Goal: Task Accomplishment & Management: Manage account settings

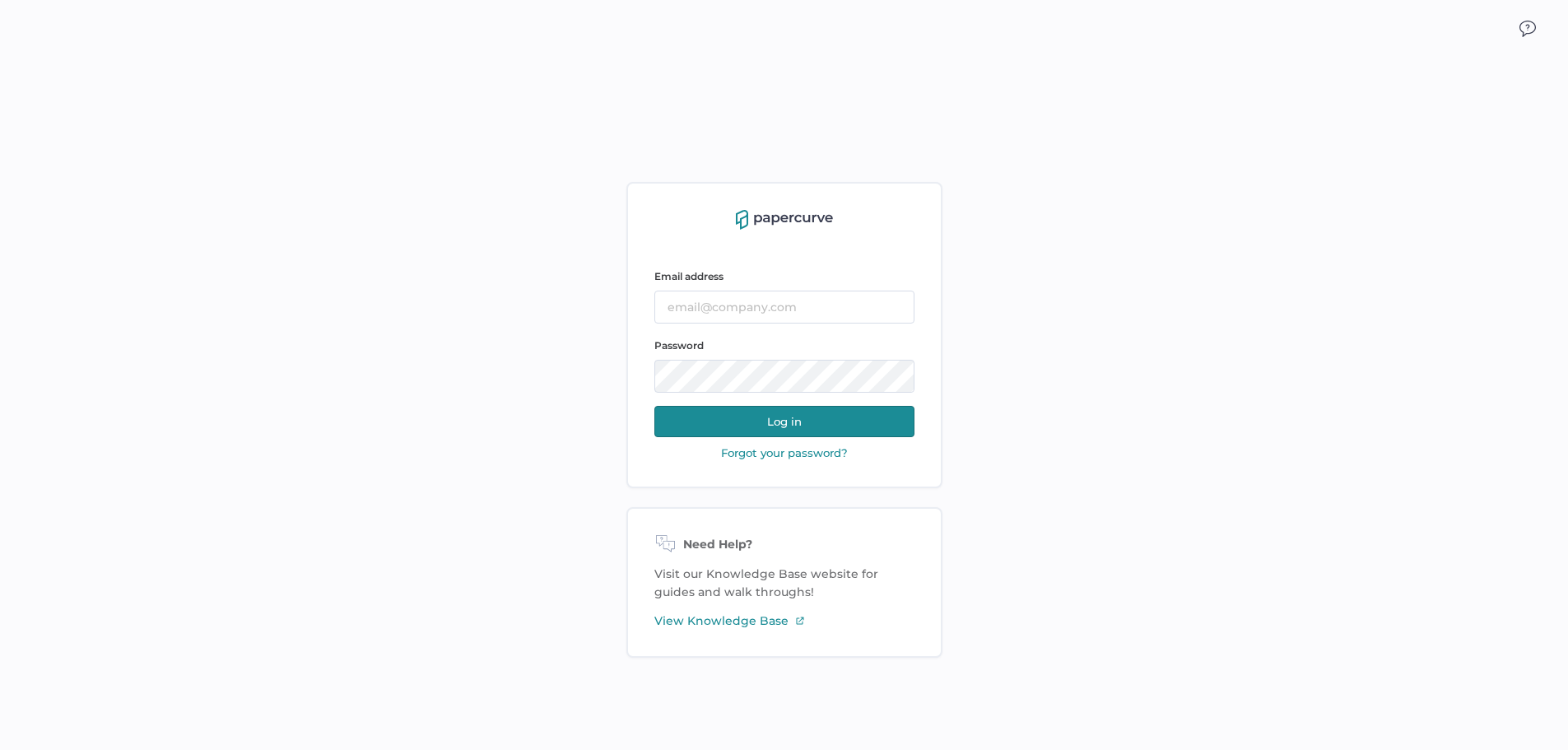
type input "lucy.chen@fresenius-kabi.com"
click at [737, 416] on button "Log in" at bounding box center [784, 422] width 260 height 32
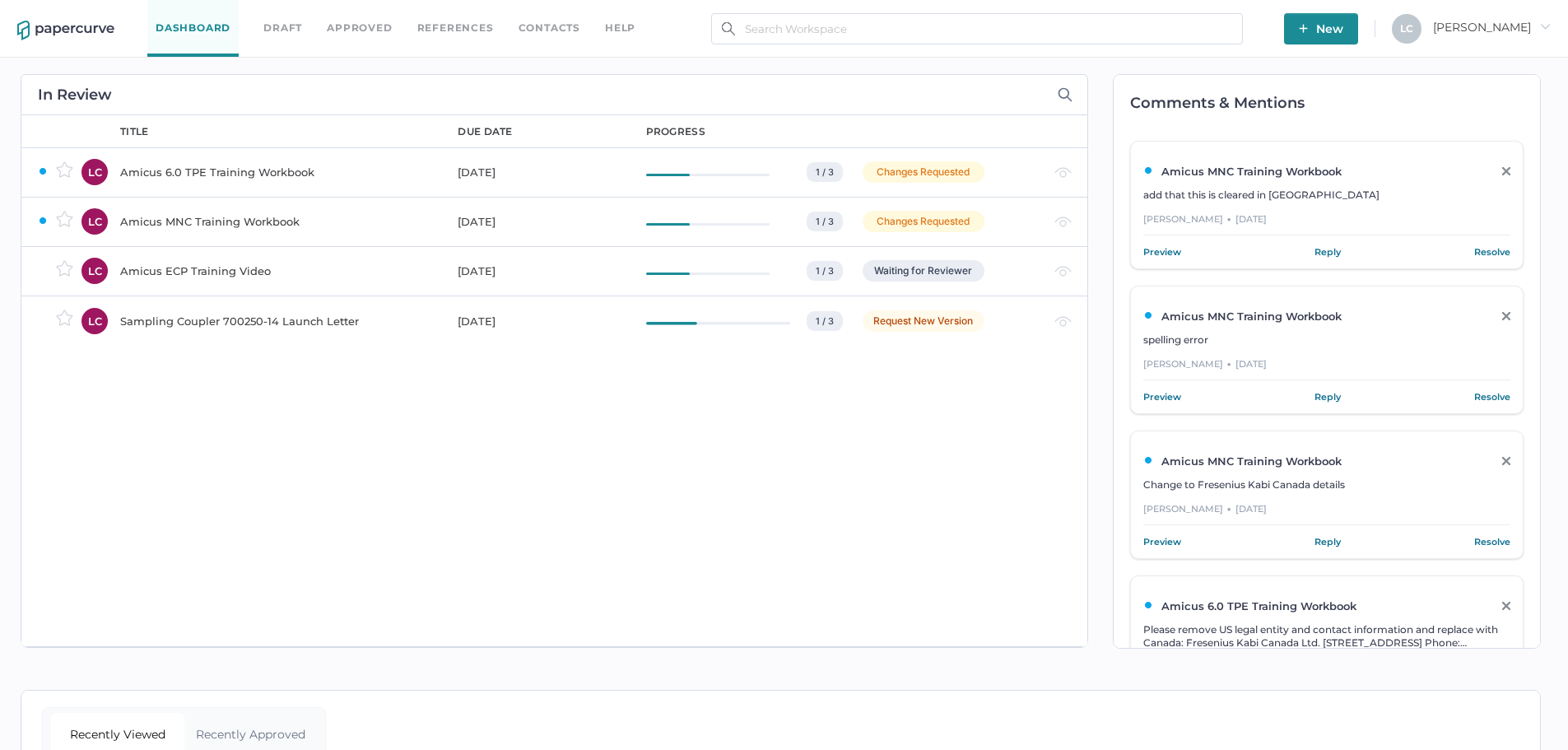
click at [293, 323] on div "Sampling Coupler 700250-14 Launch Letter" at bounding box center [279, 321] width 318 height 20
click at [305, 271] on div "Sampling Coupler 700250-14 Launch Letter" at bounding box center [279, 271] width 318 height 20
click at [308, 483] on div "title due date progress Amicus 6.0 TPE Training Workbook Aug 22, 2025 1 / 3 MN …" at bounding box center [596, 380] width 984 height 531
click at [175, 218] on div "Amicus MNC Training Workbook" at bounding box center [279, 221] width 318 height 20
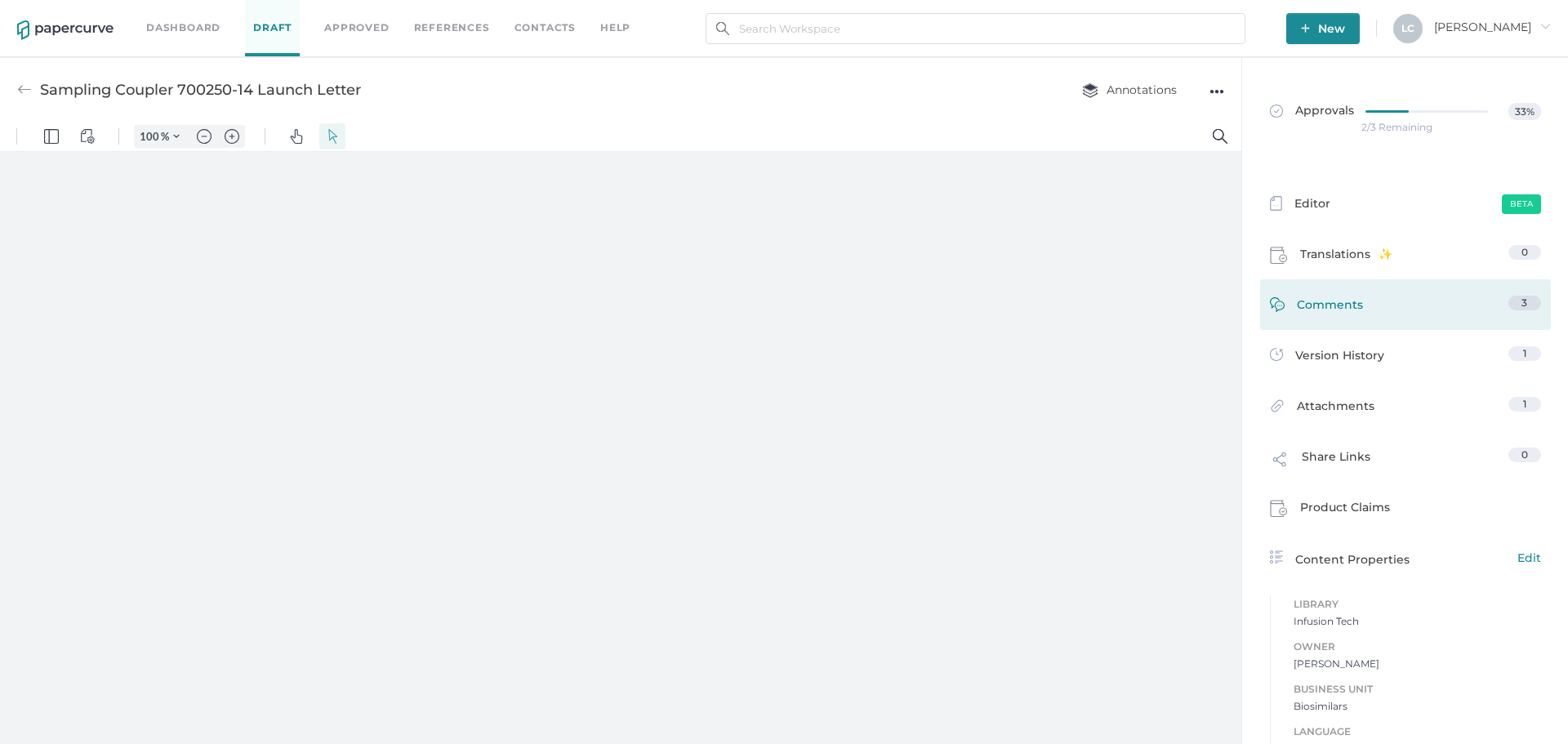
click at [1296, 307] on span "Comments" at bounding box center [1329, 308] width 66 height 26
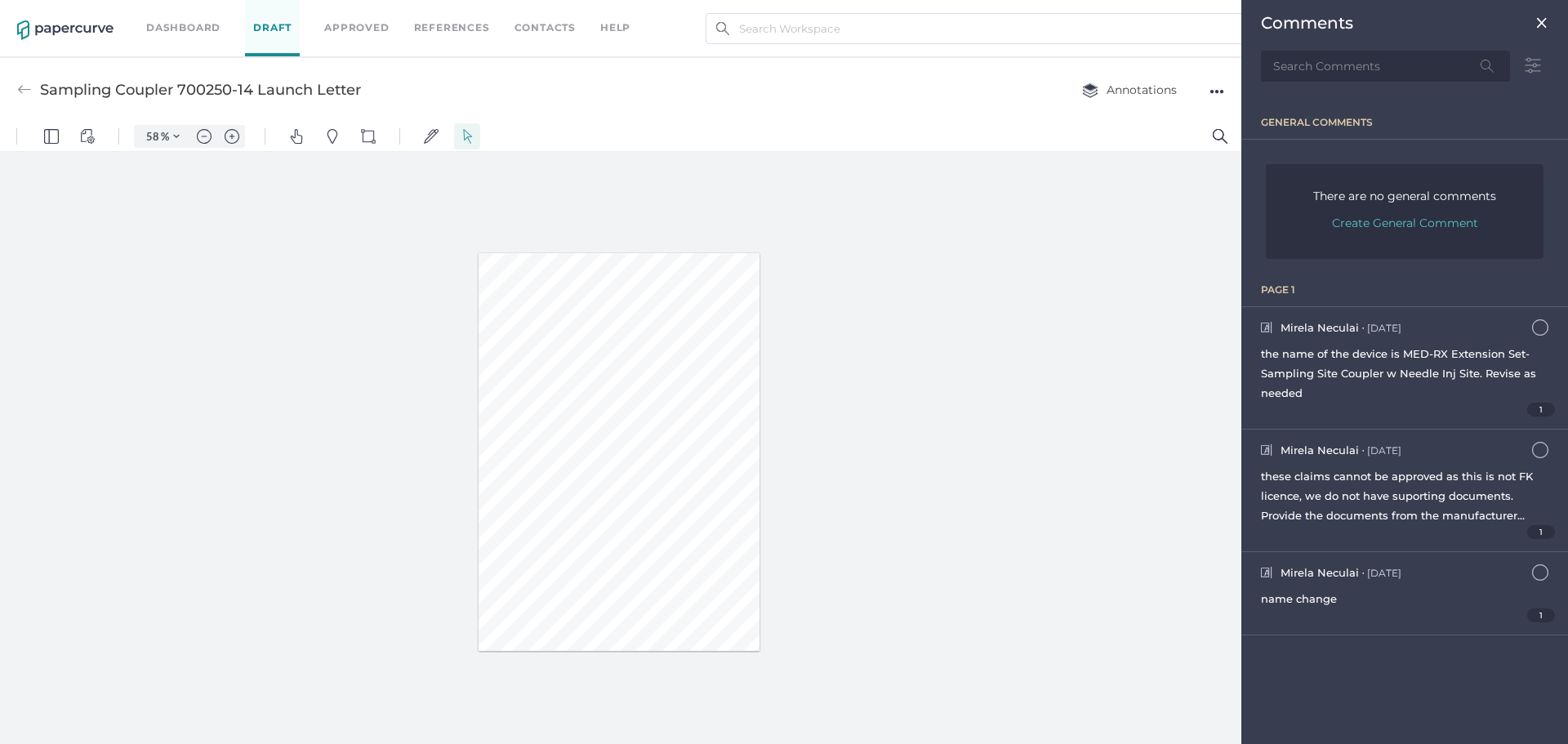
scroll to position [7, 0]
click at [230, 129] on img "Zoom in" at bounding box center [232, 129] width 15 height 15
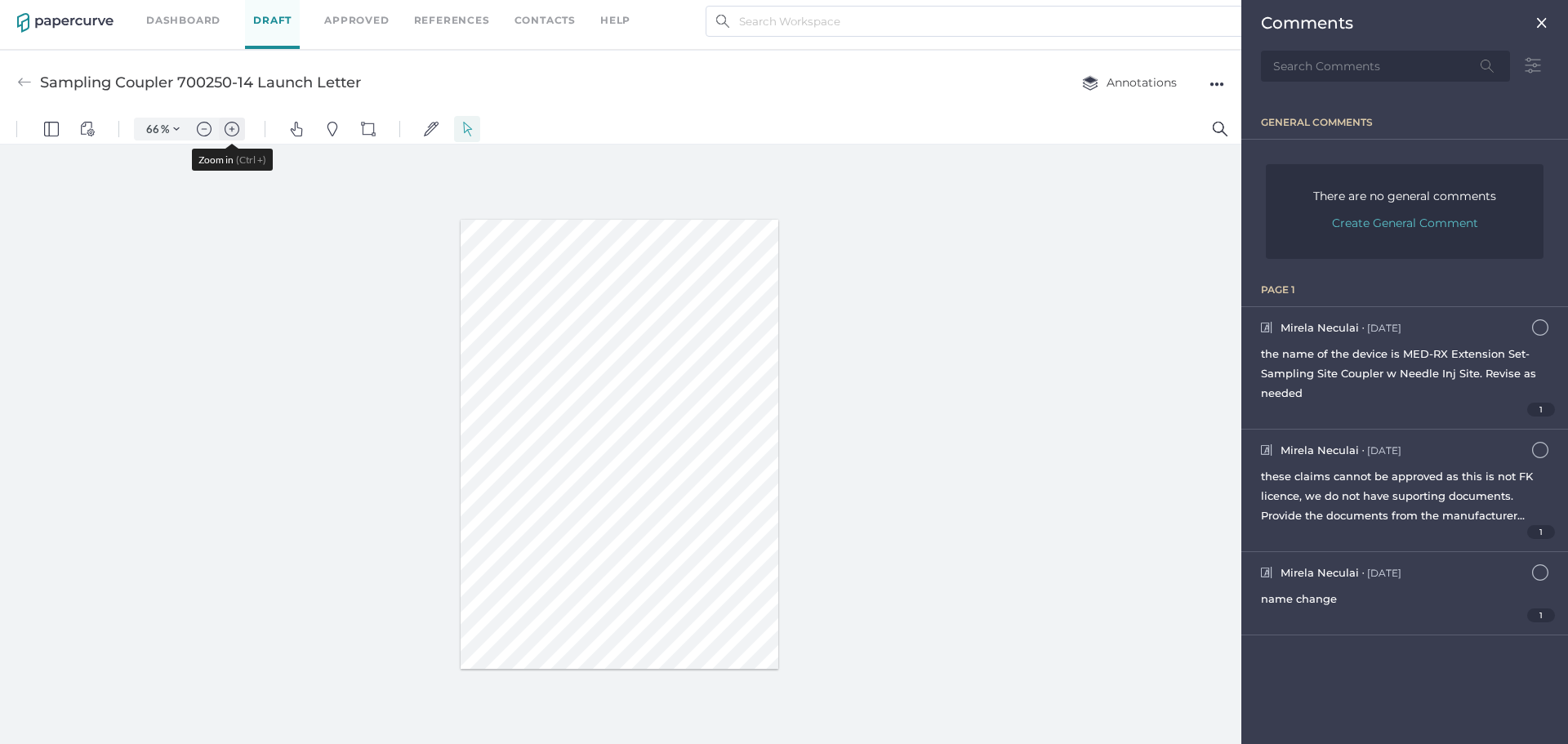
click at [230, 129] on img "Zoom in" at bounding box center [232, 129] width 15 height 15
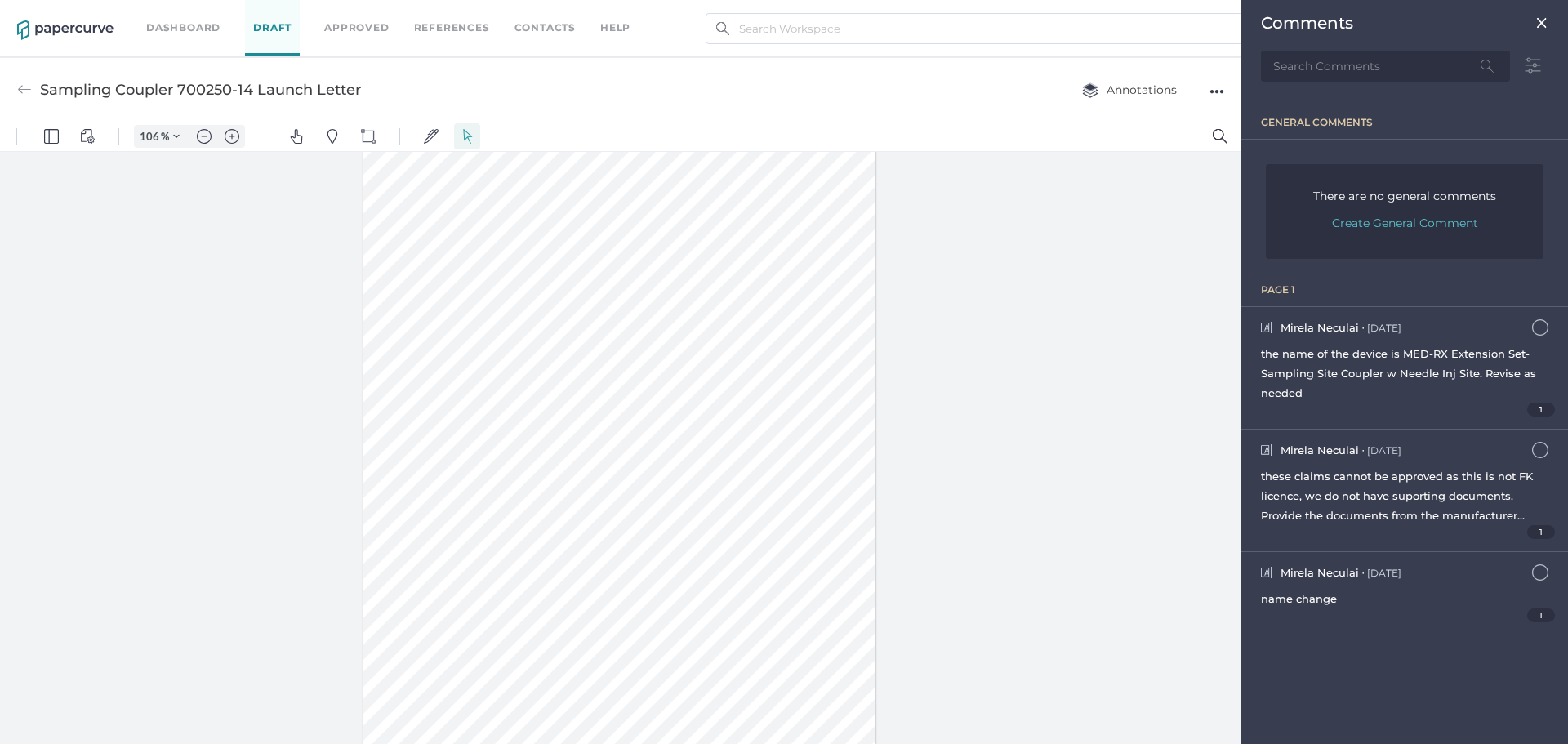
scroll to position [0, 0]
click at [1214, 87] on div "●●●" at bounding box center [1217, 92] width 15 height 23
click at [1045, 227] on div at bounding box center [620, 452] width 1241 height 599
click at [149, 176] on div at bounding box center [620, 452] width 1241 height 599
click at [201, 140] on img "Zoom out" at bounding box center [204, 136] width 15 height 15
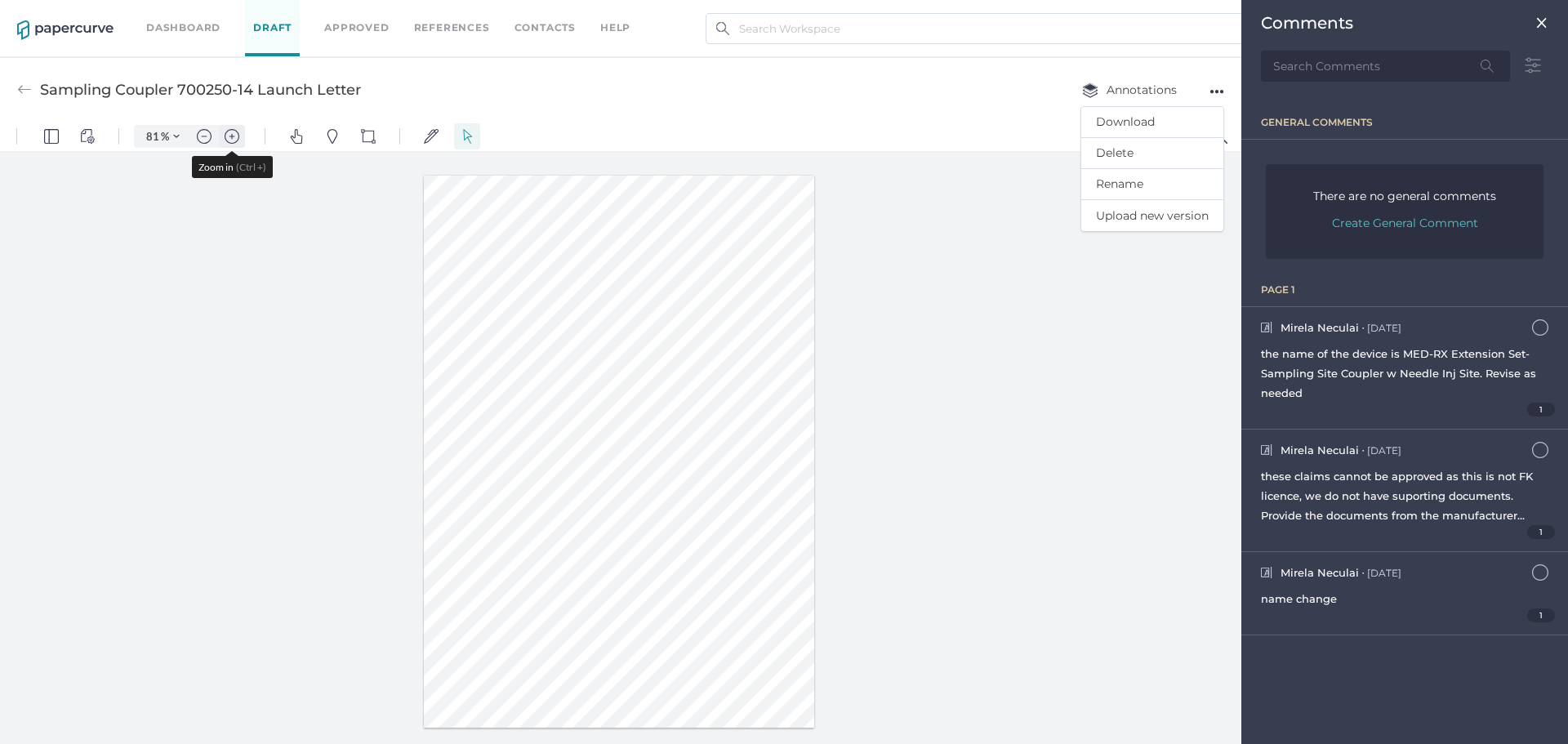
click at [233, 130] on img "Zoom in" at bounding box center [232, 136] width 15 height 15
type input "131"
click at [1195, 421] on div at bounding box center [620, 452] width 1241 height 599
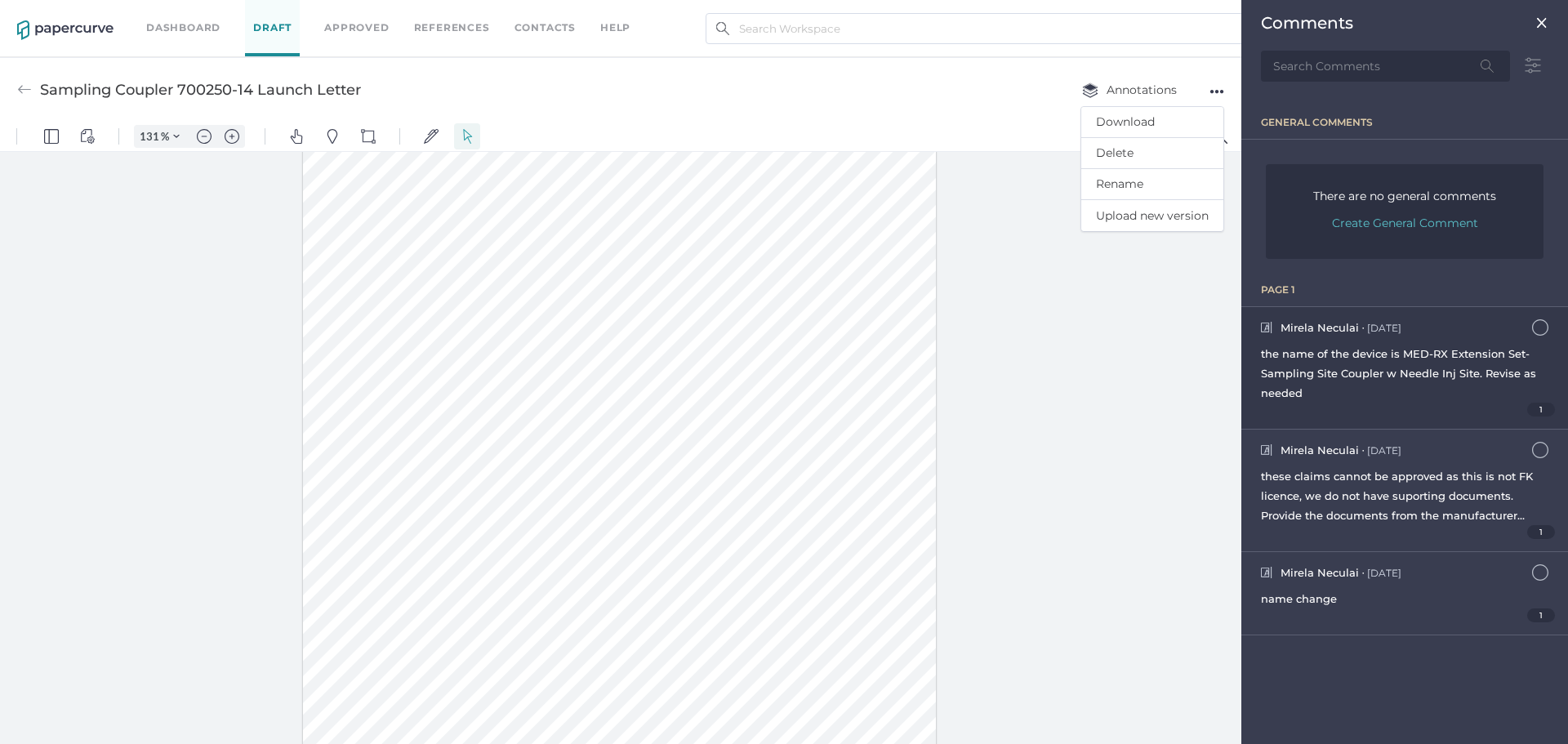
click at [1385, 381] on div "the name of the device is MED-RX Extension Set-Sampling Site Coupler w Needle I…" at bounding box center [1405, 372] width 287 height 59
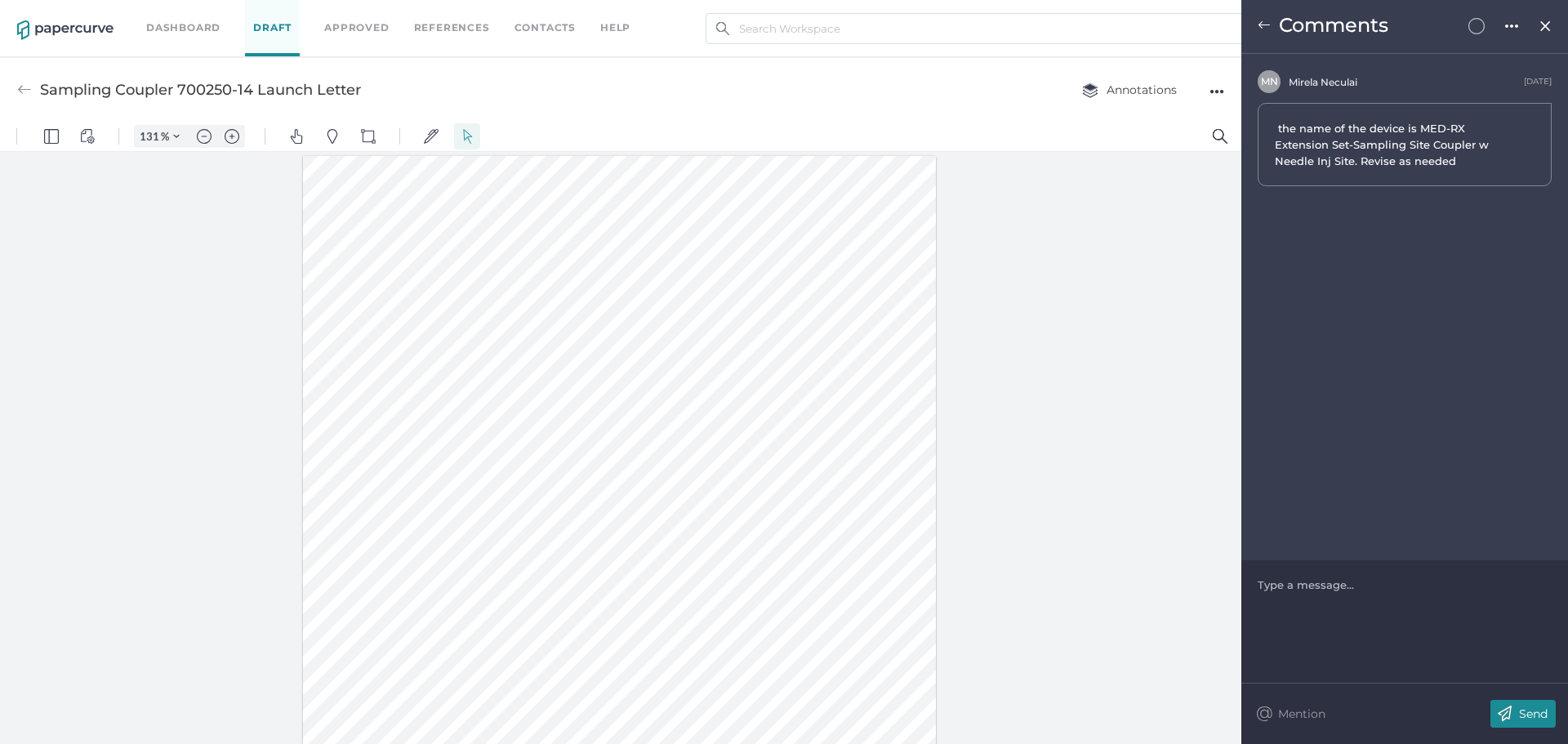
click at [1292, 590] on div at bounding box center [1405, 585] width 293 height 17
click at [1504, 710] on img at bounding box center [1504, 713] width 29 height 28
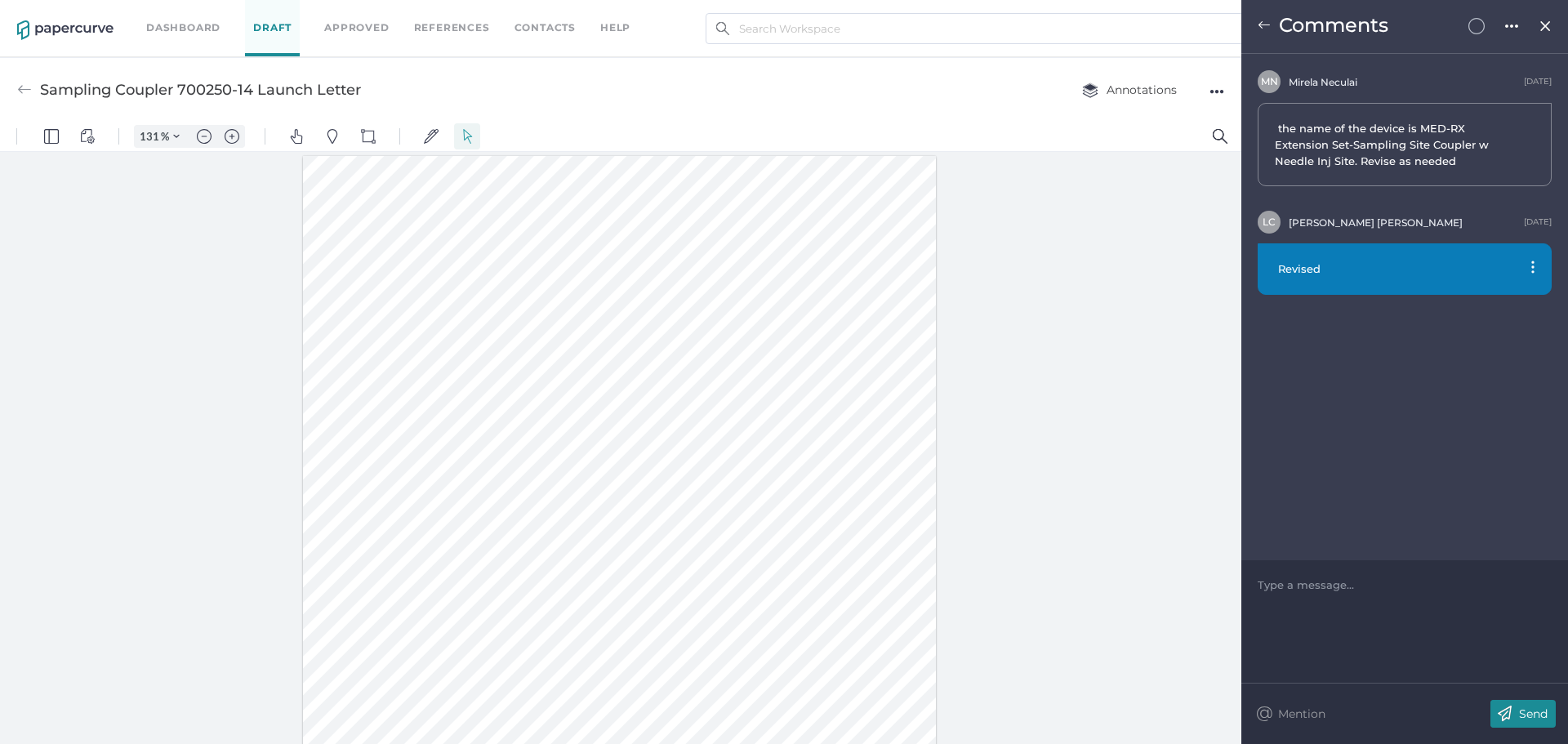
click at [1261, 28] on img at bounding box center [1264, 26] width 13 height 13
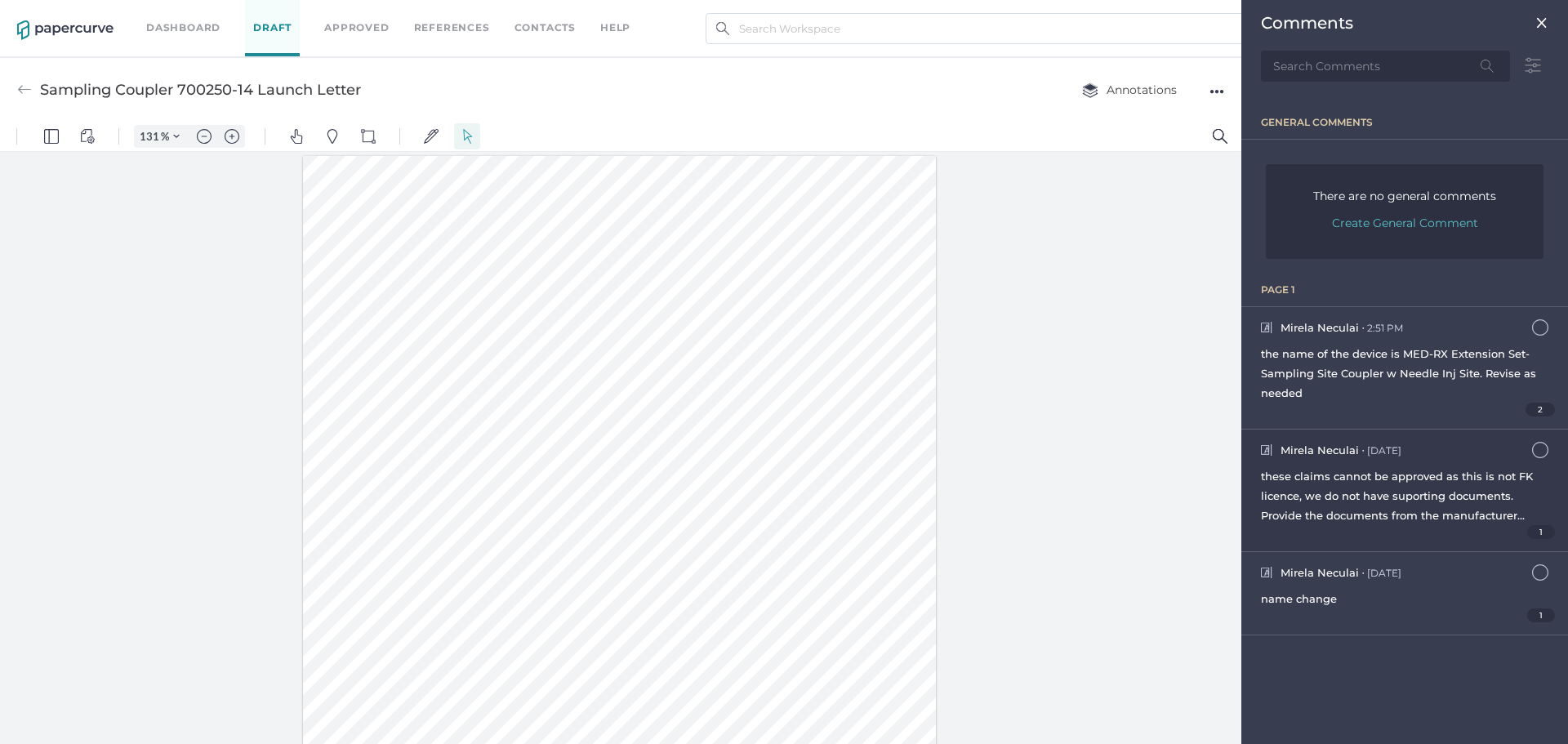
click at [1342, 486] on div "these claims cannot be approved as this is not FK licence, we do not have supor…" at bounding box center [1405, 495] width 287 height 59
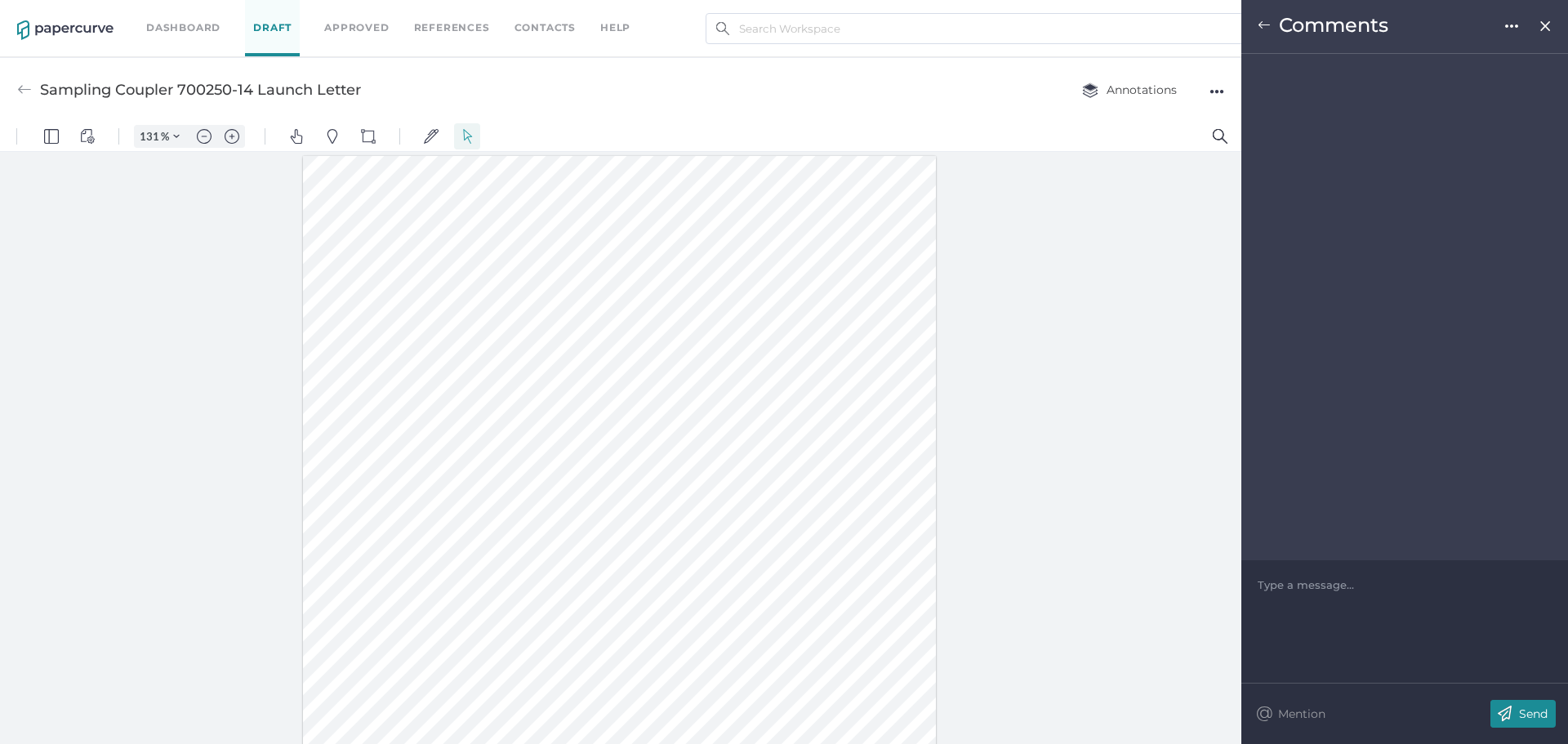
scroll to position [57, 0]
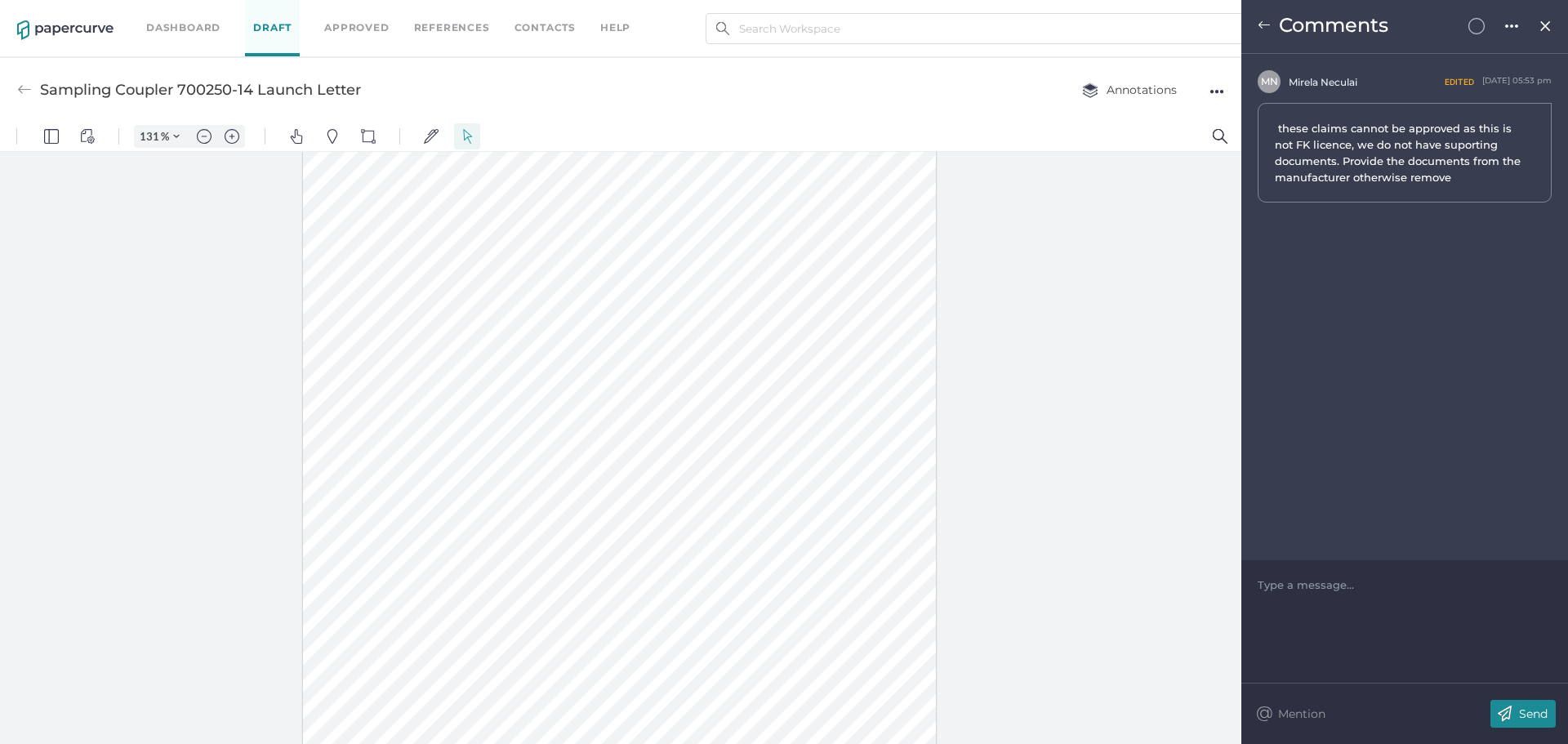
click at [1310, 595] on div "Type a message..." at bounding box center [1405, 584] width 294 height 49
click at [1308, 588] on div at bounding box center [1405, 585] width 293 height 17
click at [1523, 719] on p "Send" at bounding box center [1532, 713] width 29 height 15
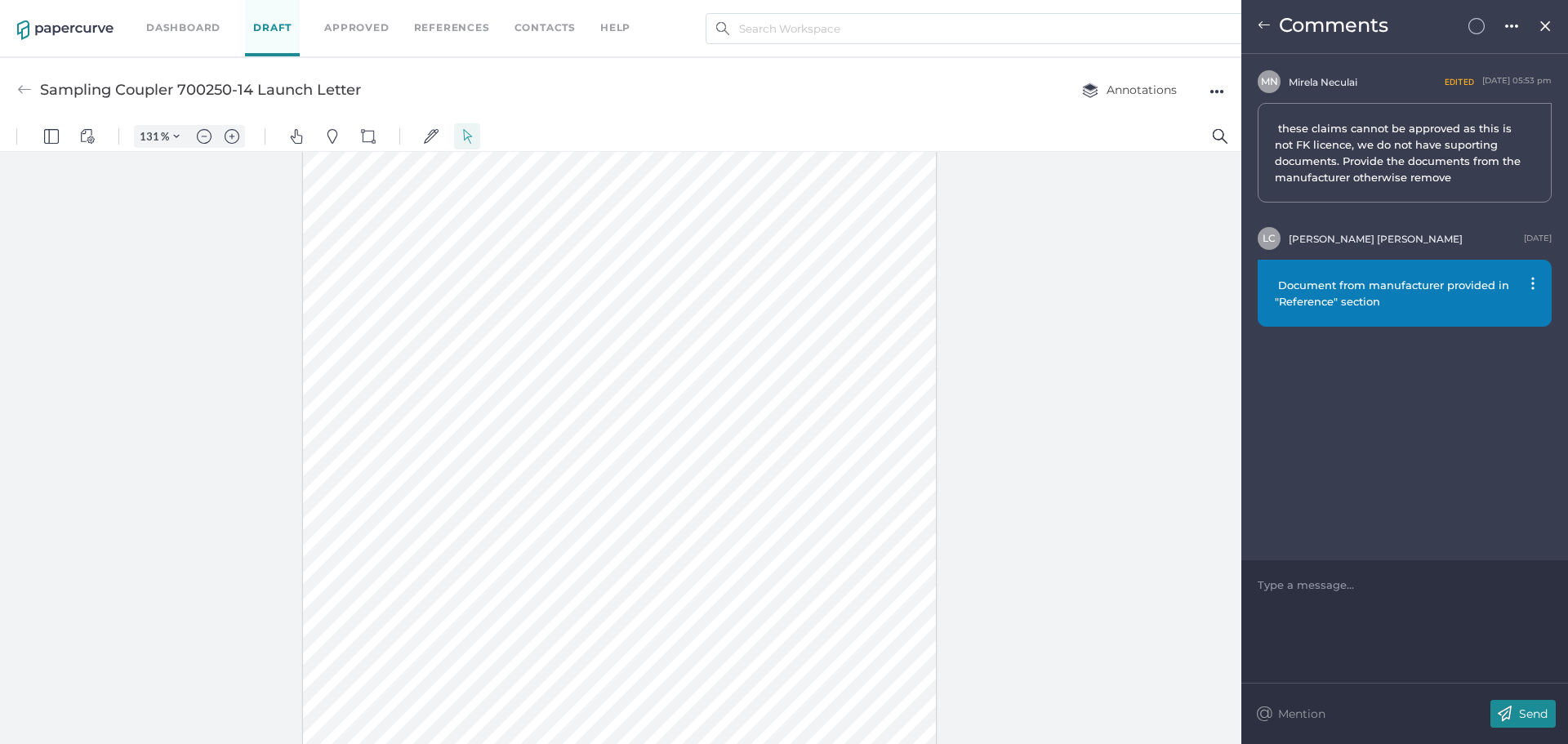
click at [1262, 25] on img at bounding box center [1264, 26] width 13 height 13
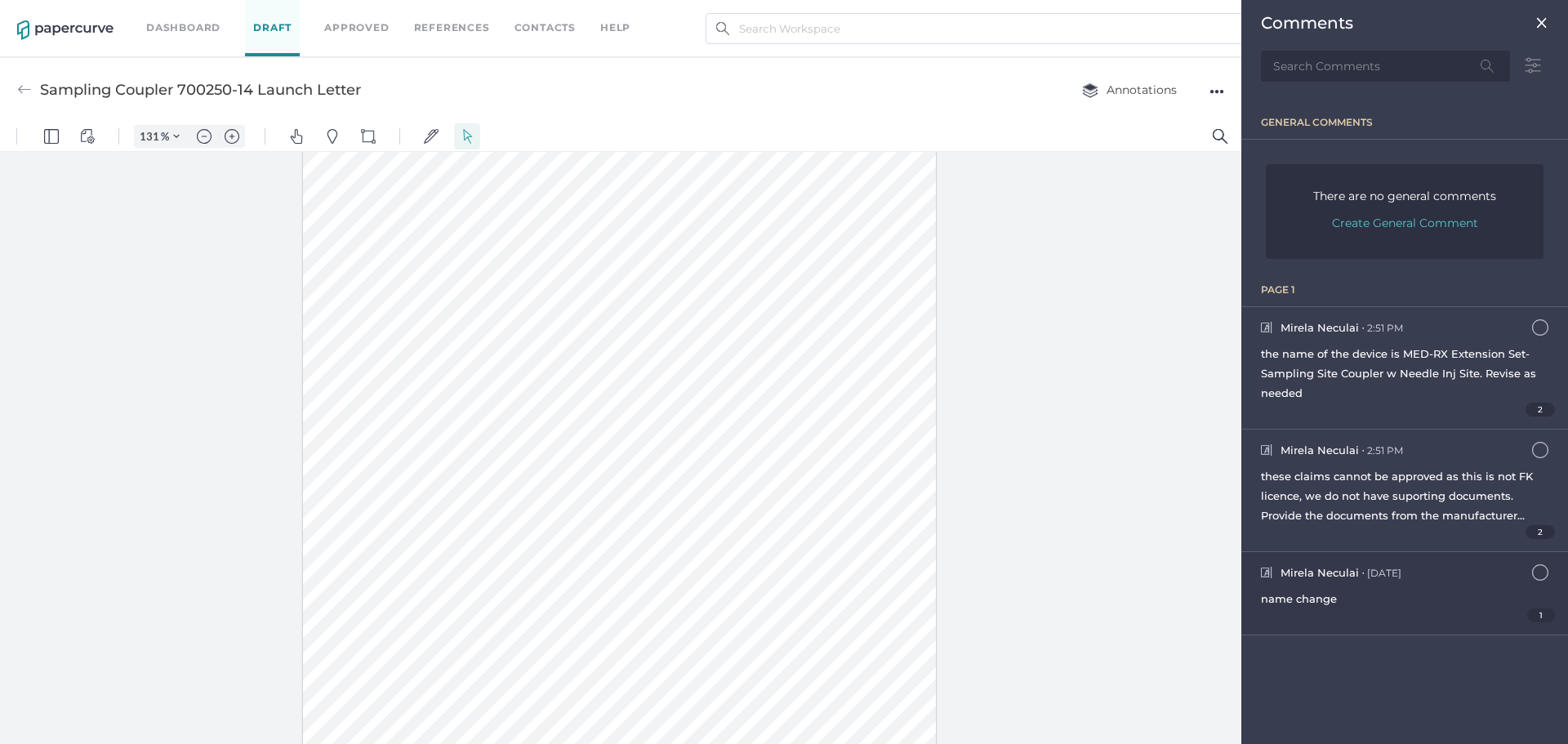
click at [1315, 603] on span "name change" at bounding box center [1299, 599] width 76 height 13
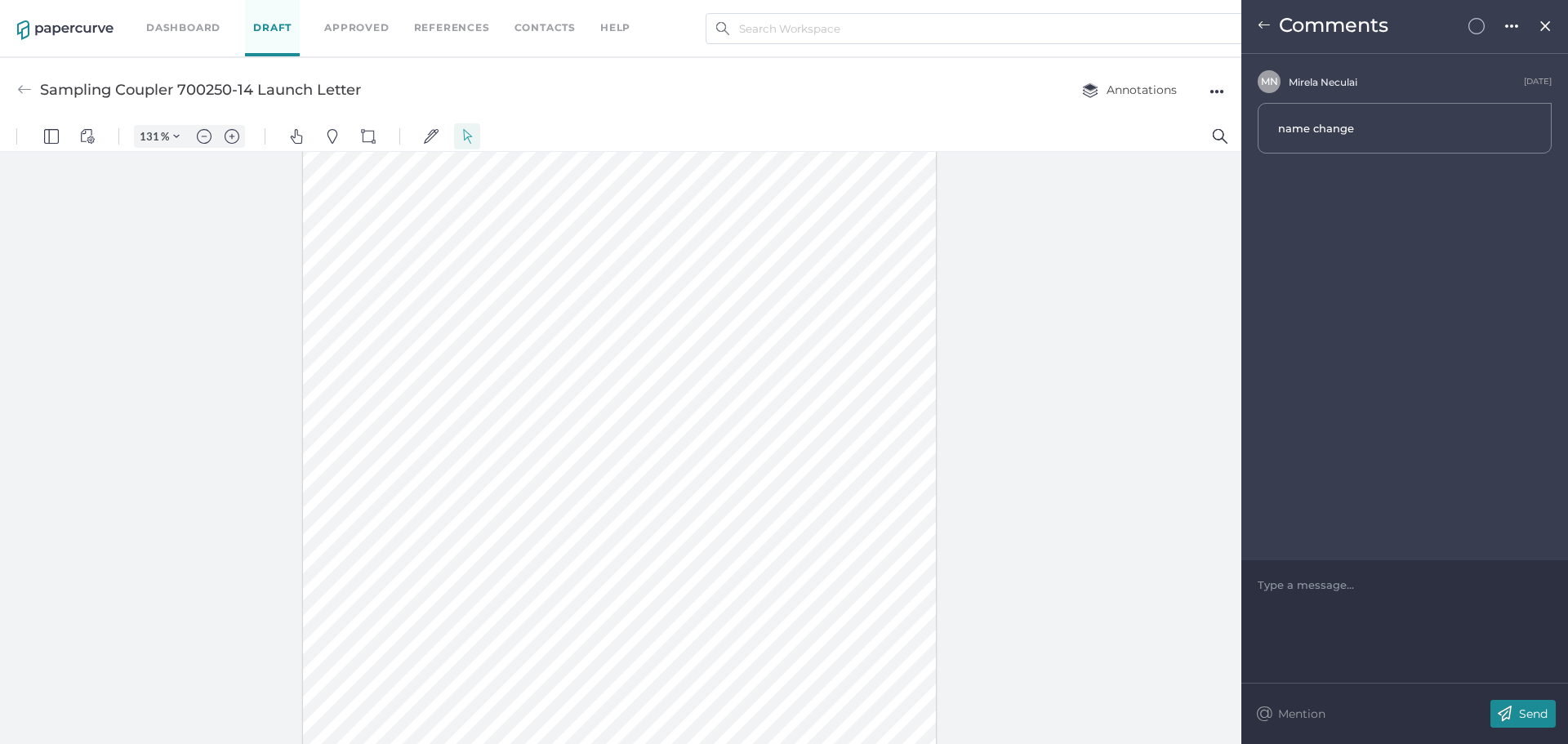
click at [1315, 599] on div "Type a message..." at bounding box center [1405, 584] width 294 height 49
click at [1301, 581] on div at bounding box center [1405, 585] width 293 height 17
click at [1526, 718] on p "Send" at bounding box center [1532, 713] width 29 height 15
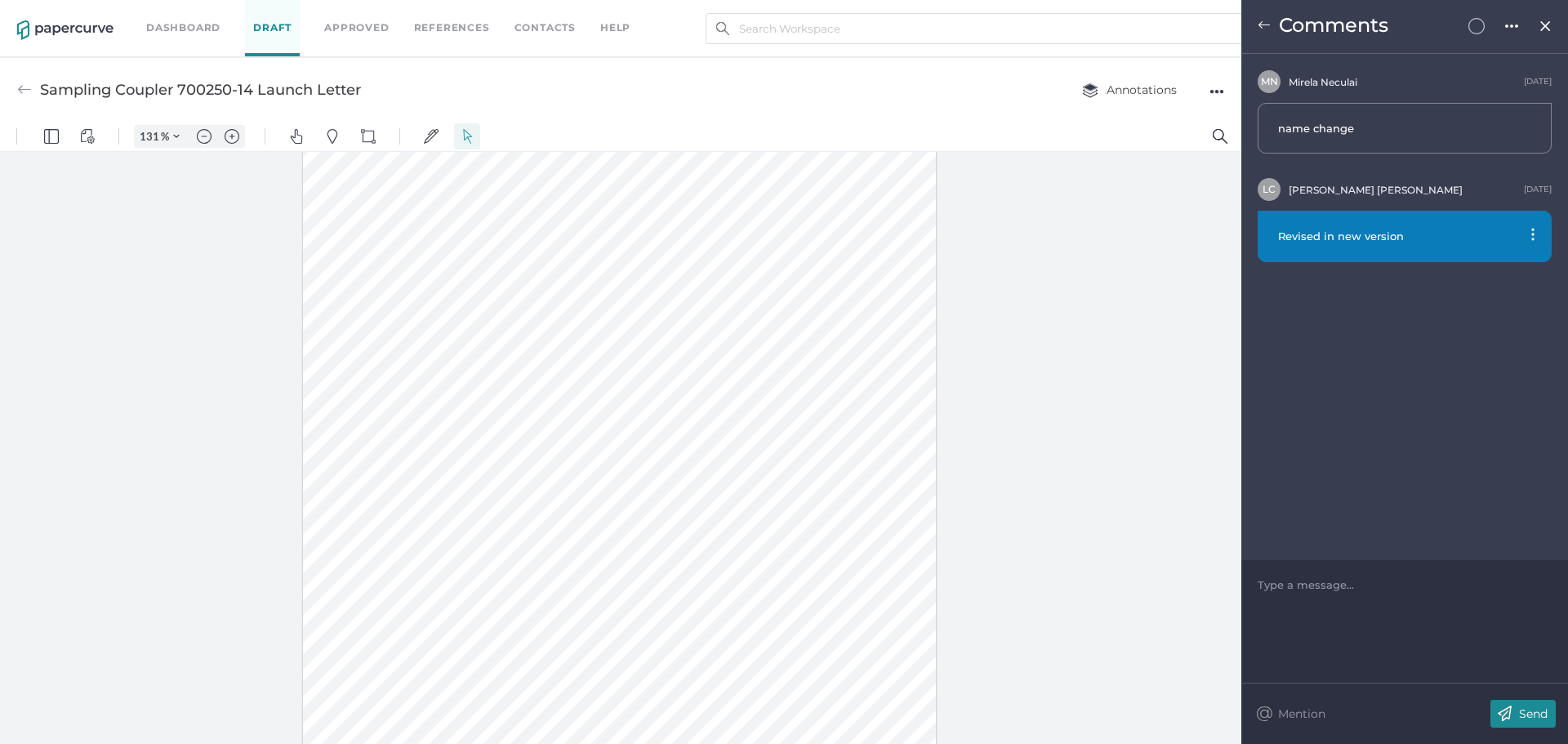
click at [1264, 26] on img at bounding box center [1264, 26] width 13 height 13
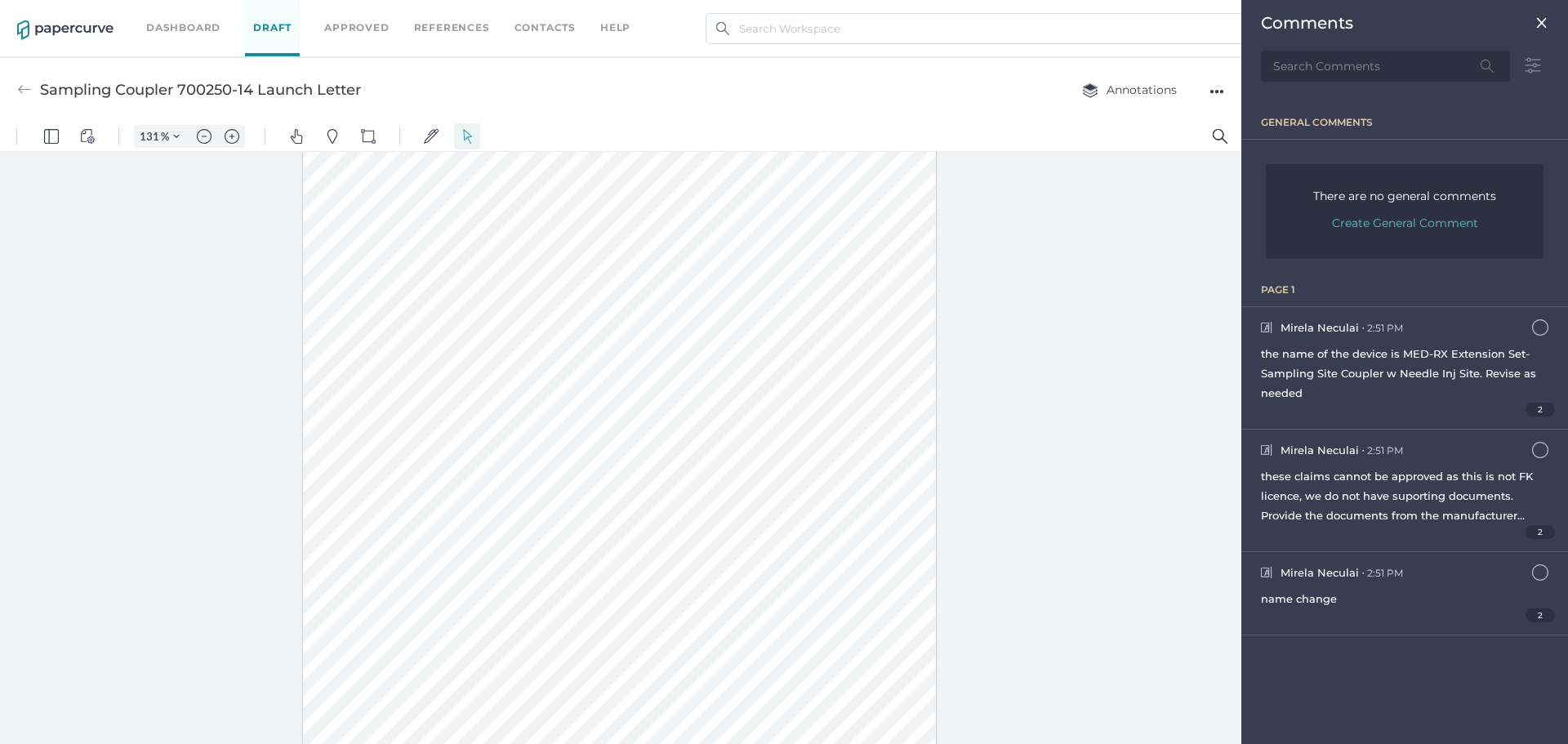
click at [1061, 359] on div at bounding box center [620, 452] width 1241 height 599
click at [1220, 83] on div "●●●" at bounding box center [1217, 92] width 15 height 23
click at [1111, 215] on span "Upload new version" at bounding box center [1152, 216] width 112 height 31
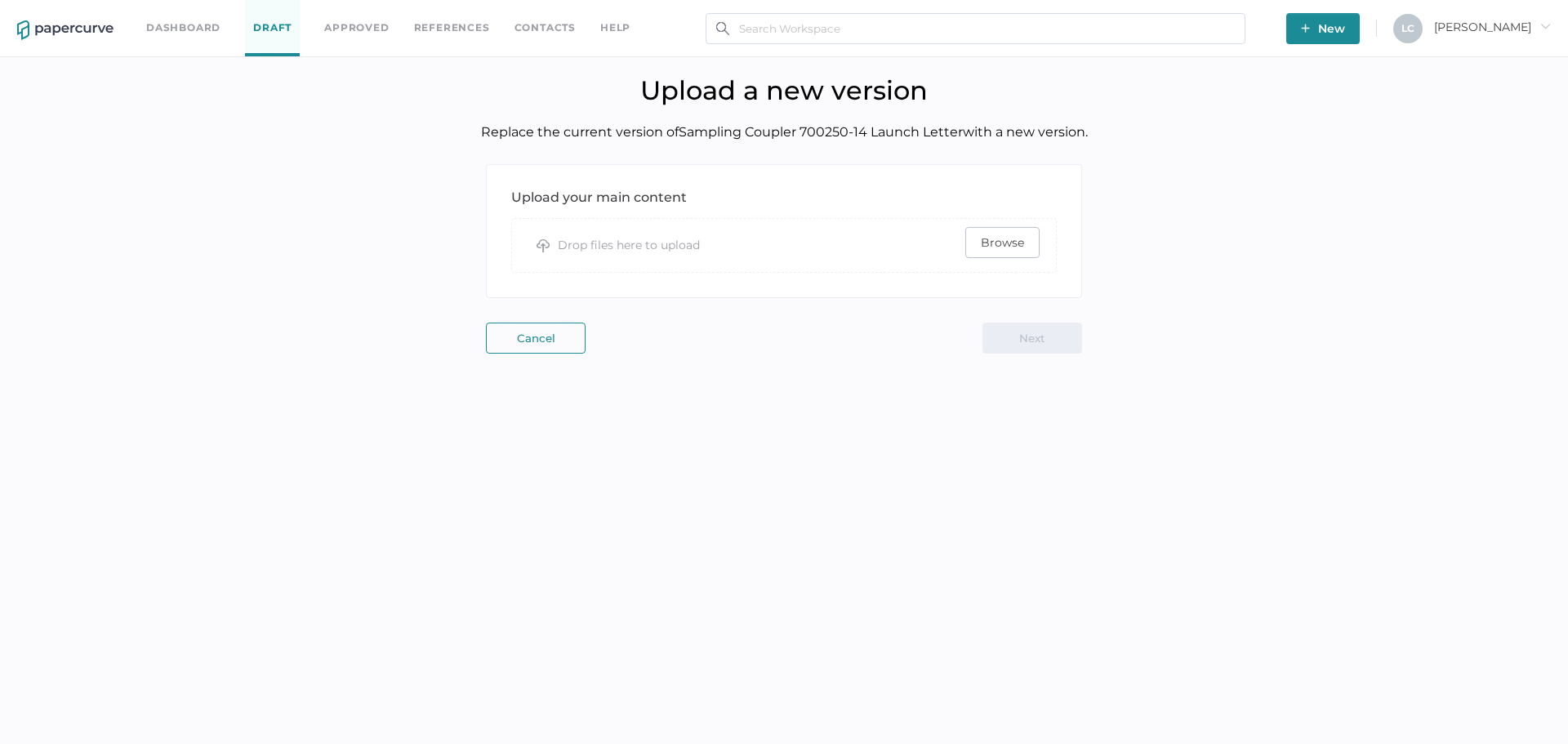
click at [999, 254] on span "Browse" at bounding box center [1002, 243] width 43 height 30
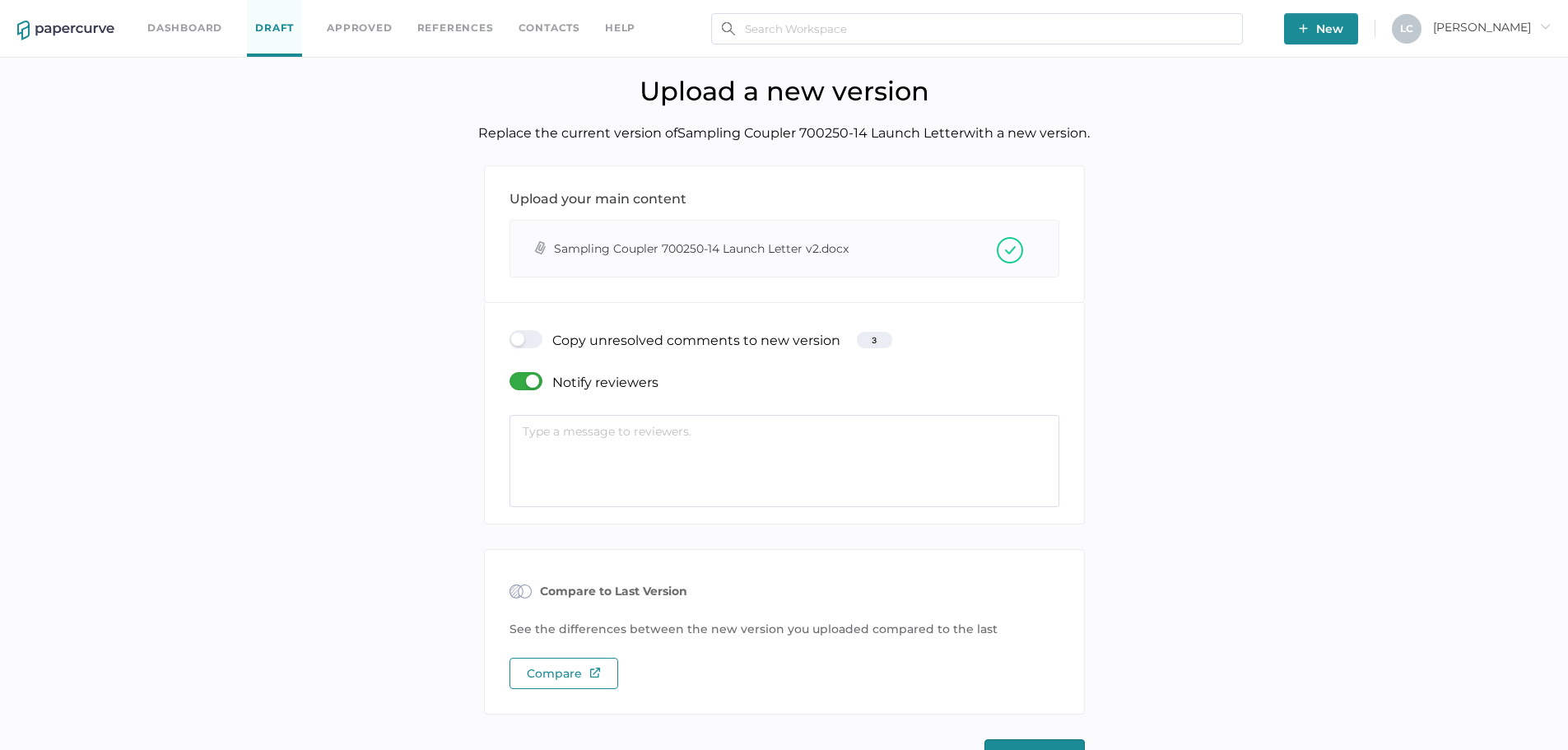
click at [523, 341] on div at bounding box center [530, 340] width 42 height 18
click at [513, 333] on input "checkbox" at bounding box center [513, 333] width 0 height 0
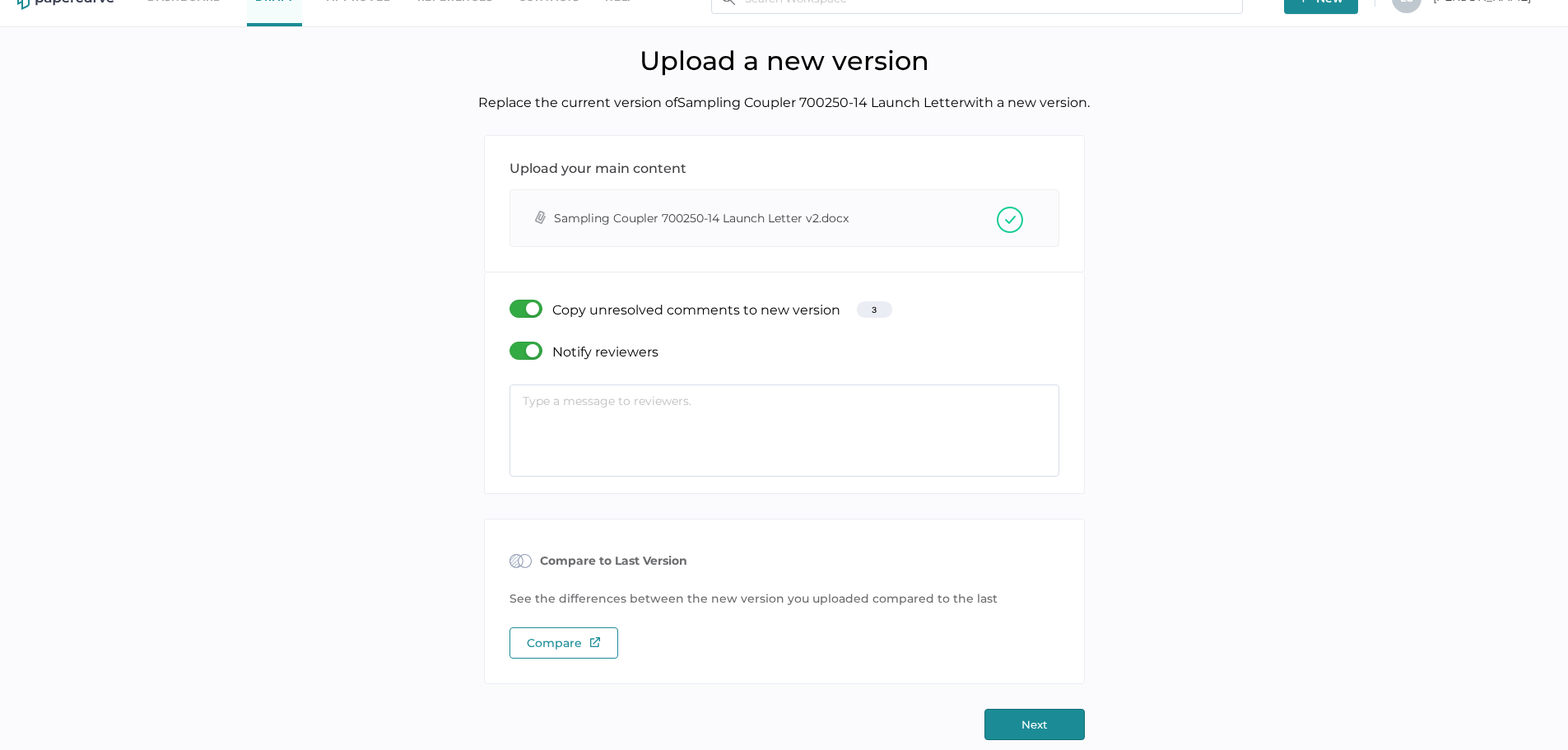
scroll to position [45, 0]
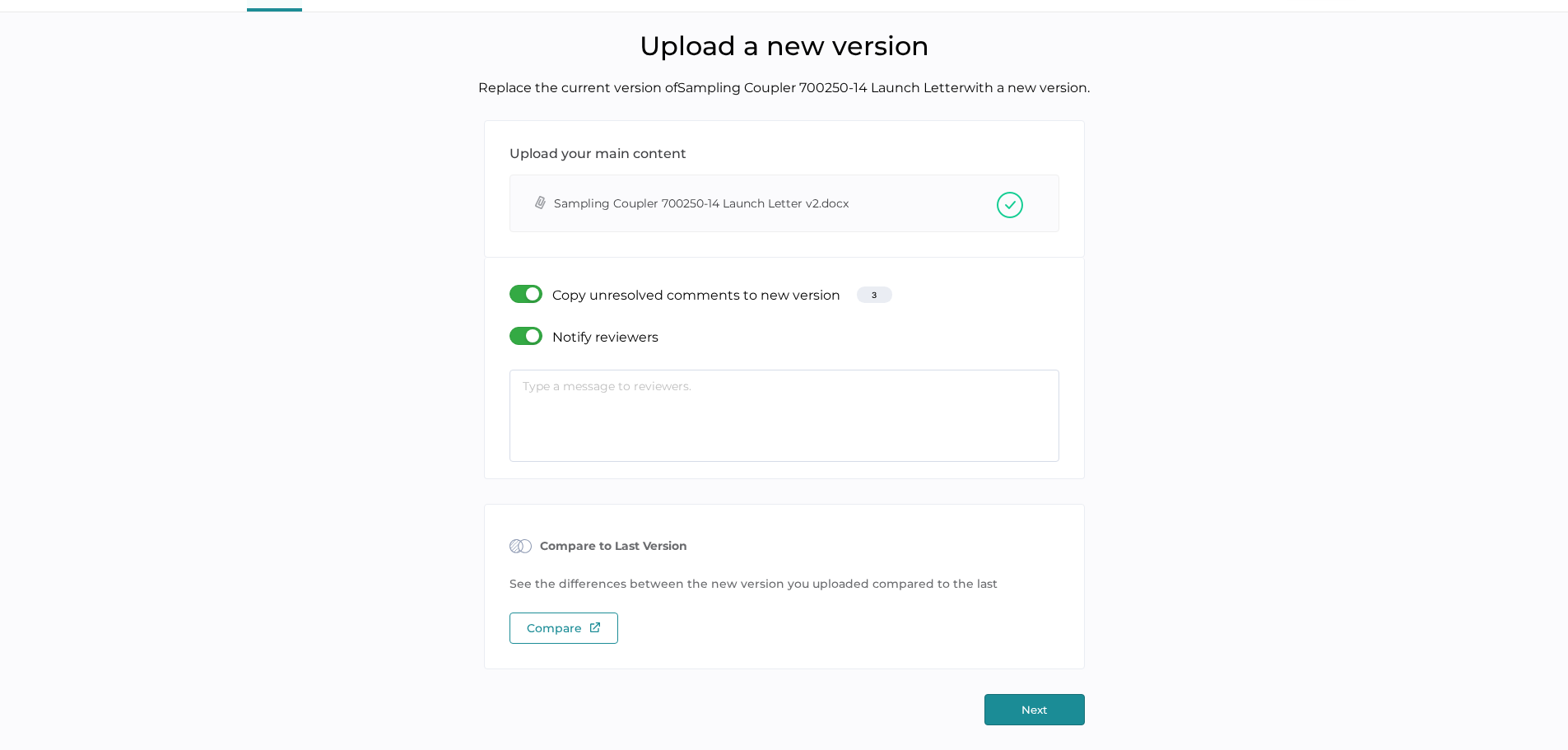
click at [1011, 708] on button "Next" at bounding box center [1035, 710] width 101 height 32
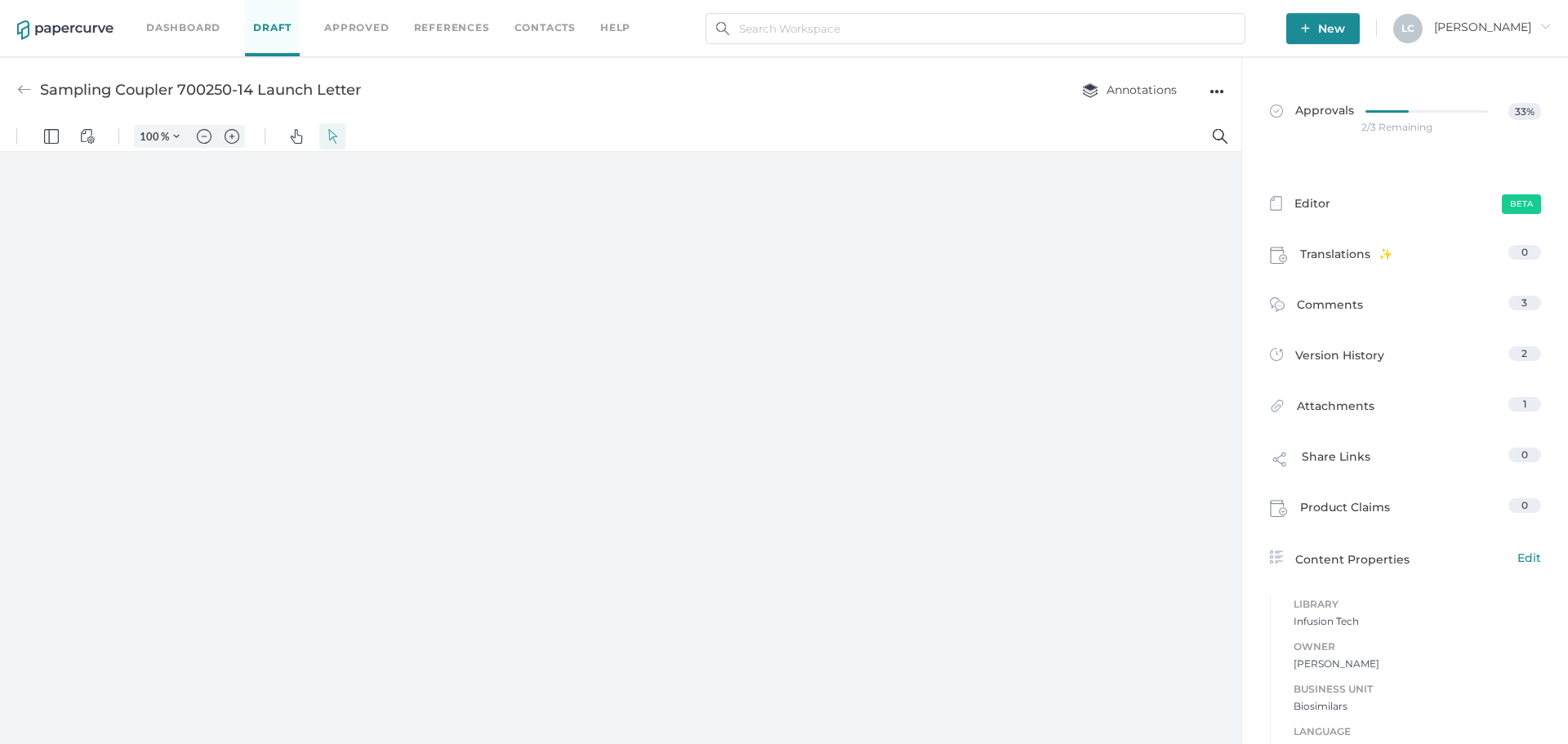
type input "131"
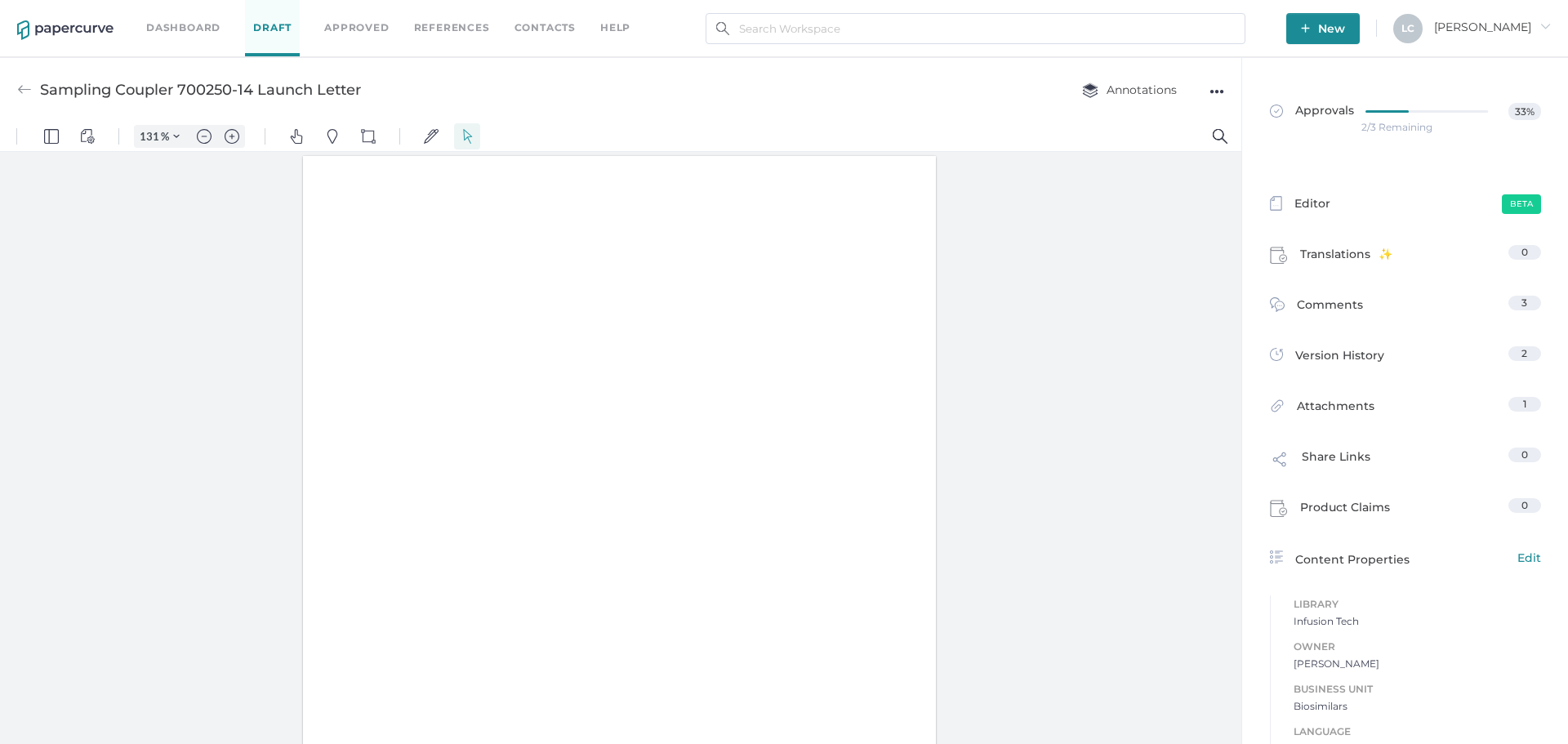
scroll to position [1, 0]
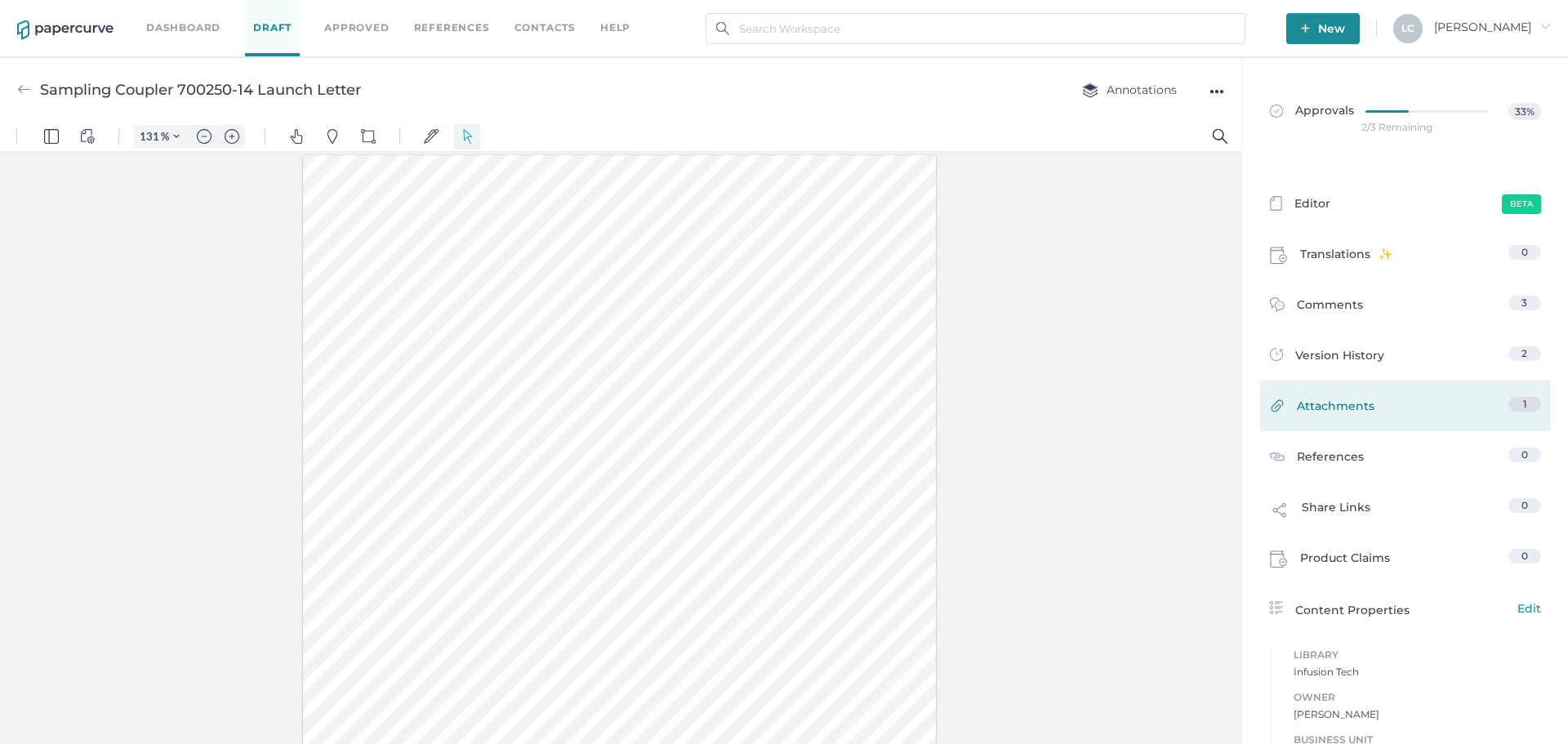
click at [1309, 405] on span "Attachments" at bounding box center [1335, 410] width 78 height 26
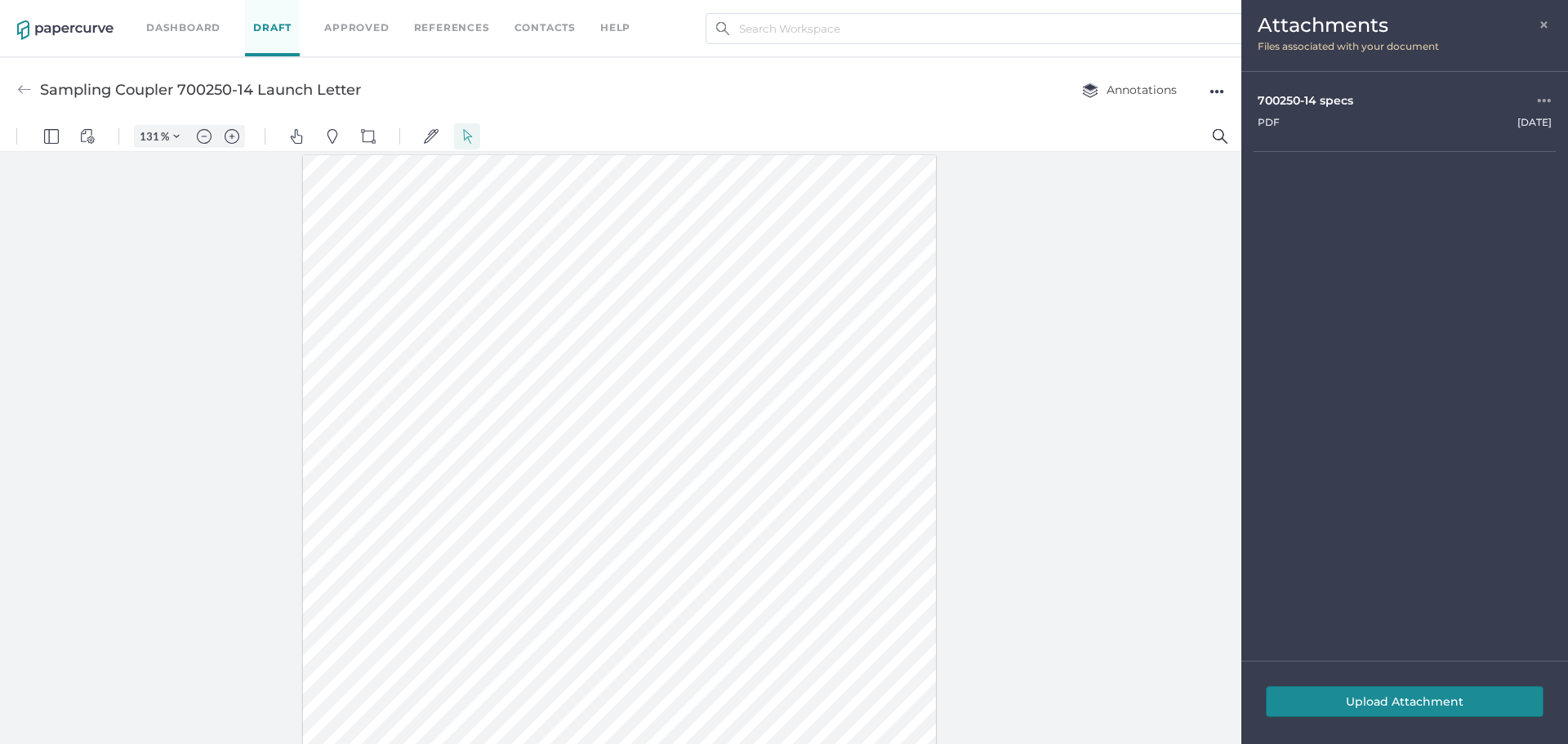
click at [1544, 29] on span "×" at bounding box center [1545, 23] width 13 height 13
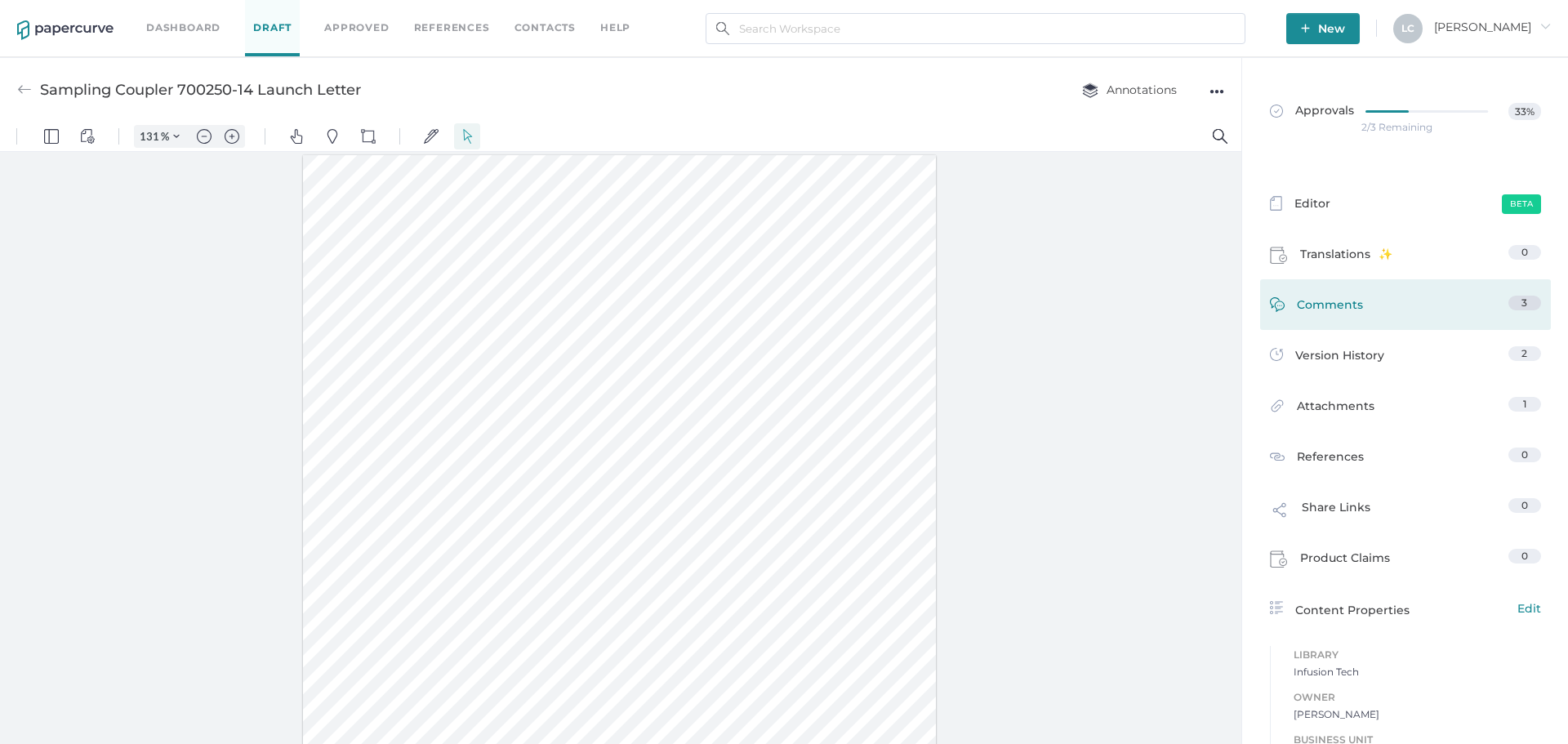
click at [1338, 306] on span "Comments" at bounding box center [1329, 308] width 66 height 26
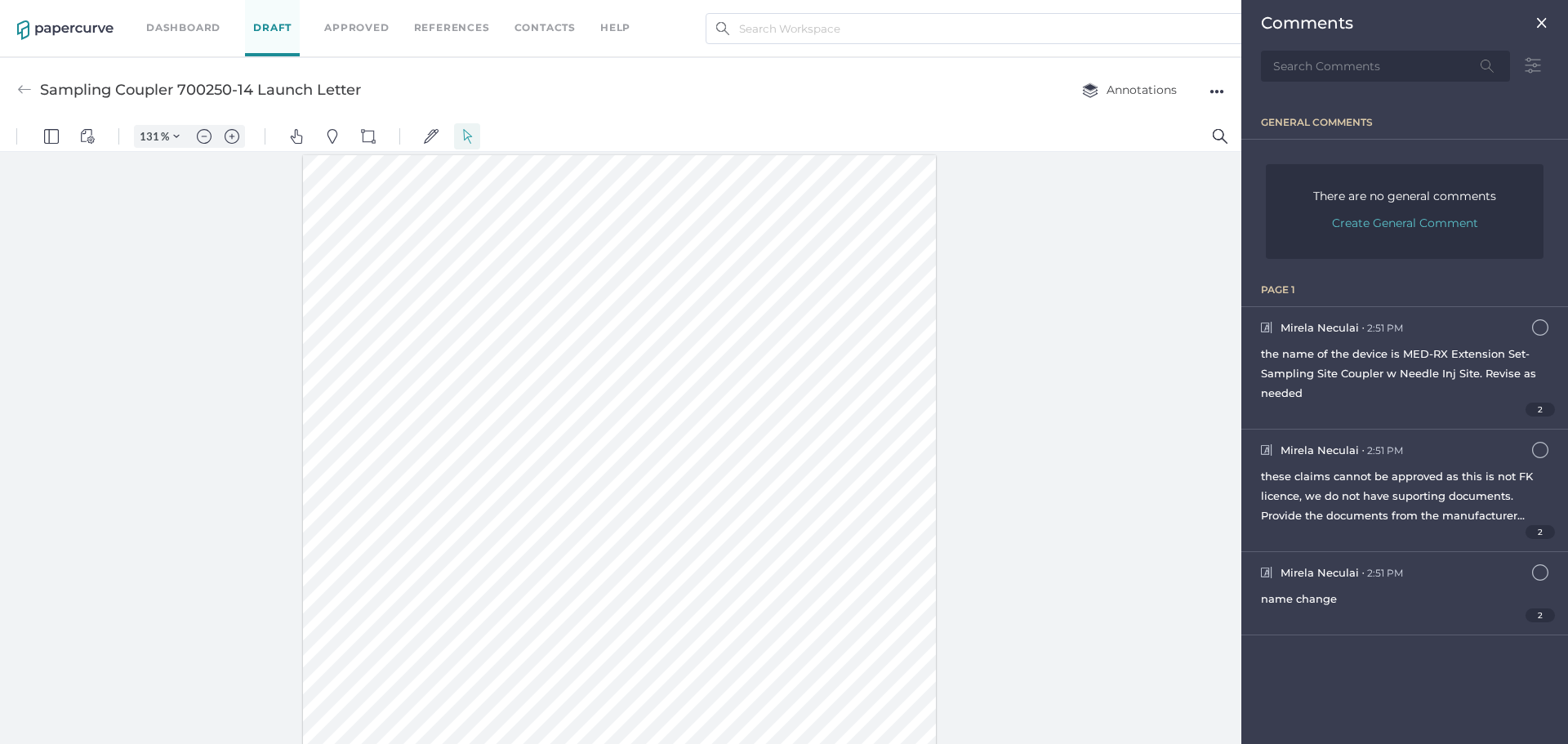
scroll to position [7, 0]
click at [1381, 516] on span "these claims cannot be approved as this is not FK licence, we do not have supor…" at bounding box center [1396, 505] width 272 height 72
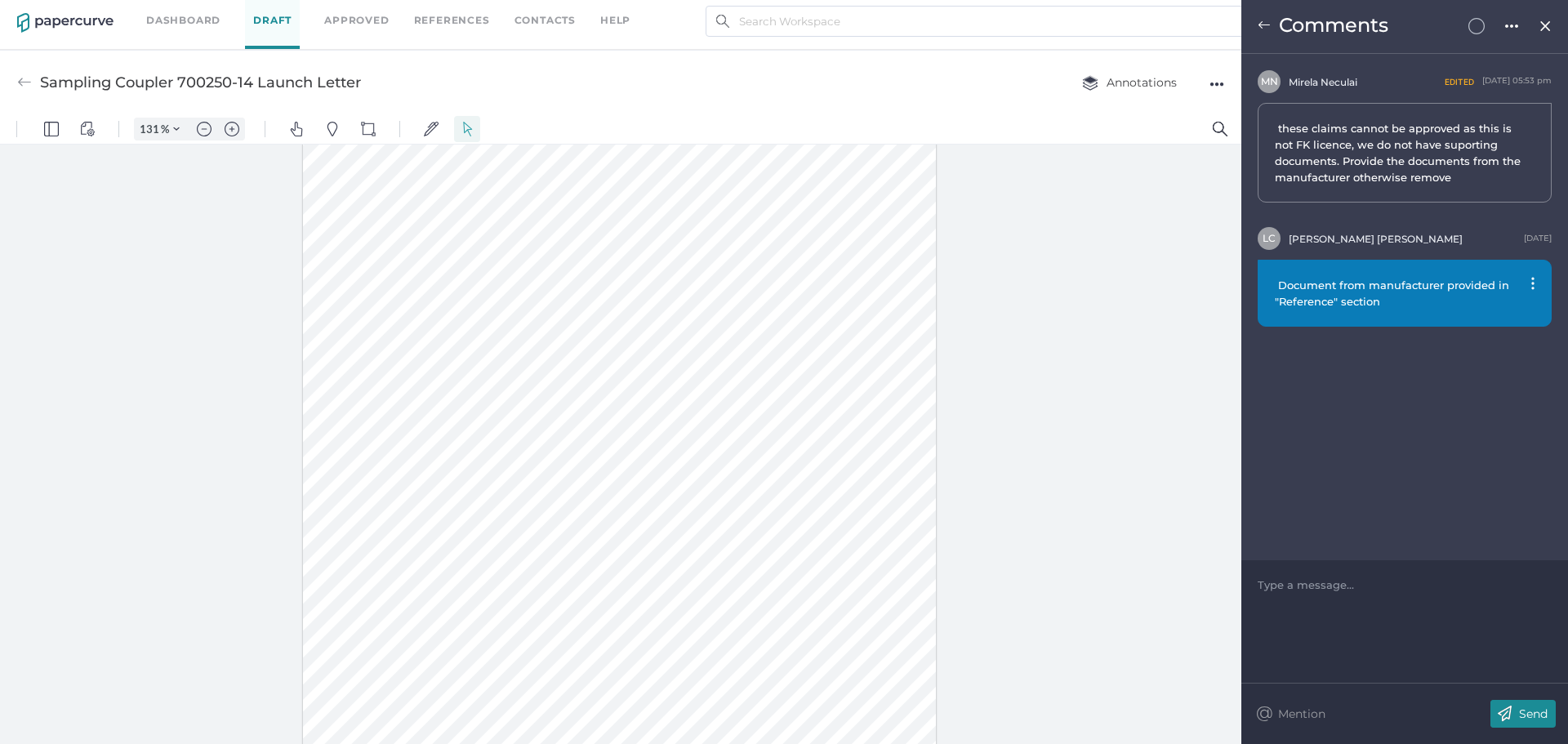
click at [1531, 280] on img at bounding box center [1532, 283] width 3 height 13
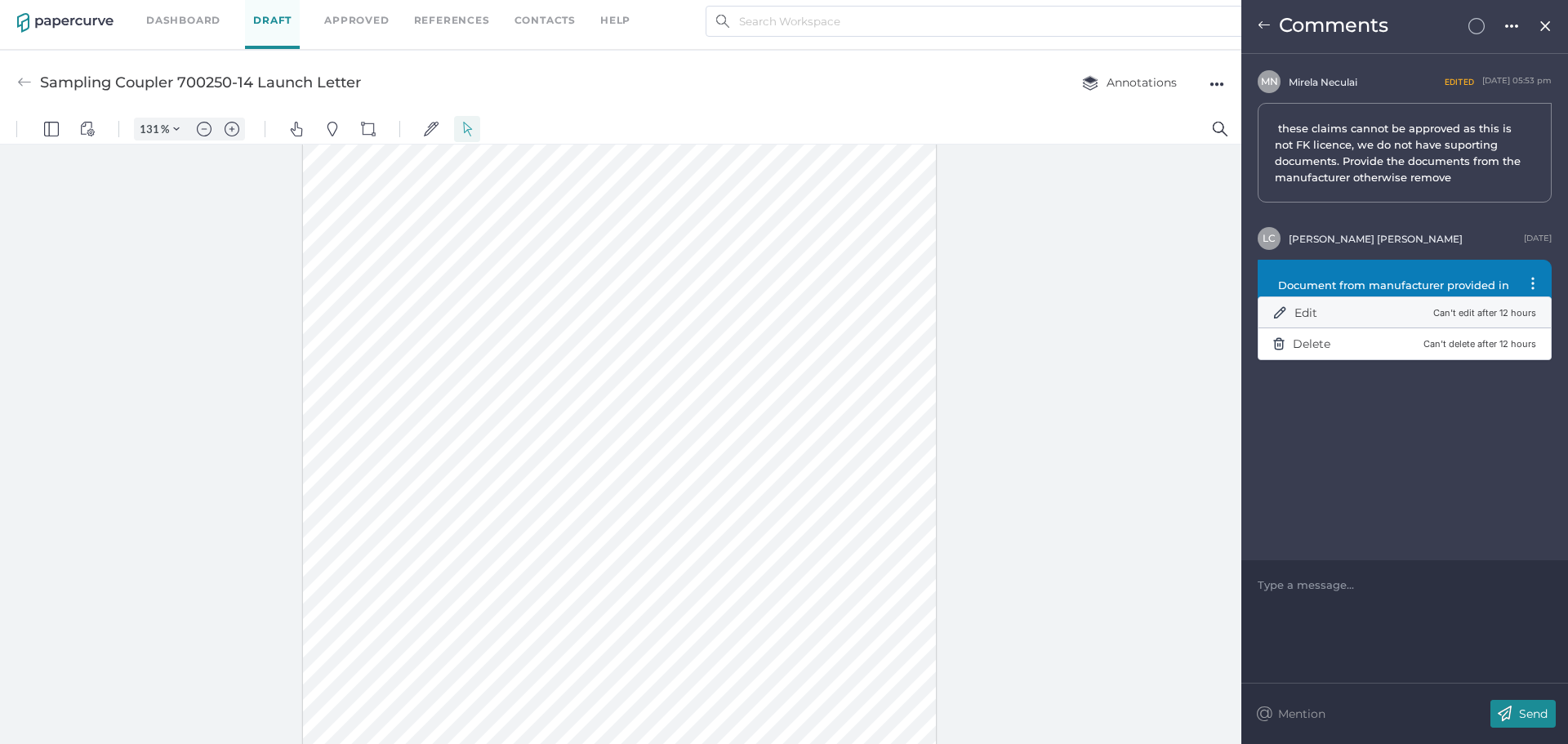
click at [1315, 307] on span "Edit" at bounding box center [1305, 313] width 23 height 15
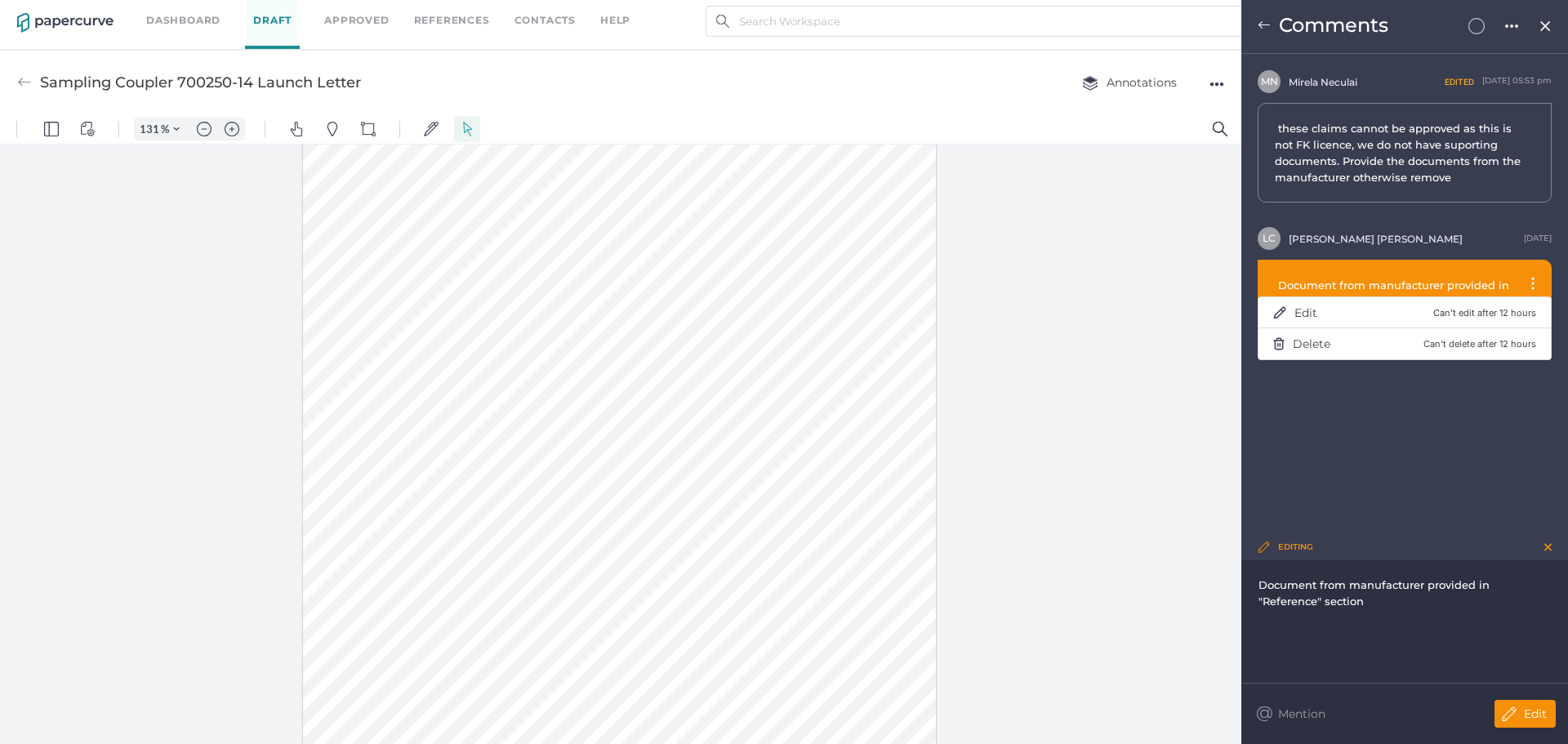
click at [1368, 609] on div "Document from manufacturer provided in "Reference" section" at bounding box center [1405, 593] width 293 height 33
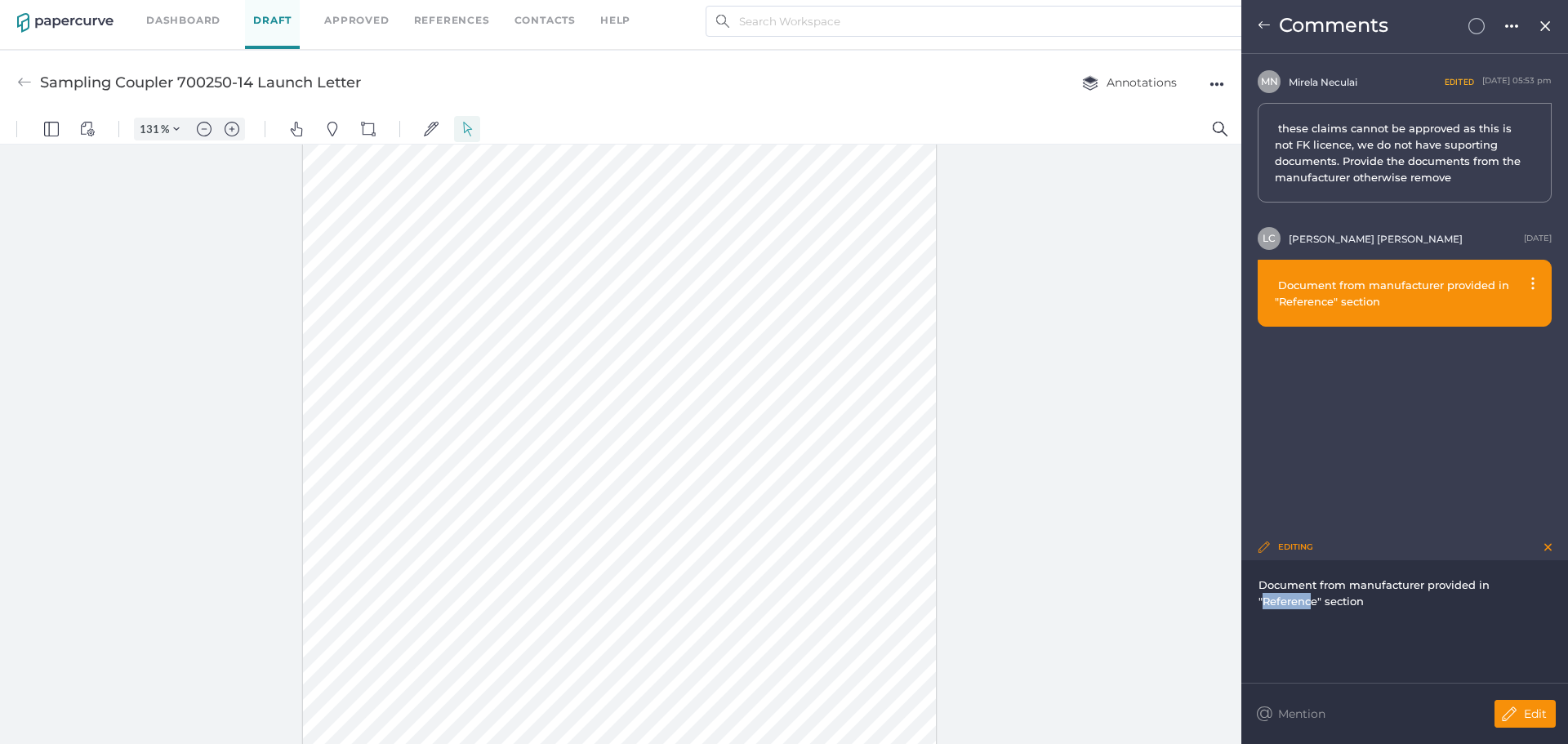
drag, startPoint x: 1262, startPoint y: 602, endPoint x: 1314, endPoint y: 601, distance: 52.0
click at [1314, 601] on span "Document from manufacturer provided in "Reference" section" at bounding box center [1376, 593] width 234 height 30
click at [1329, 605] on span "Document from manufacturer provided in "Attachmente" section" at bounding box center [1376, 593] width 234 height 30
click at [1330, 605] on span "Document from manufacturer provided in "Attachmente" section" at bounding box center [1376, 593] width 234 height 30
click at [1505, 719] on img at bounding box center [1509, 713] width 30 height 28
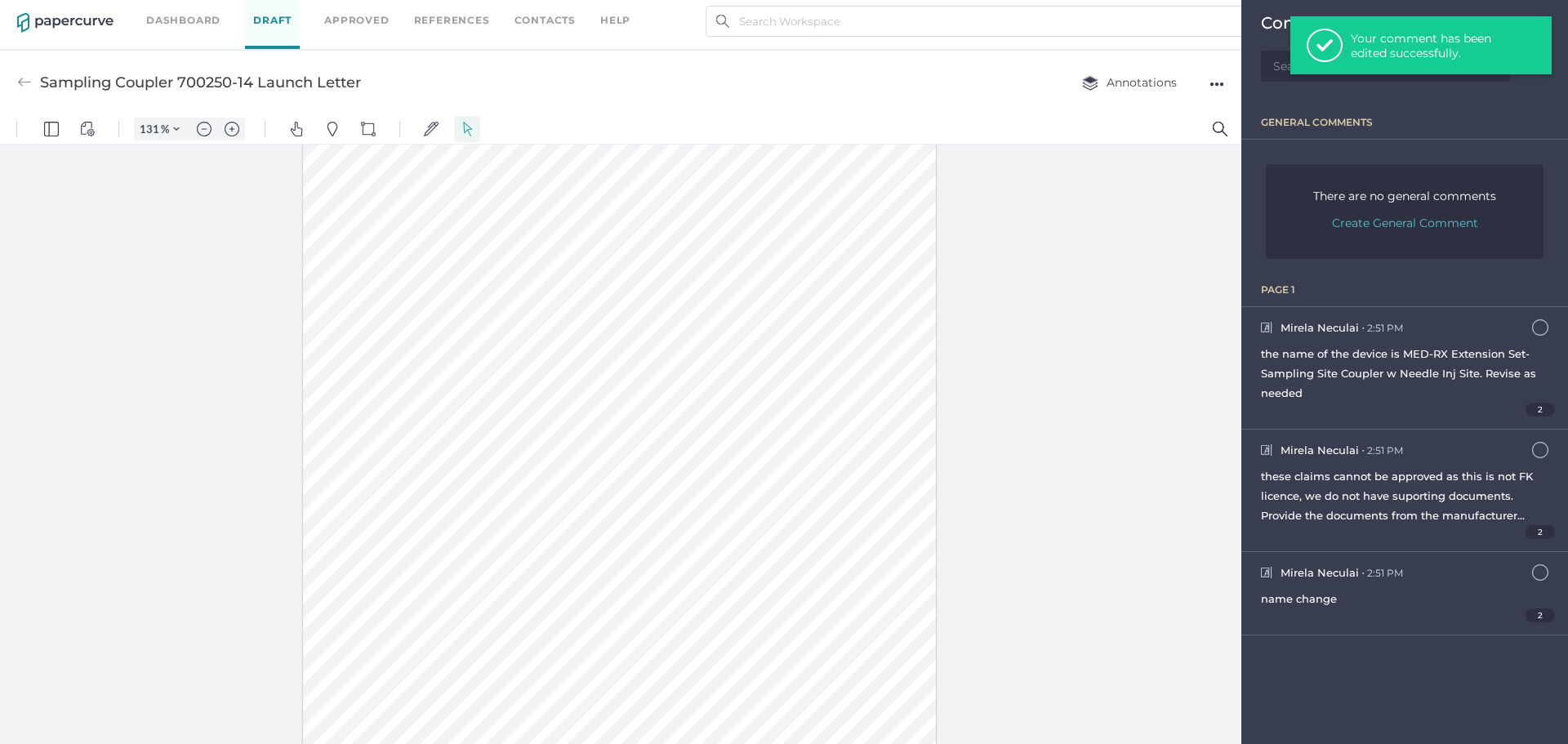
click at [1122, 400] on div at bounding box center [620, 444] width 1241 height 599
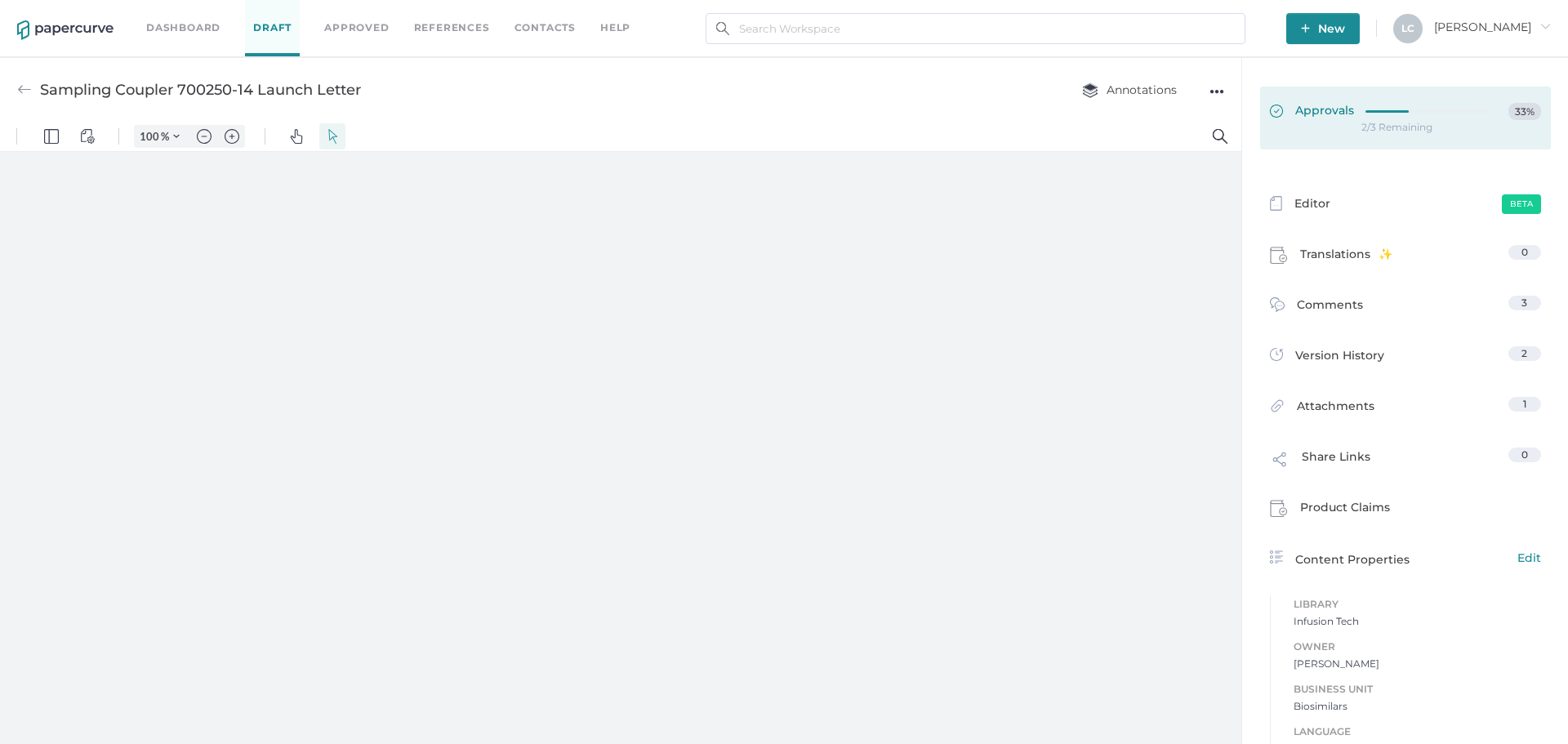
click at [1324, 128] on link "Approvals 33%" at bounding box center [1405, 118] width 291 height 63
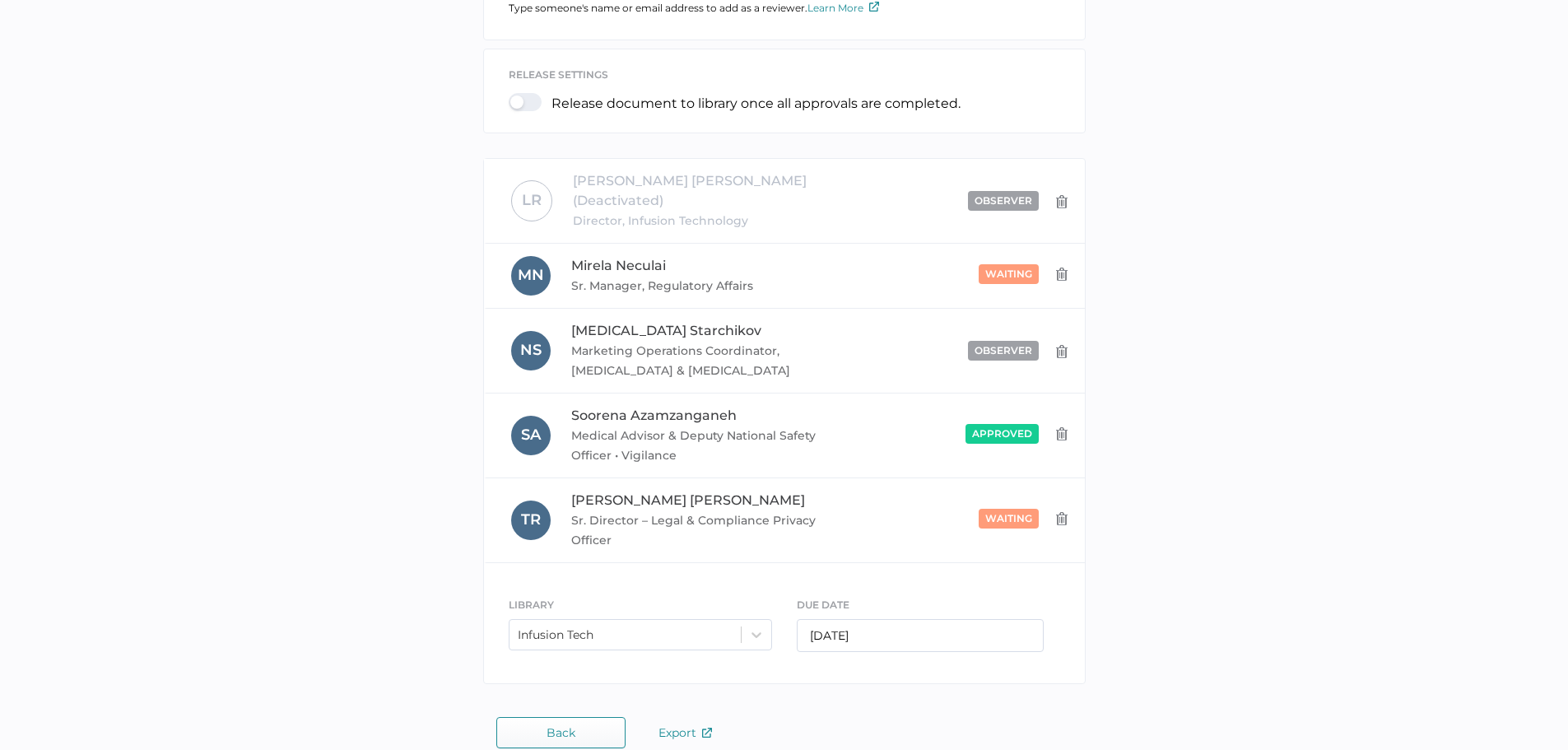
scroll to position [268, 0]
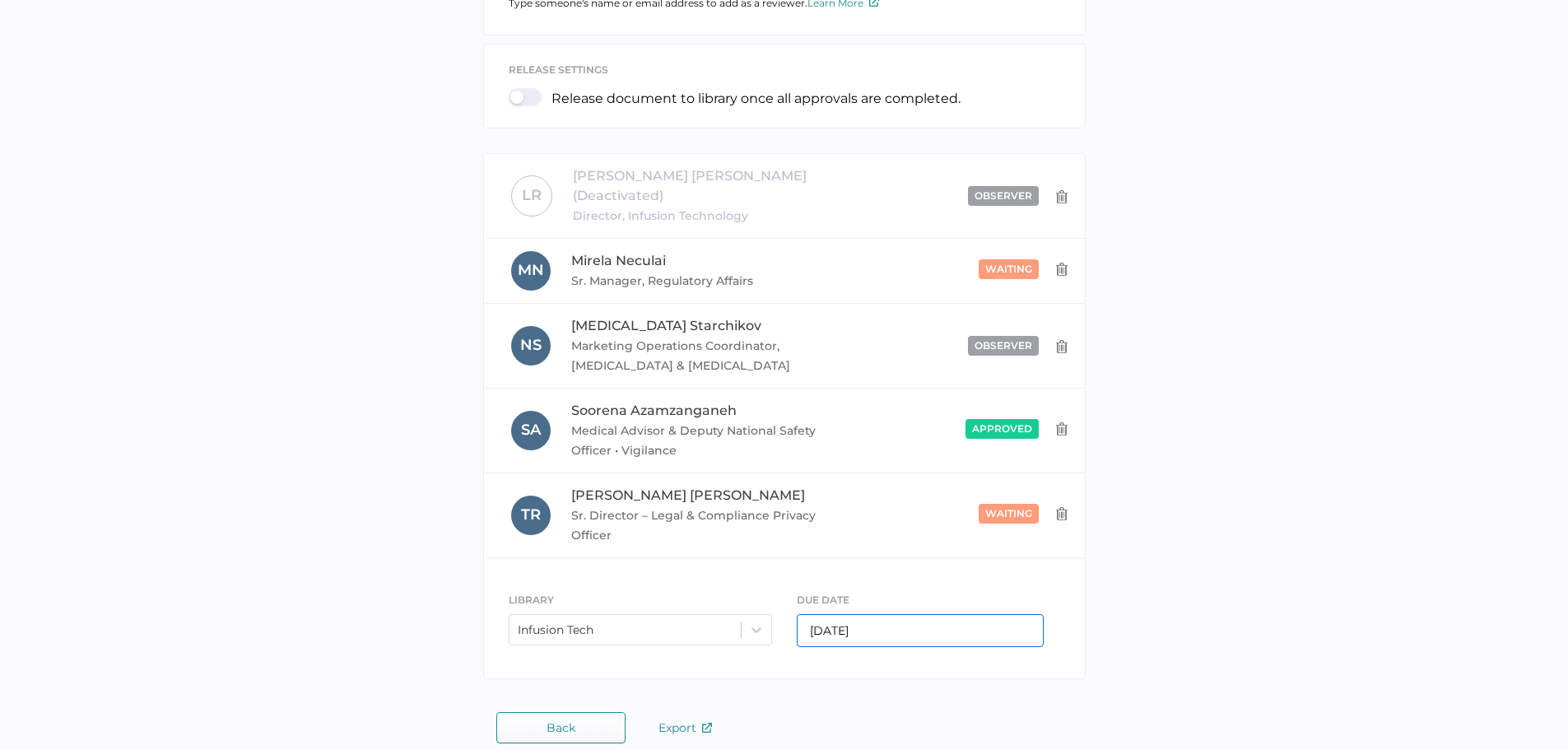
click at [861, 614] on input "07/04/2025" at bounding box center [920, 631] width 247 height 33
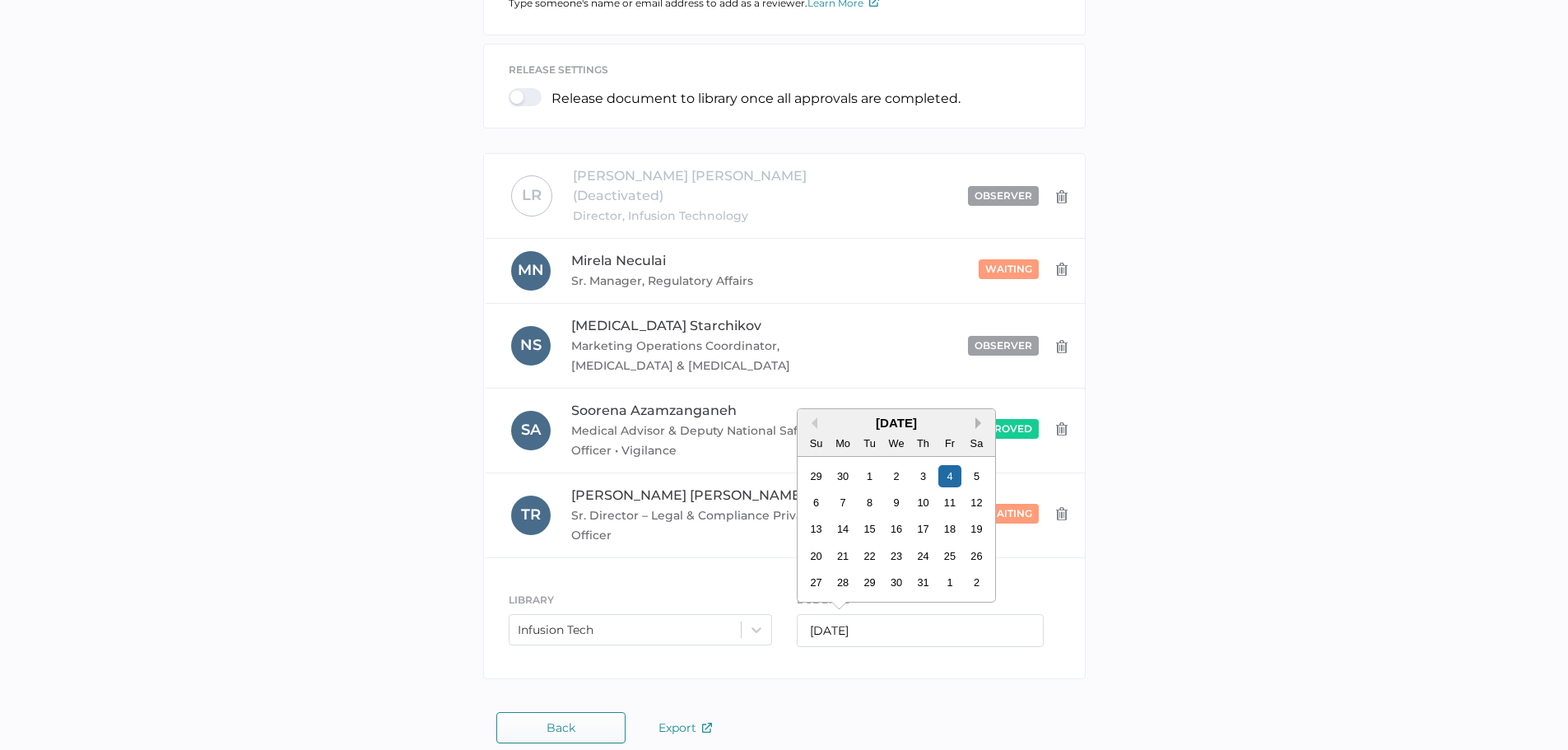
click at [986, 417] on button "Next Month" at bounding box center [981, 423] width 12 height 12
click at [946, 571] on div "31" at bounding box center [949, 582] width 22 height 22
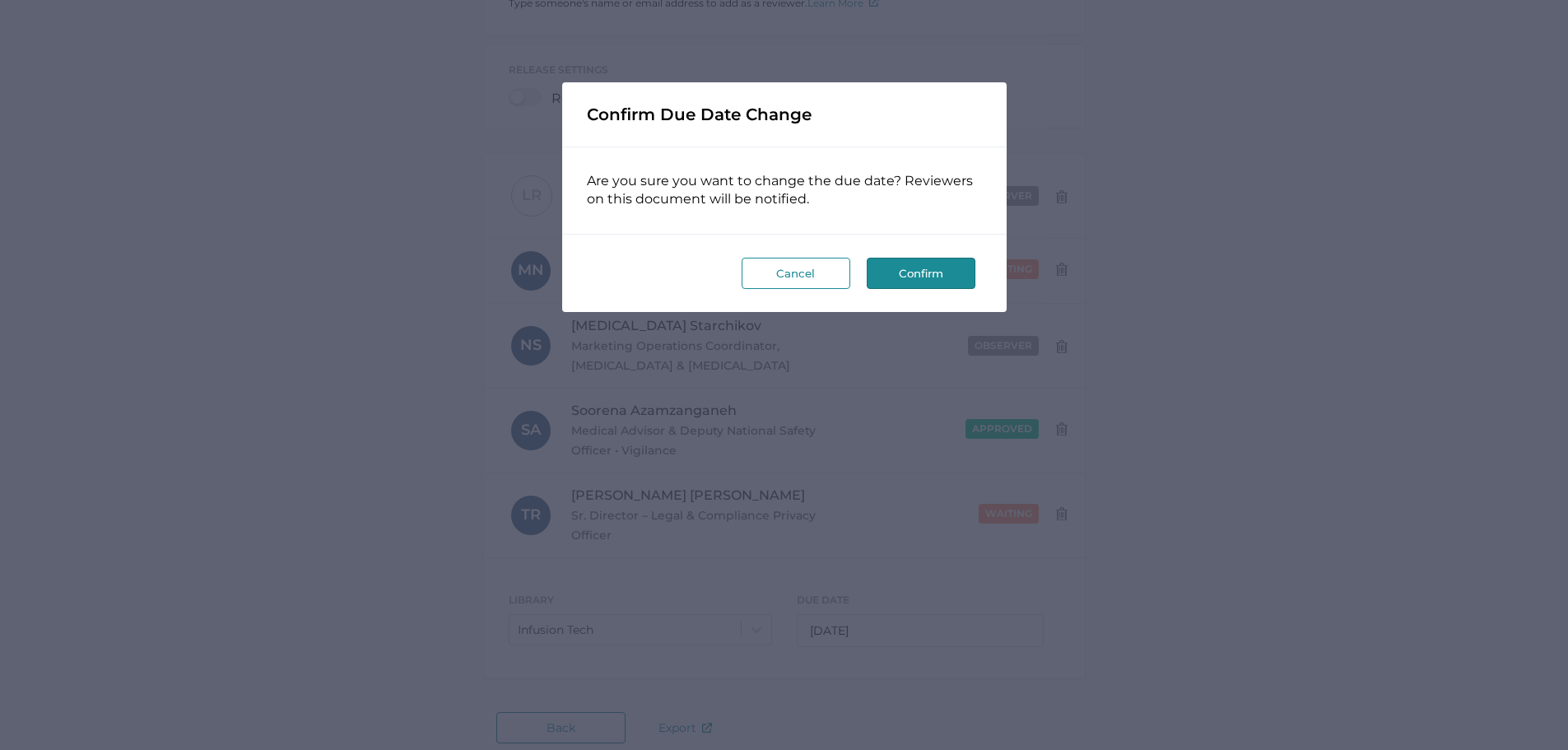
click at [915, 282] on button "Confirm" at bounding box center [920, 274] width 109 height 32
type input "10/31/2025"
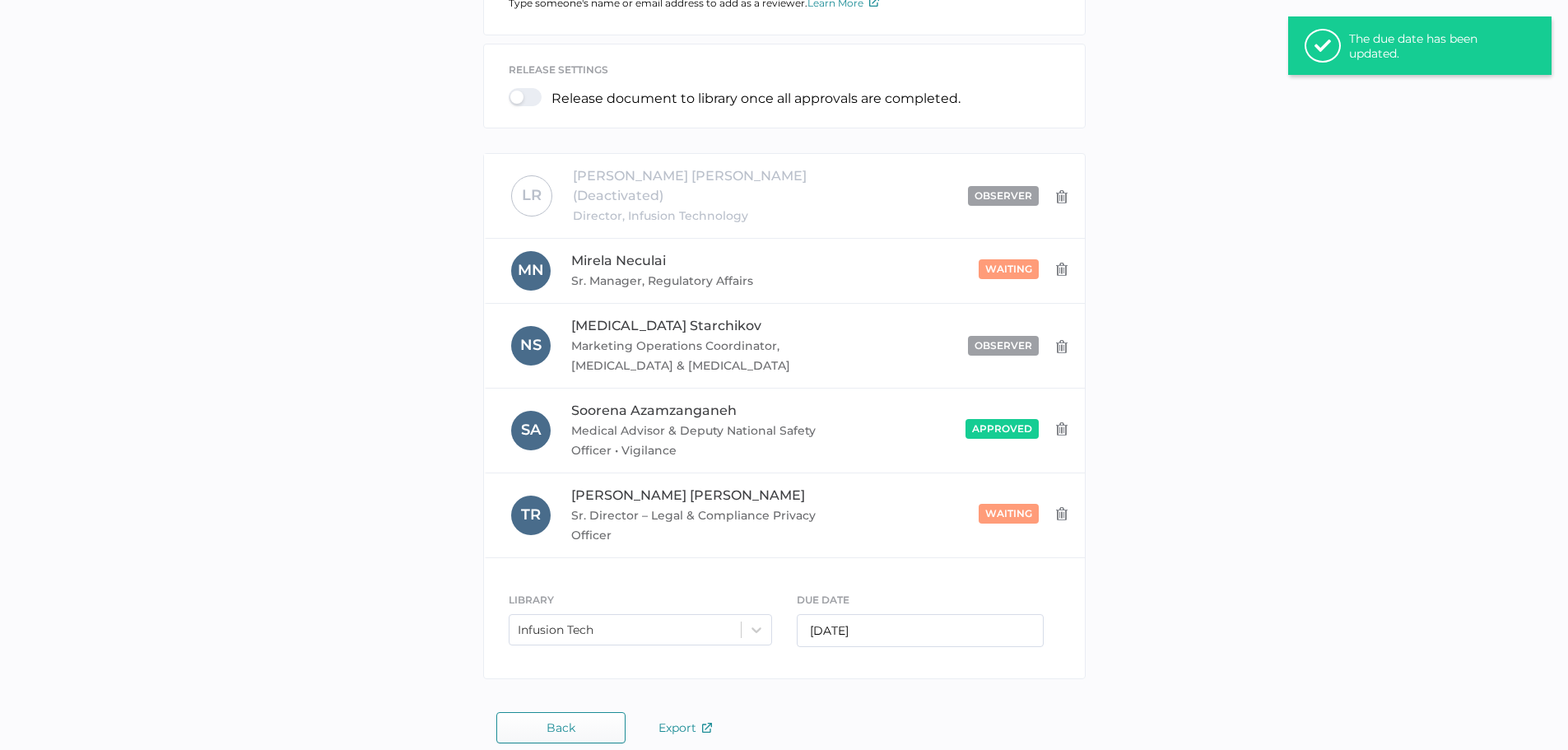
scroll to position [0, 0]
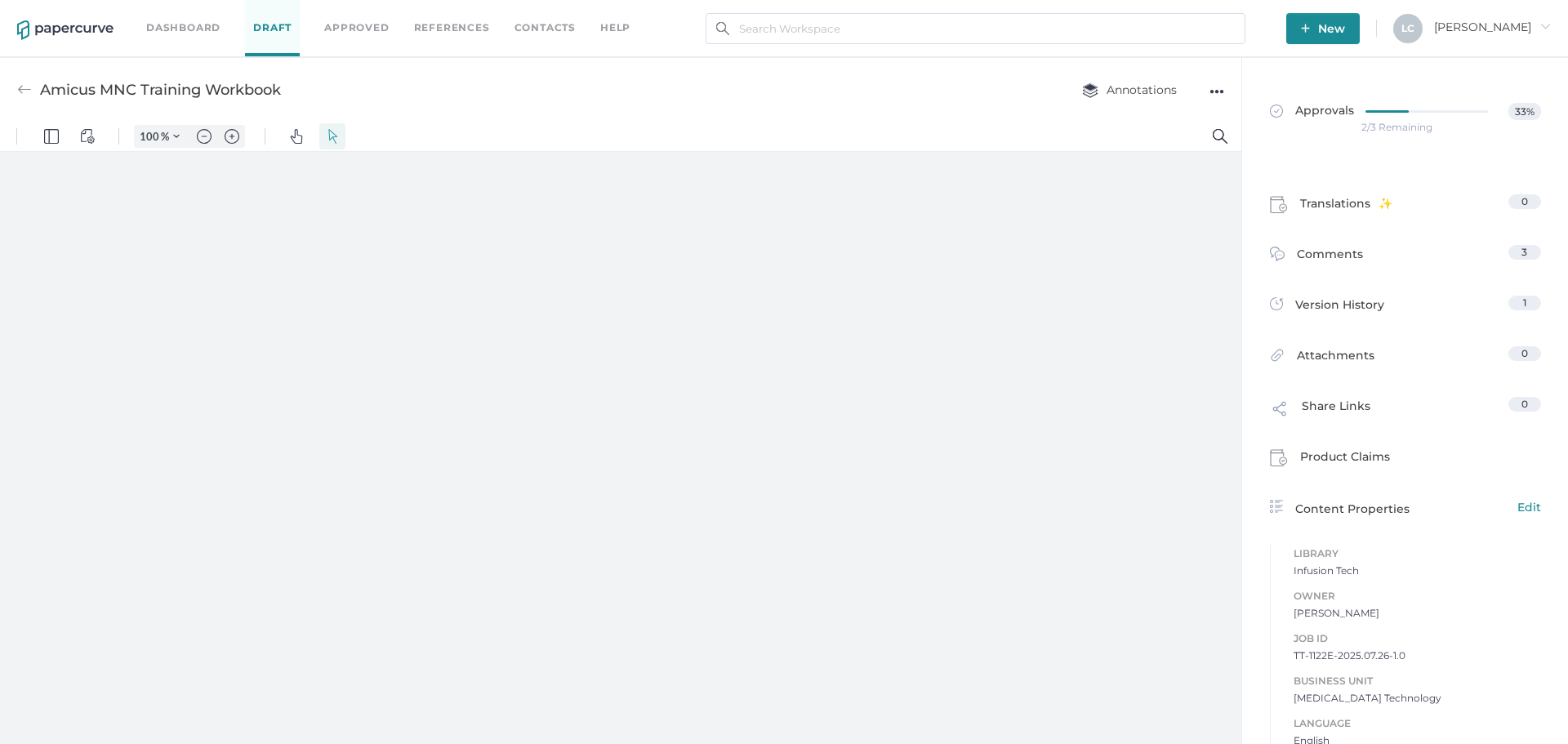
type input "131"
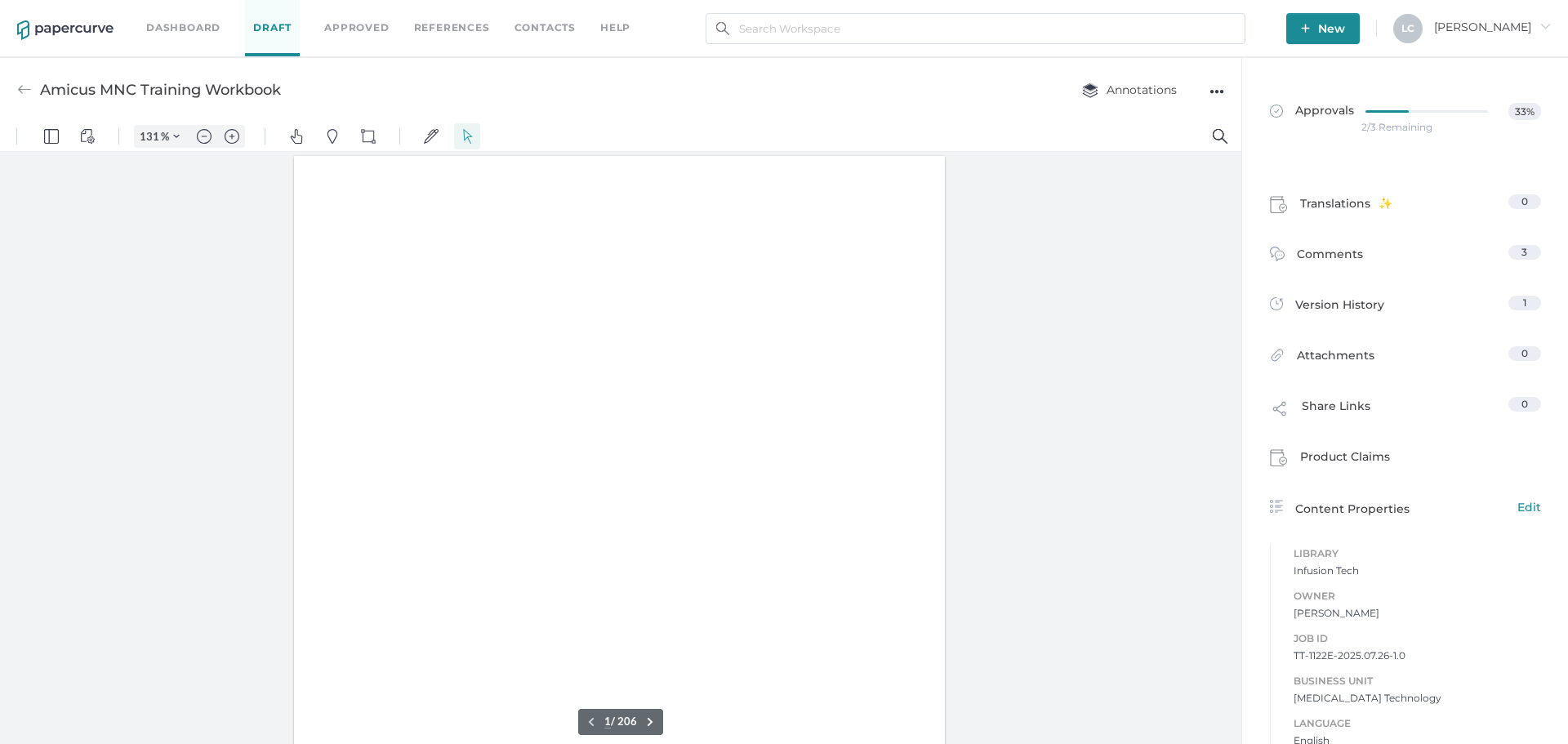
scroll to position [1, 0]
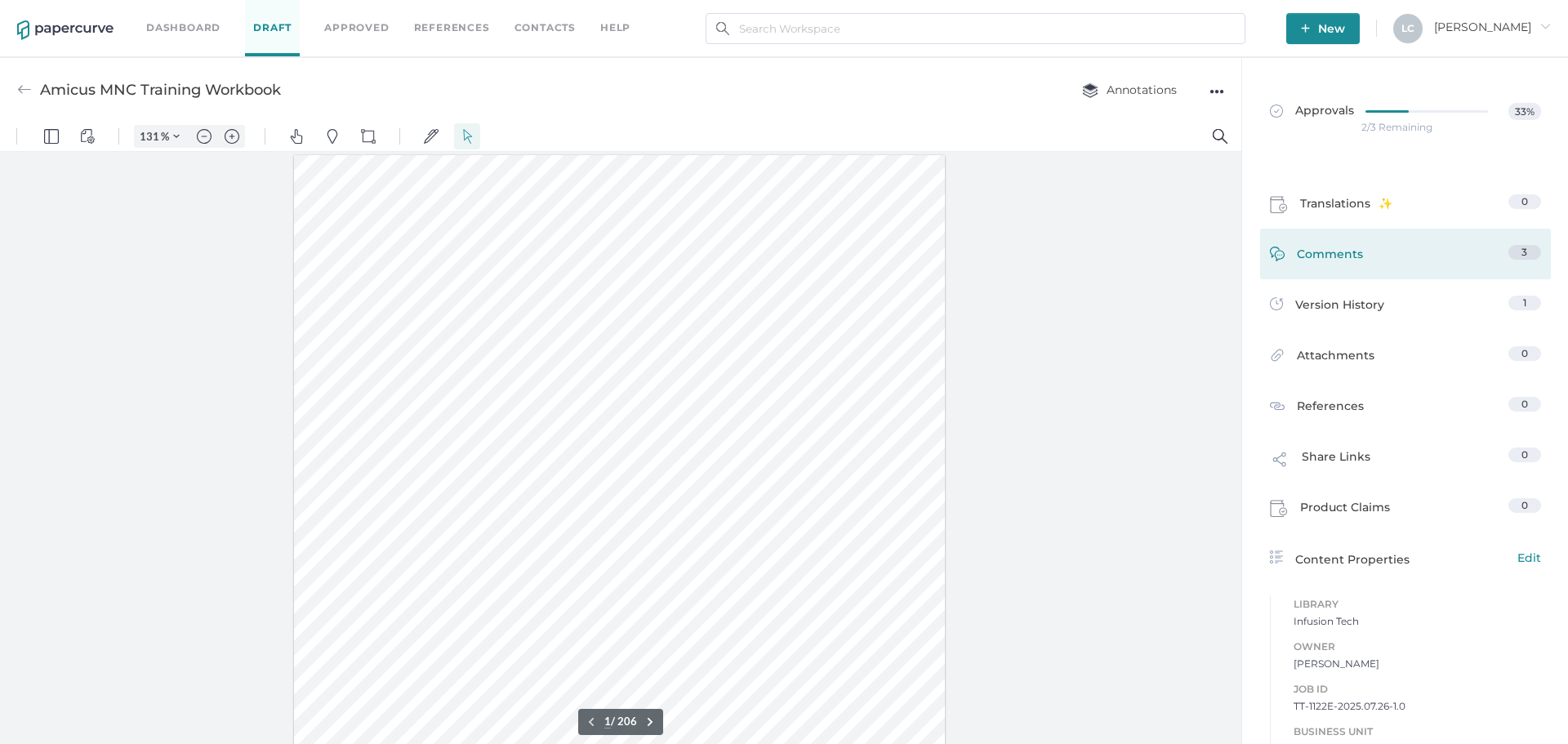
click at [1315, 263] on span "Comments" at bounding box center [1329, 258] width 66 height 26
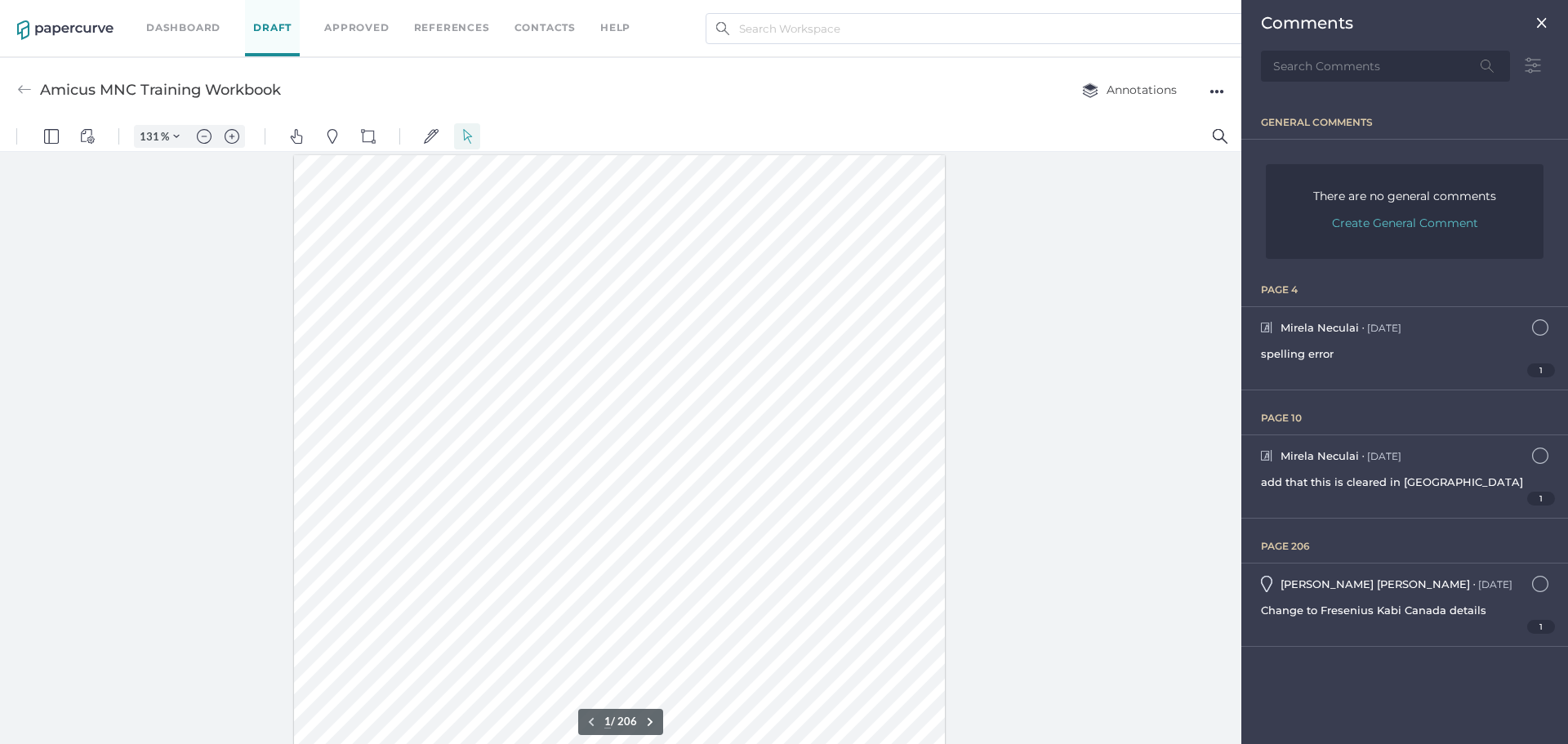
scroll to position [7, 0]
click at [1320, 370] on div "1" at bounding box center [1405, 370] width 287 height 14
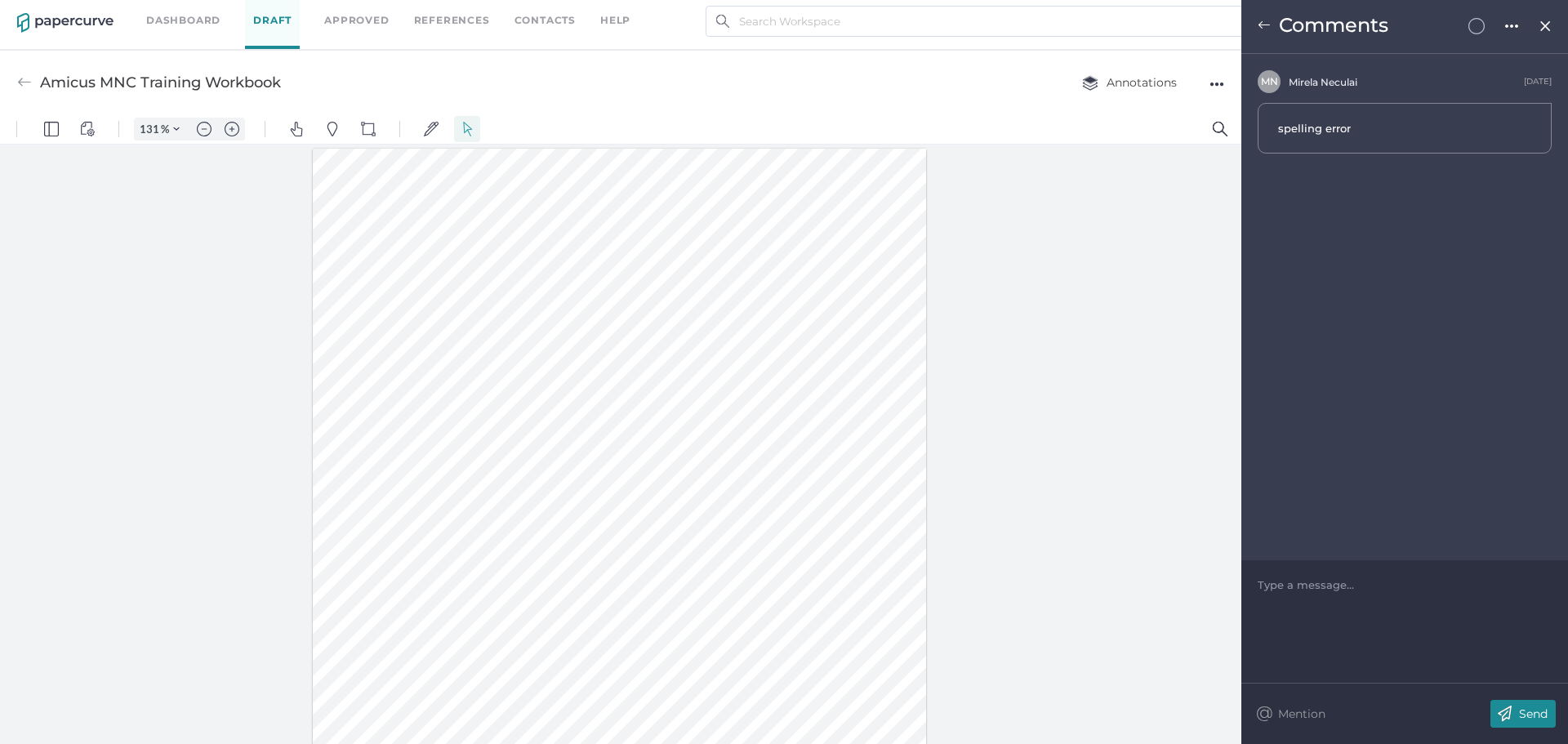
click at [136, 599] on div at bounding box center [620, 444] width 1241 height 599
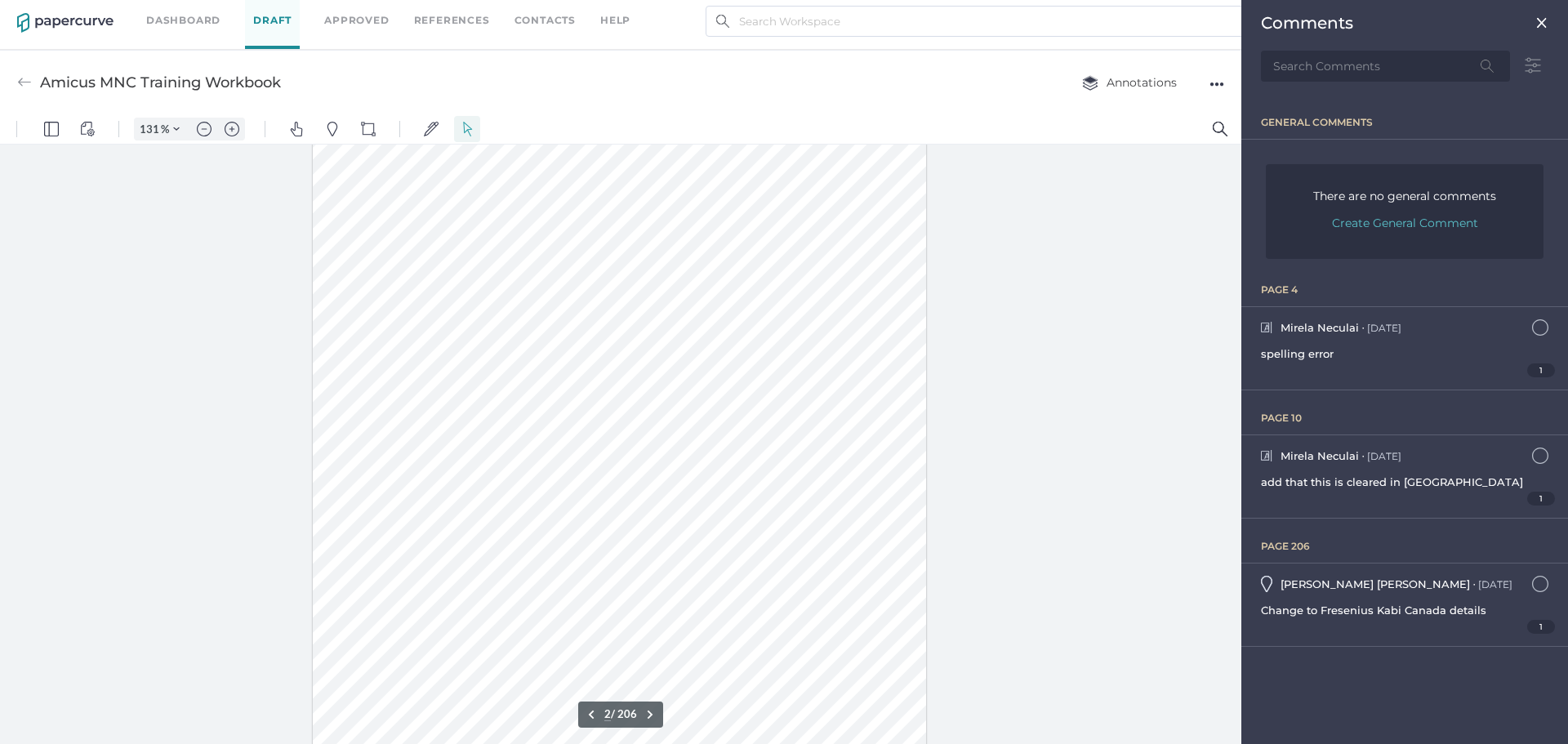
scroll to position [1164, 0]
click at [92, 444] on div at bounding box center [620, 444] width 1241 height 599
click at [1211, 76] on div "●●●" at bounding box center [1217, 84] width 15 height 23
click at [1119, 111] on span "Download" at bounding box center [1152, 115] width 112 height 31
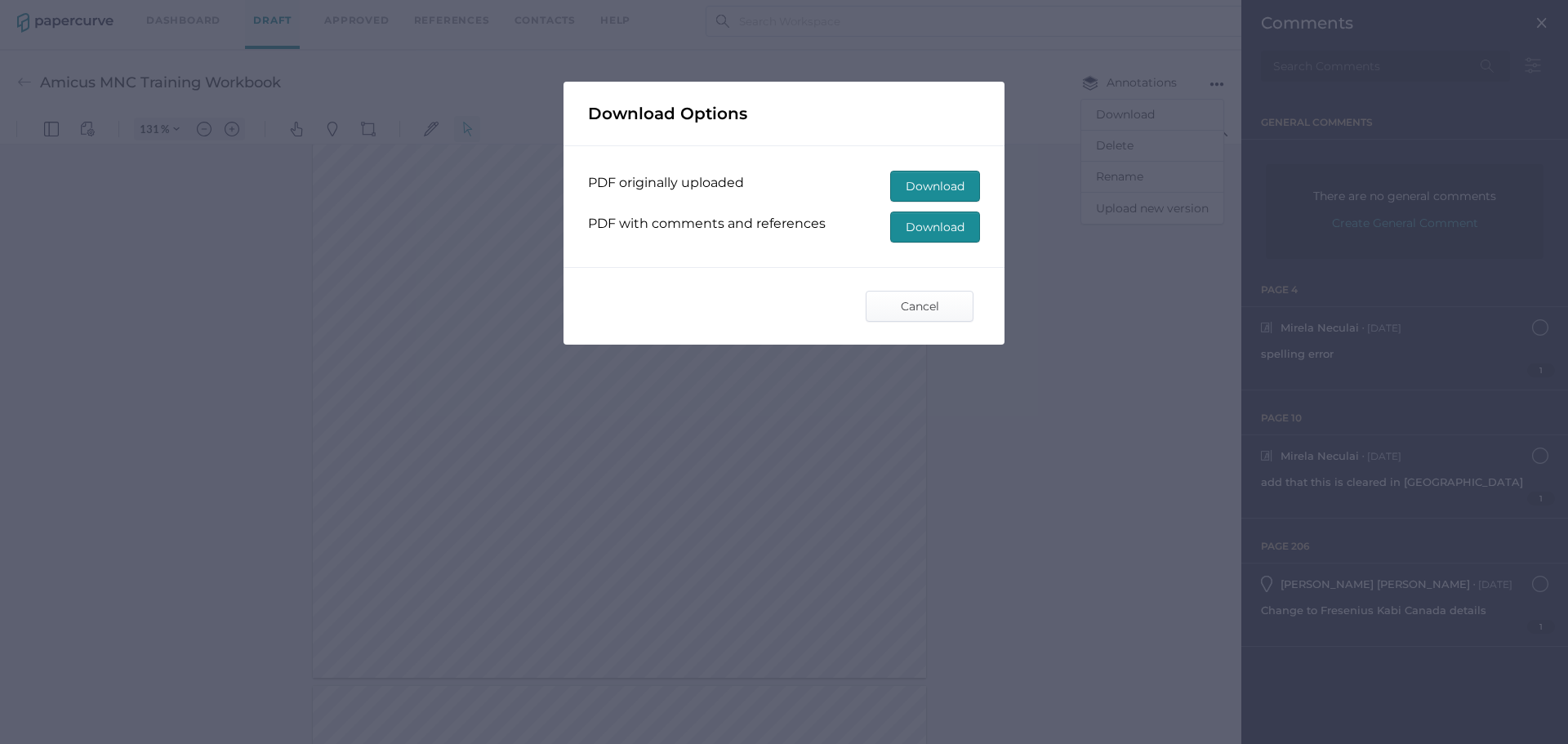
click at [940, 182] on span "Download" at bounding box center [935, 187] width 59 height 30
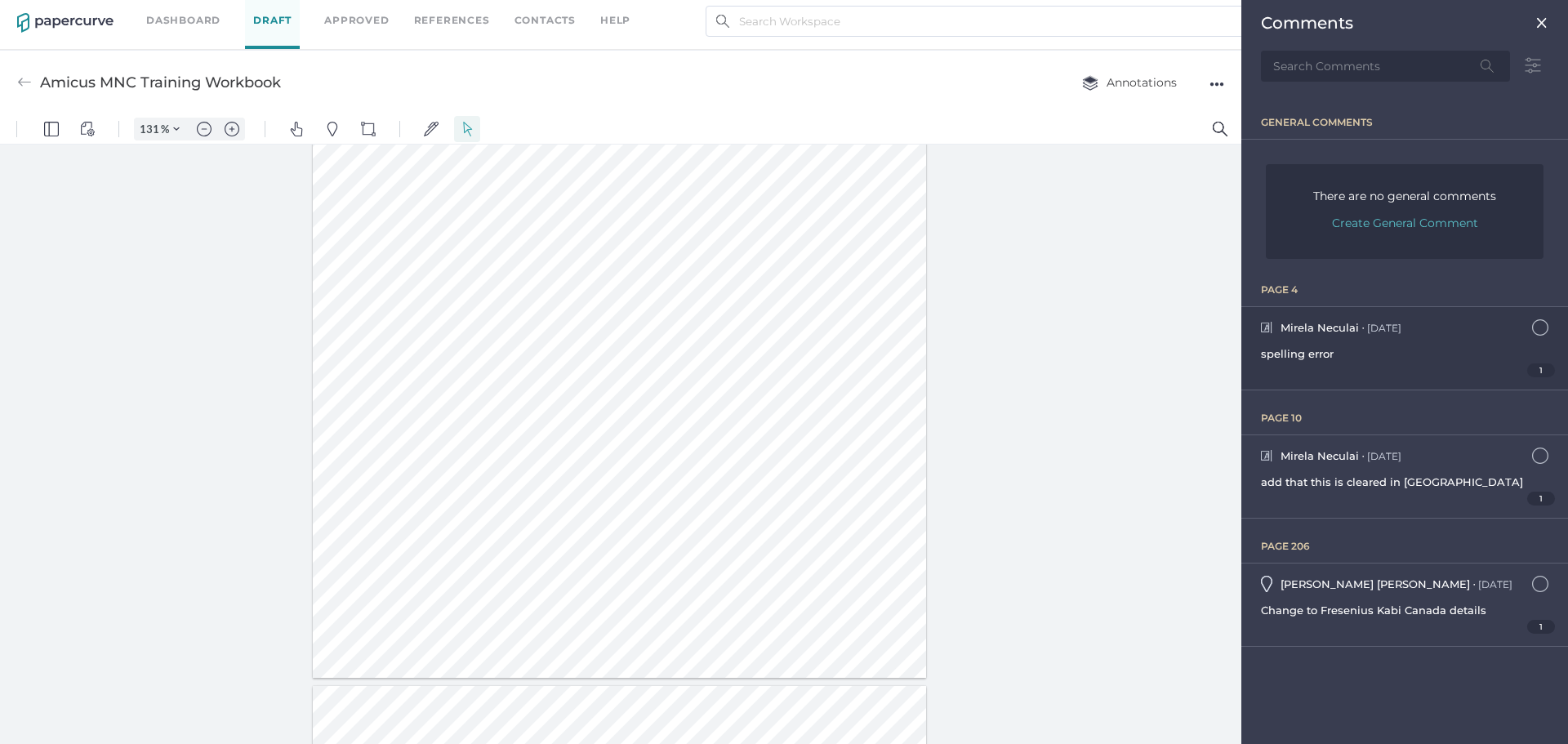
click at [1304, 364] on div "1" at bounding box center [1405, 370] width 287 height 14
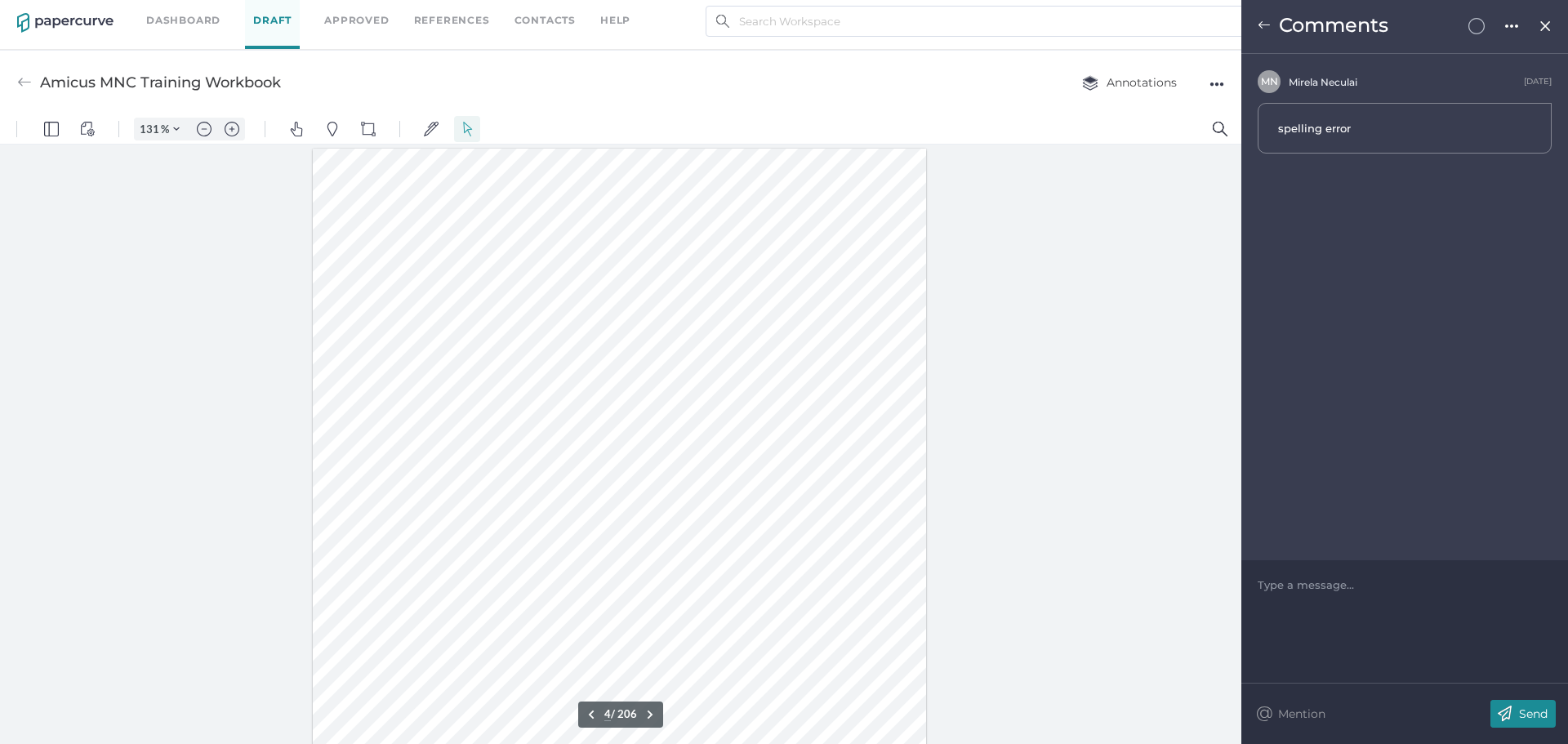
scroll to position [2634, 0]
click at [1259, 31] on img at bounding box center [1264, 26] width 13 height 13
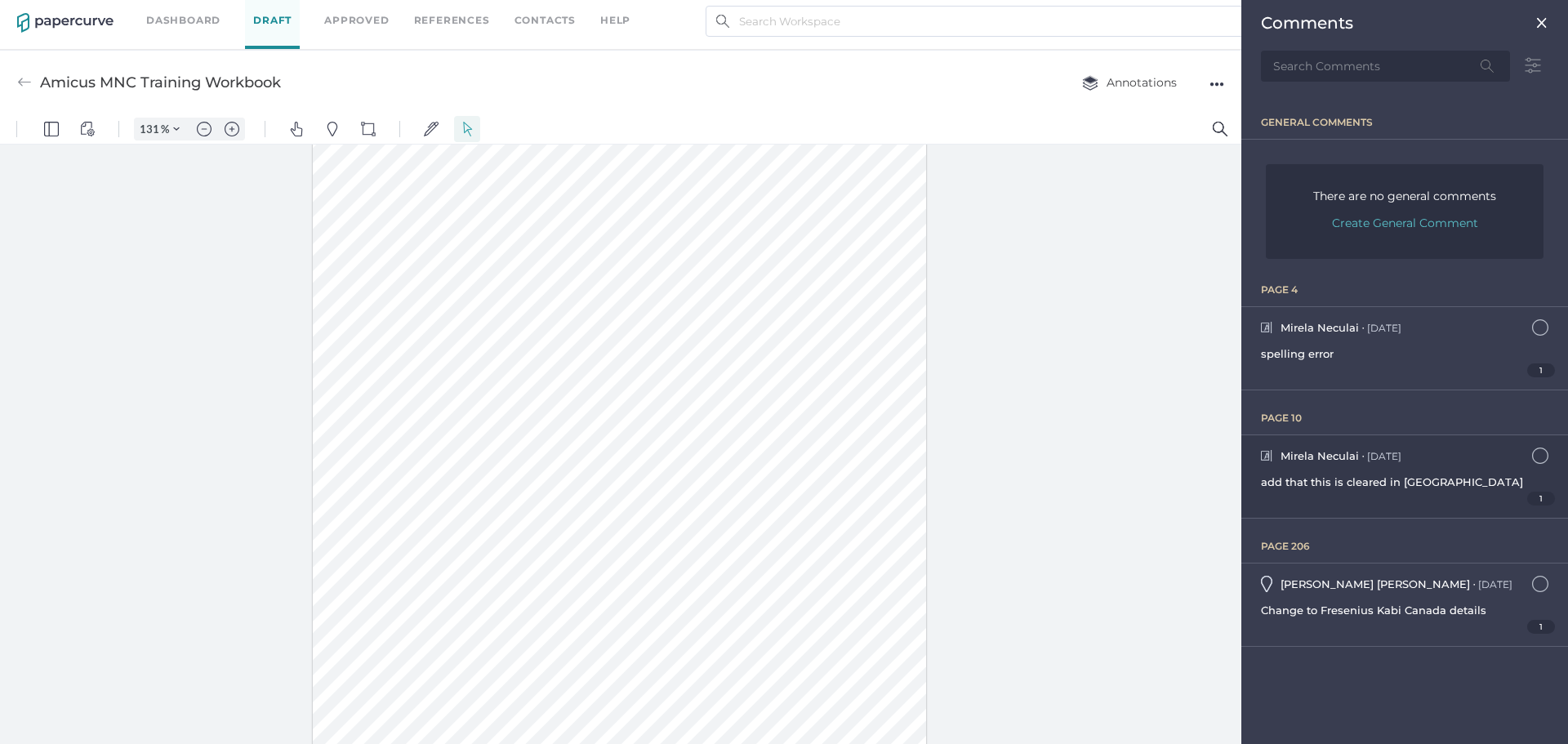
click at [1291, 480] on span "add that this is cleared in Canada" at bounding box center [1391, 482] width 262 height 13
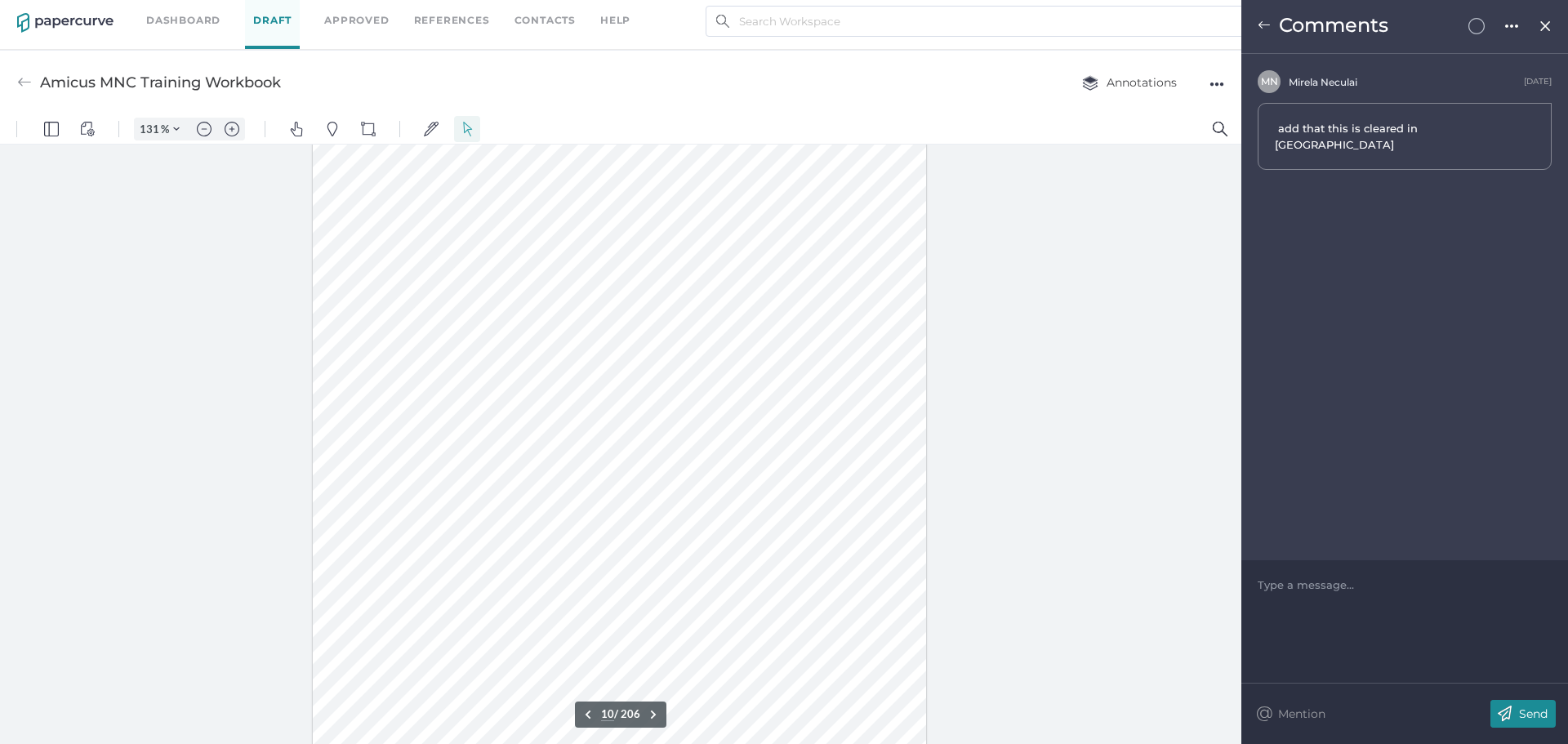
scroll to position [7839, 0]
click at [59, 379] on div at bounding box center [620, 444] width 1241 height 599
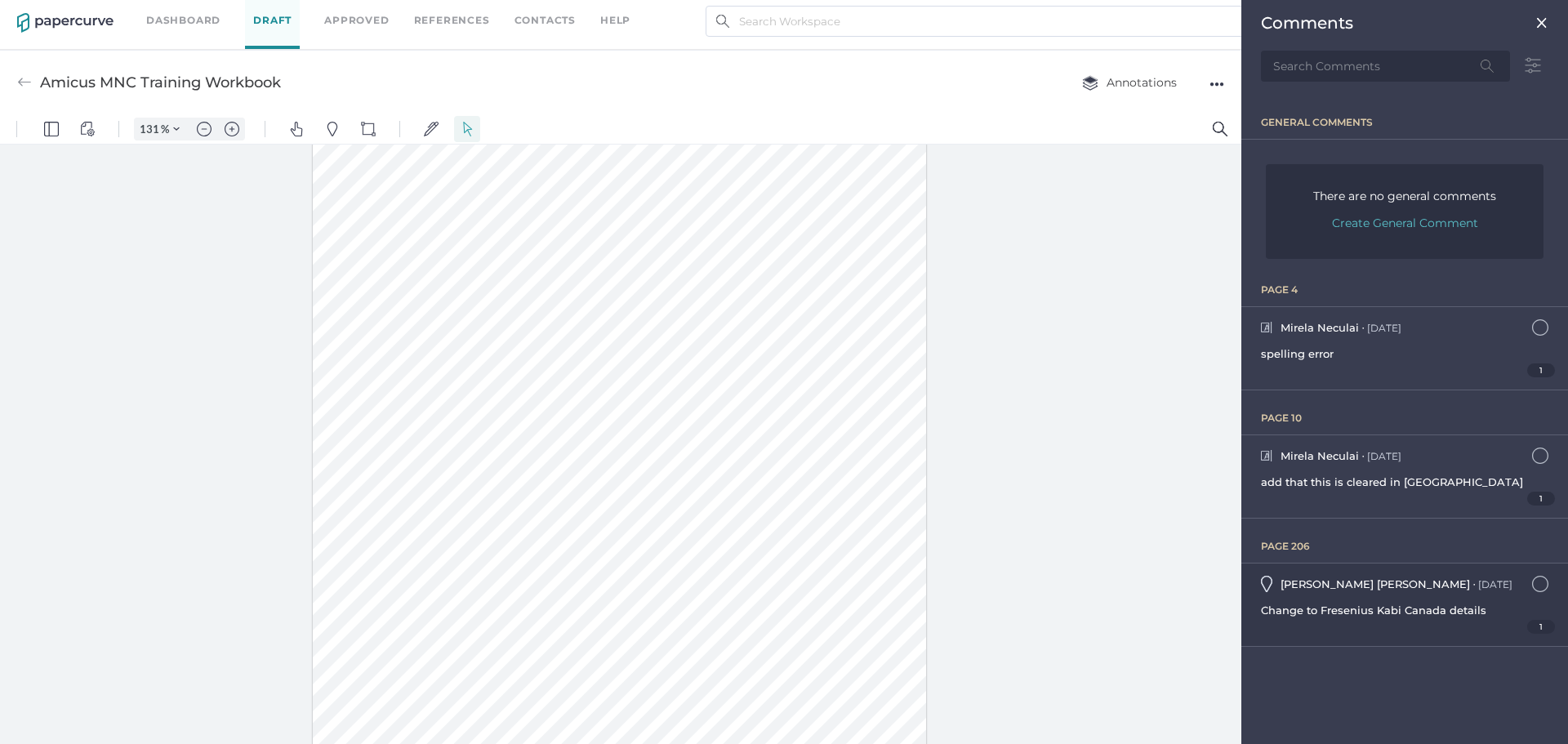
click at [1395, 623] on div "1" at bounding box center [1405, 627] width 287 height 14
type input "206"
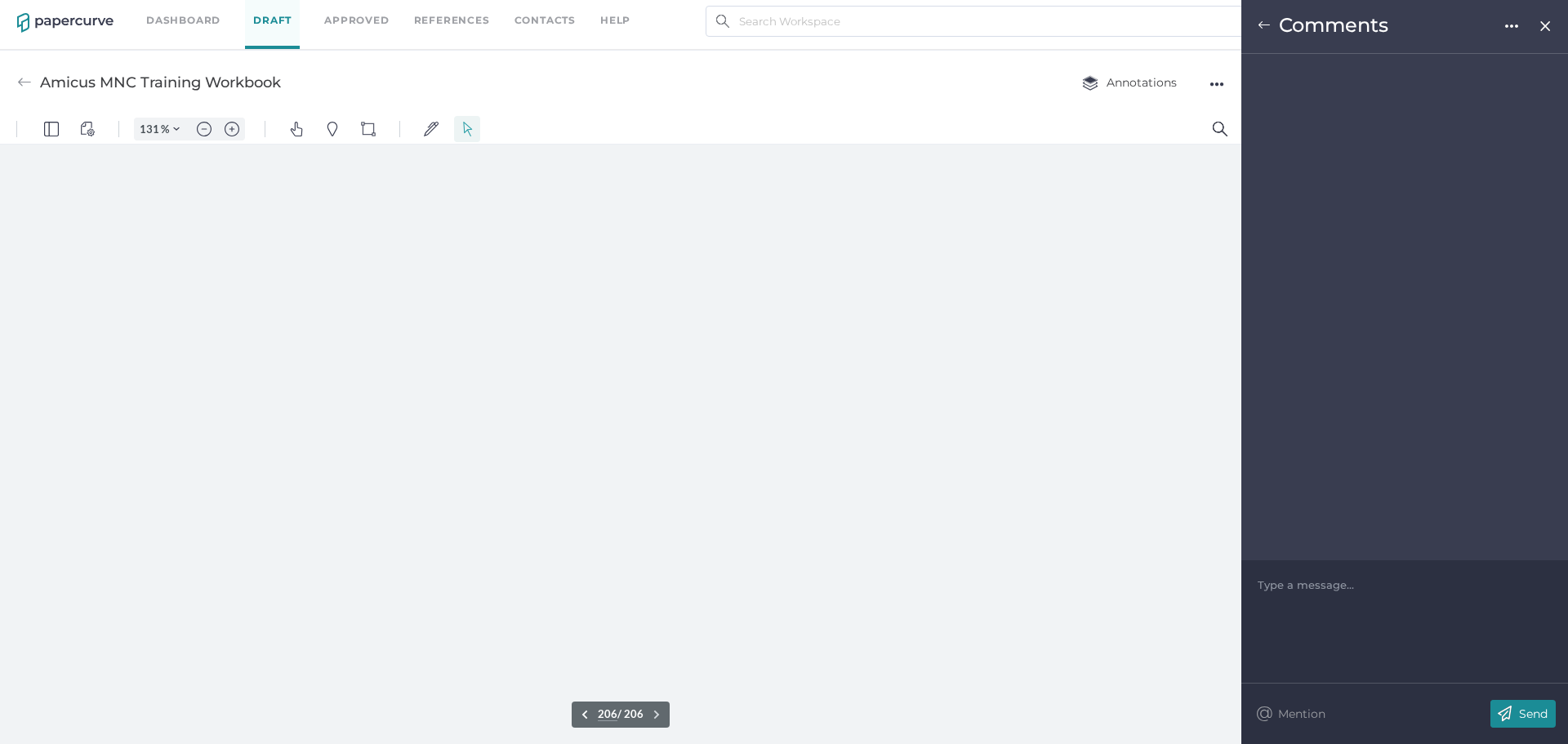
scroll to position [174685, 0]
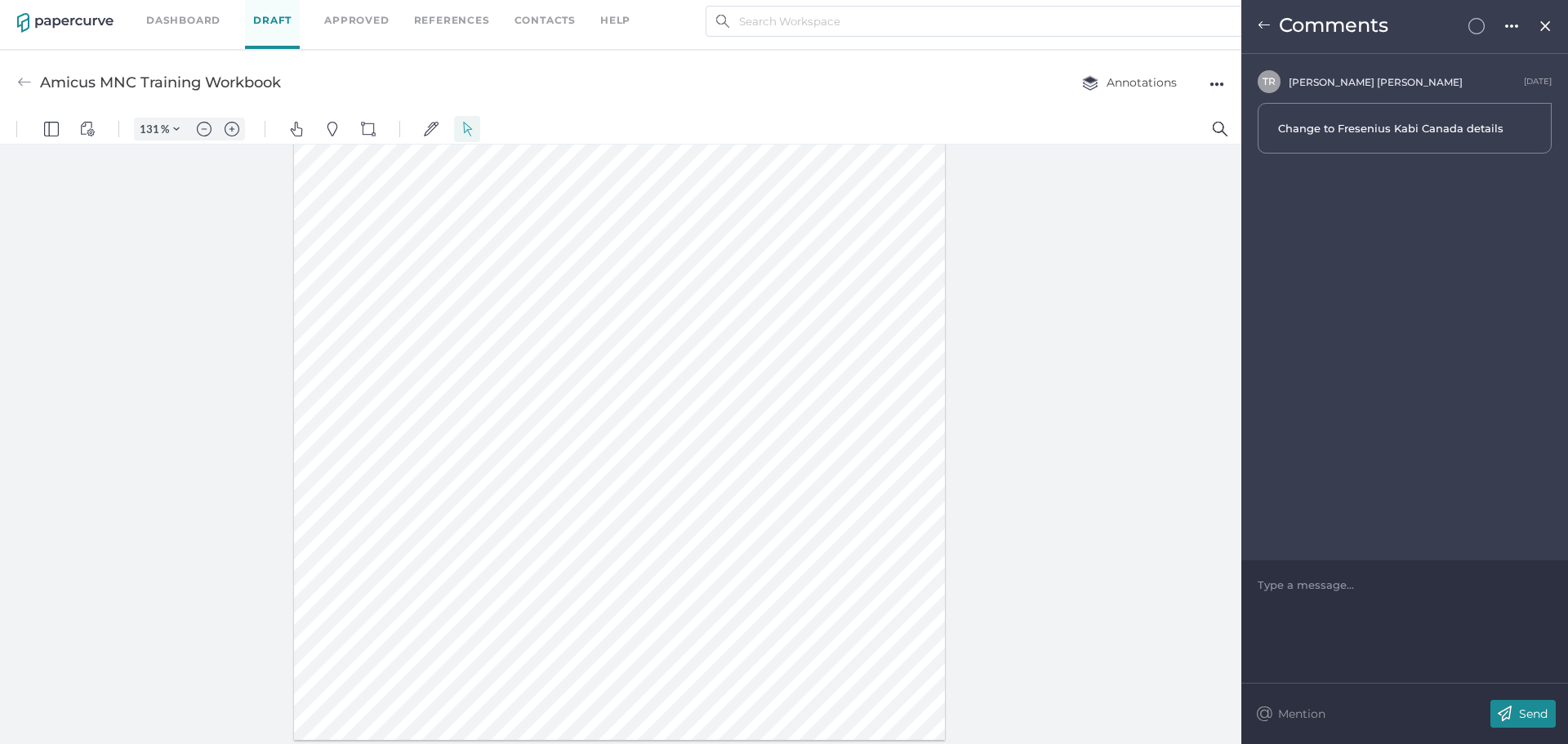
click at [166, 270] on div at bounding box center [620, 444] width 1241 height 599
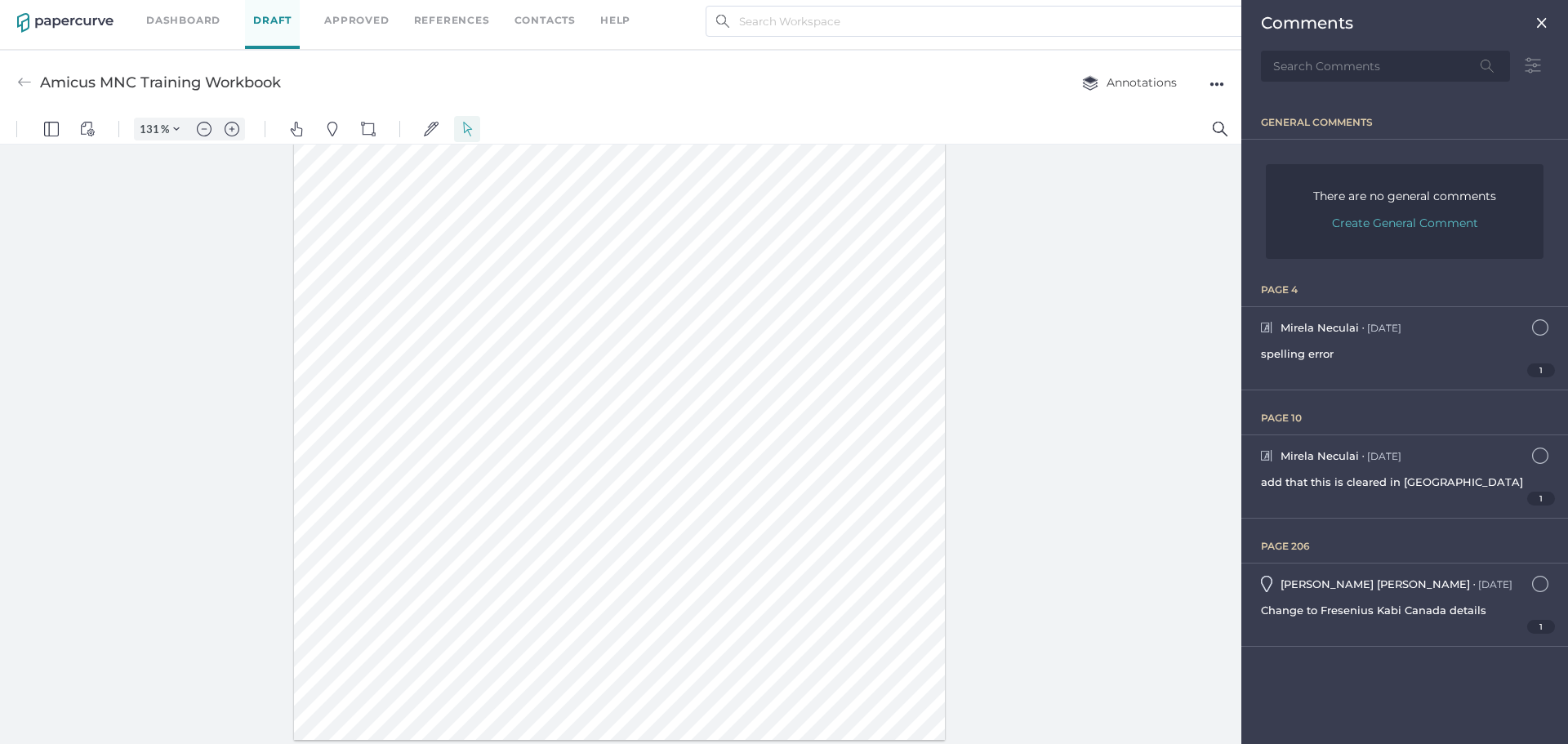
click at [31, 79] on img at bounding box center [25, 83] width 15 height 15
click at [23, 81] on img at bounding box center [25, 83] width 15 height 15
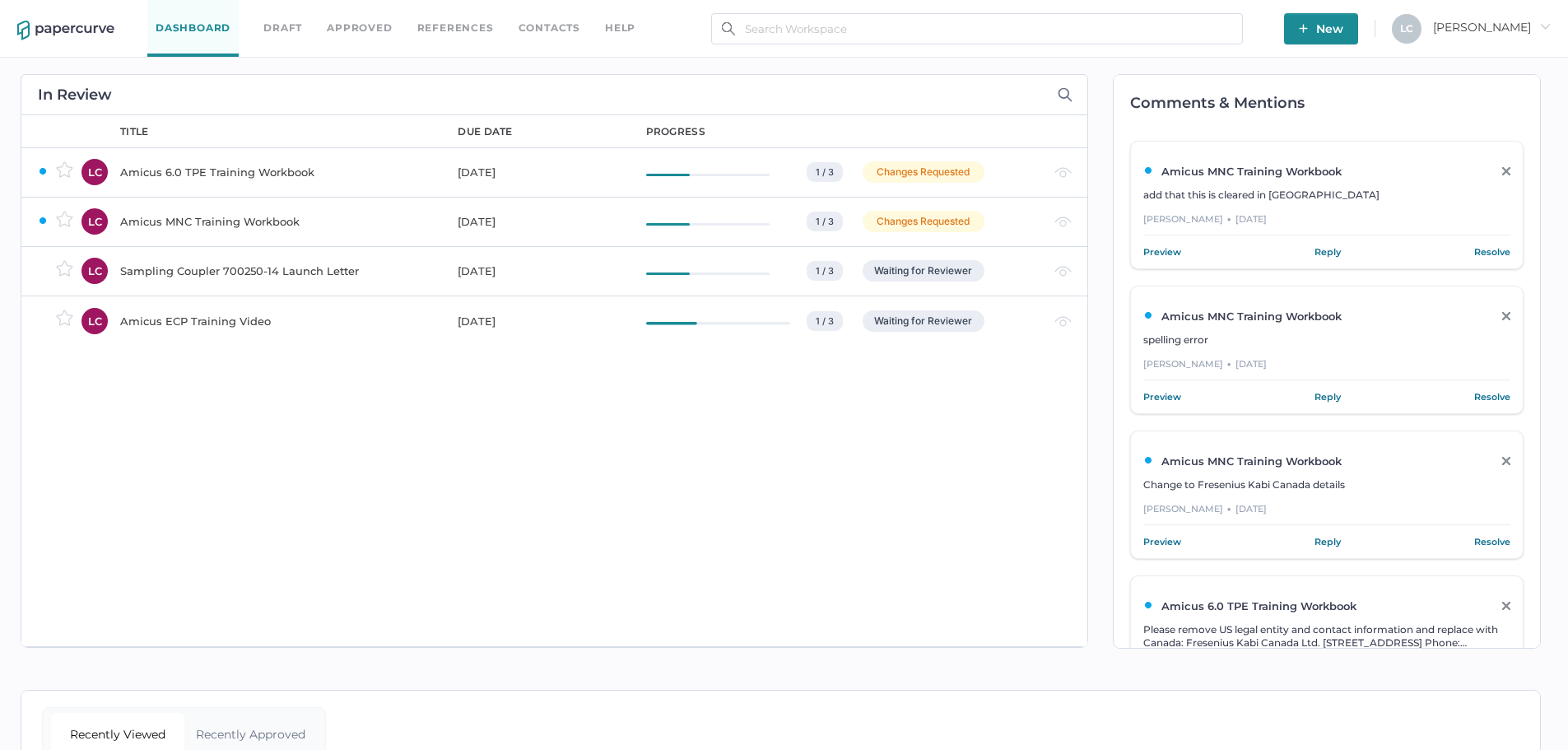
click at [173, 221] on div "Amicus MNC Training Workbook" at bounding box center [279, 221] width 318 height 20
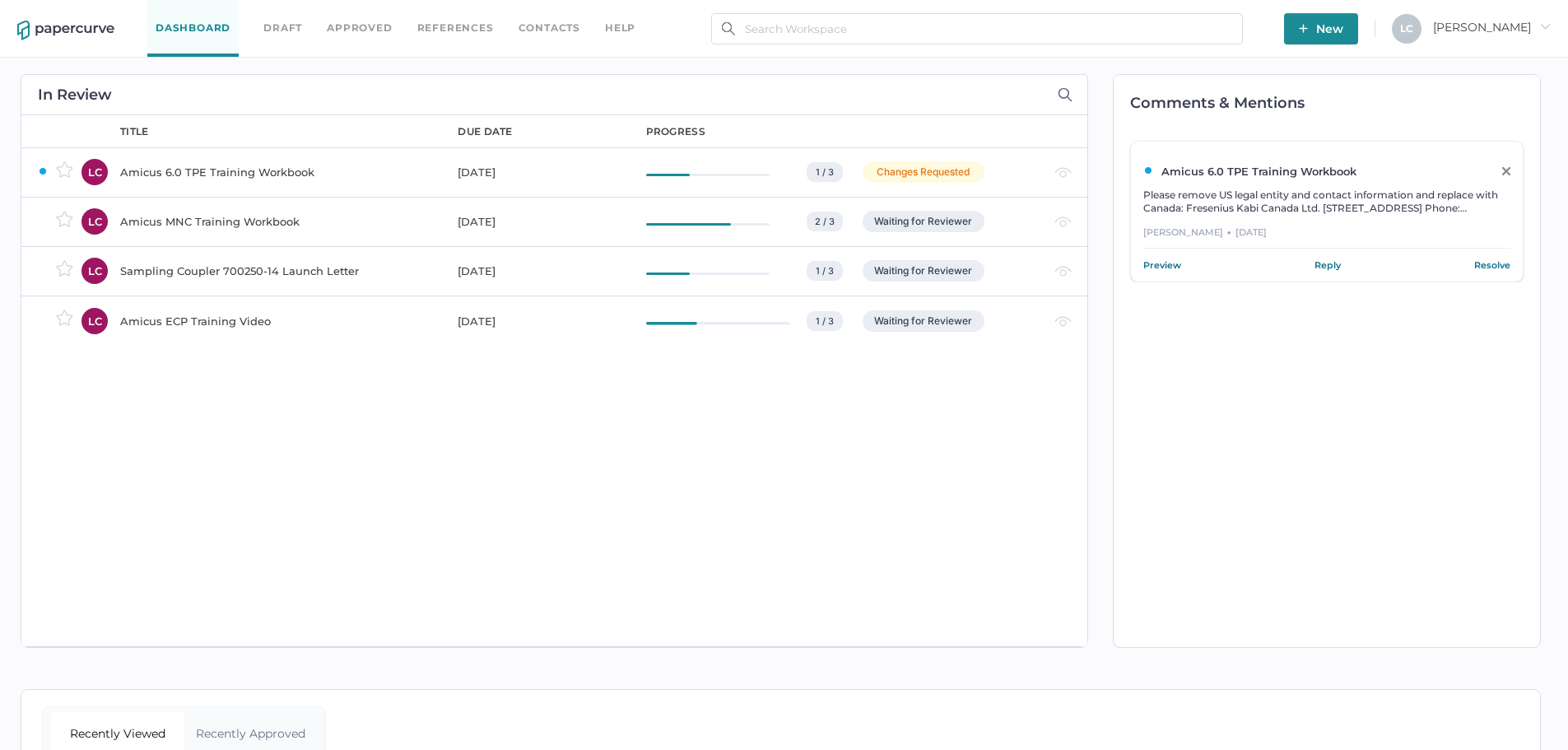
click at [96, 504] on div "owner LC LC LC LC" at bounding box center [62, 380] width 82 height 531
click at [225, 165] on div "Amicus 6.0 TPE Training Workbook" at bounding box center [279, 172] width 318 height 20
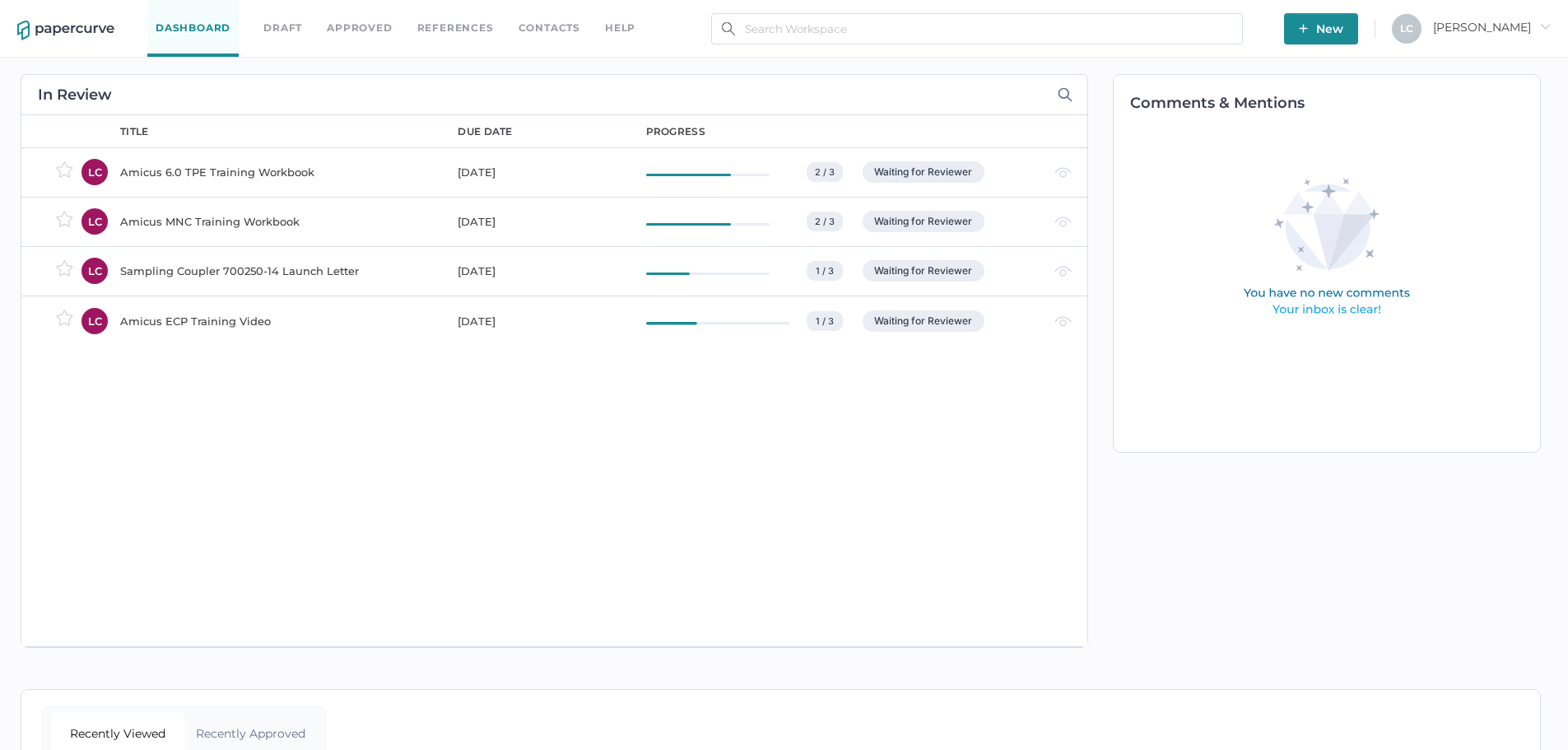
click at [168, 224] on div "Amicus MNC Training Workbook" at bounding box center [279, 221] width 318 height 20
click at [220, 464] on div "title due date progress Amicus 6.0 TPE Training Workbook [DATE] 2 / 3 MN [PERSO…" at bounding box center [596, 380] width 984 height 531
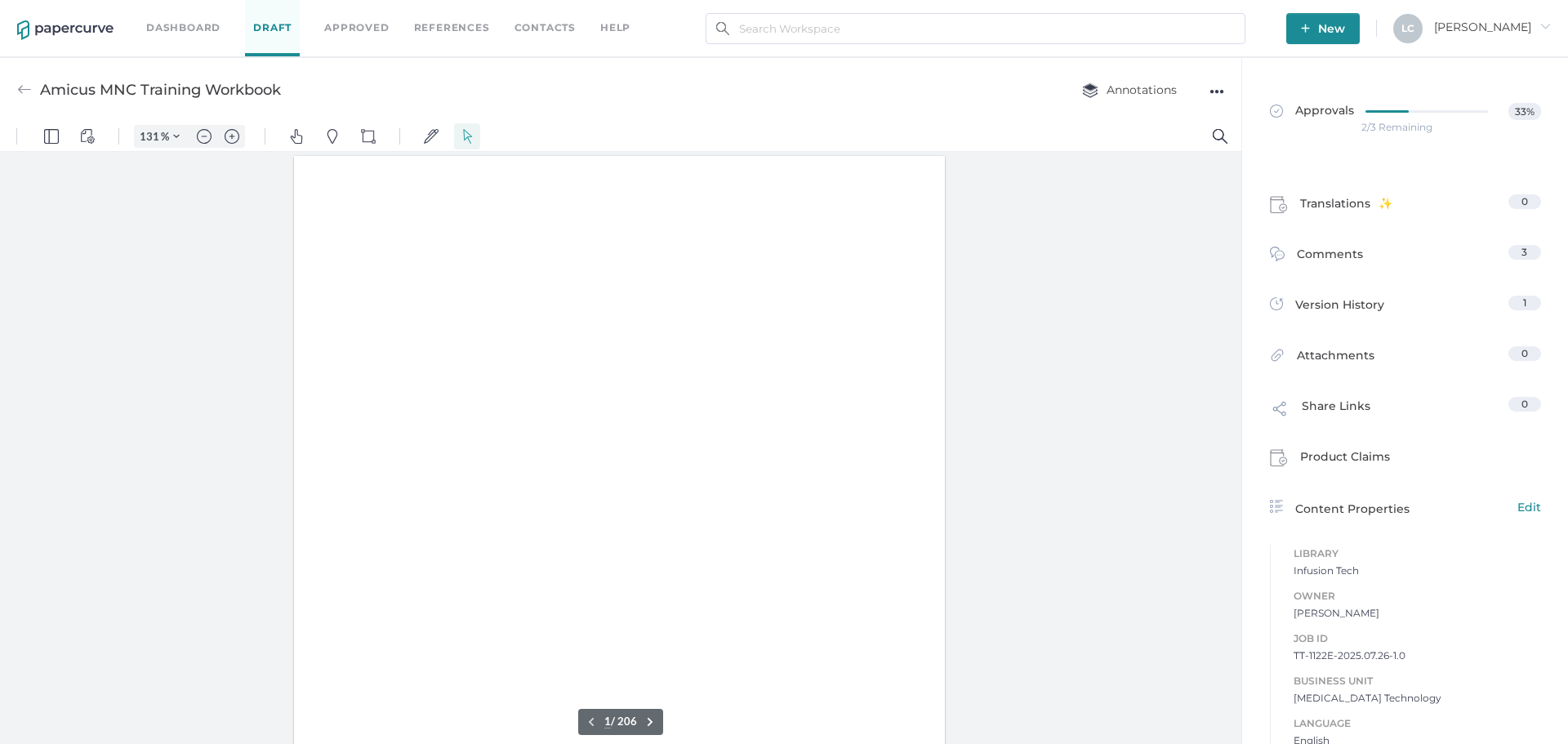
type input "131"
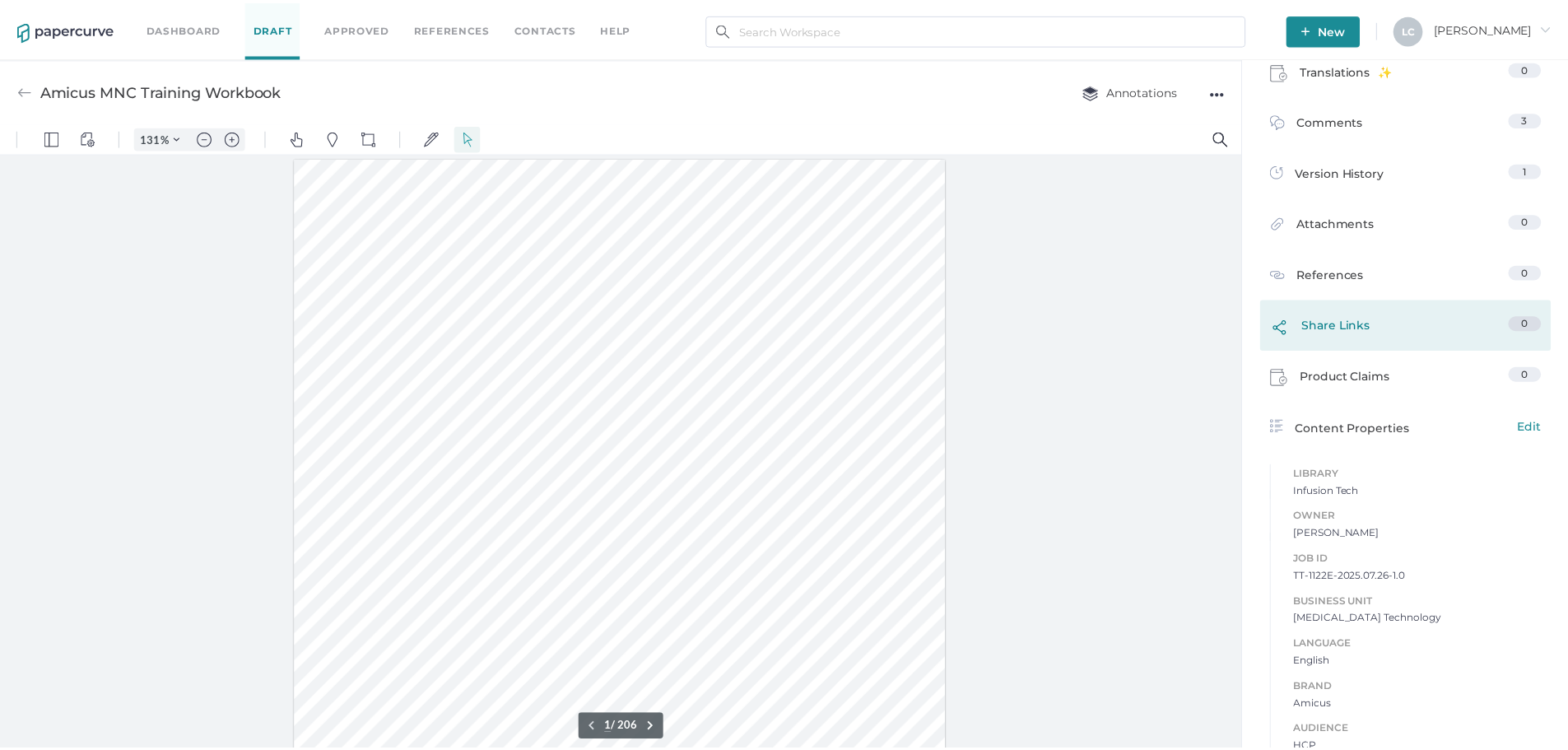
scroll to position [165, 0]
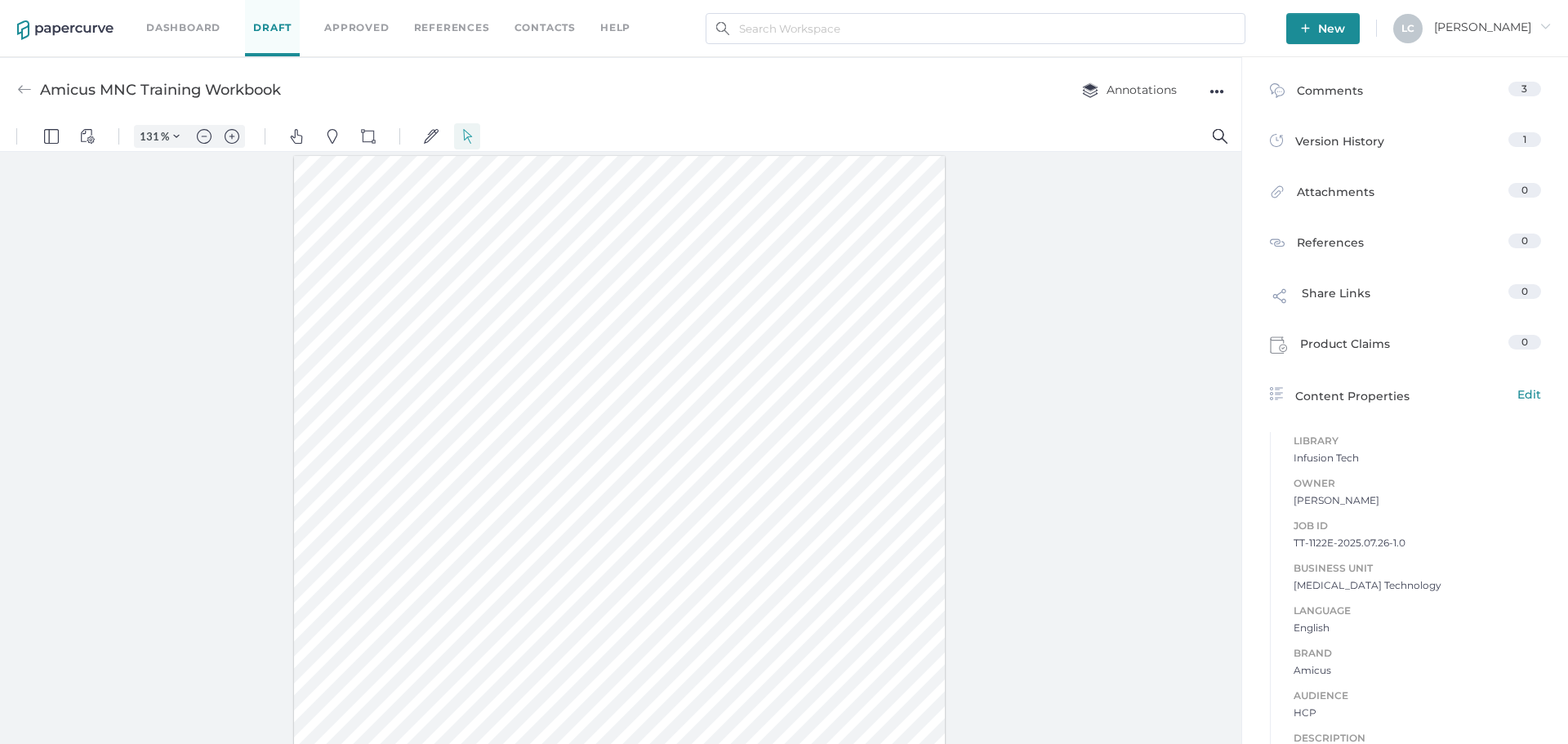
click at [208, 353] on div at bounding box center [620, 452] width 1241 height 599
click at [1216, 88] on div "●●●" at bounding box center [1217, 92] width 15 height 23
click at [1122, 215] on span "Upload new version" at bounding box center [1152, 216] width 112 height 31
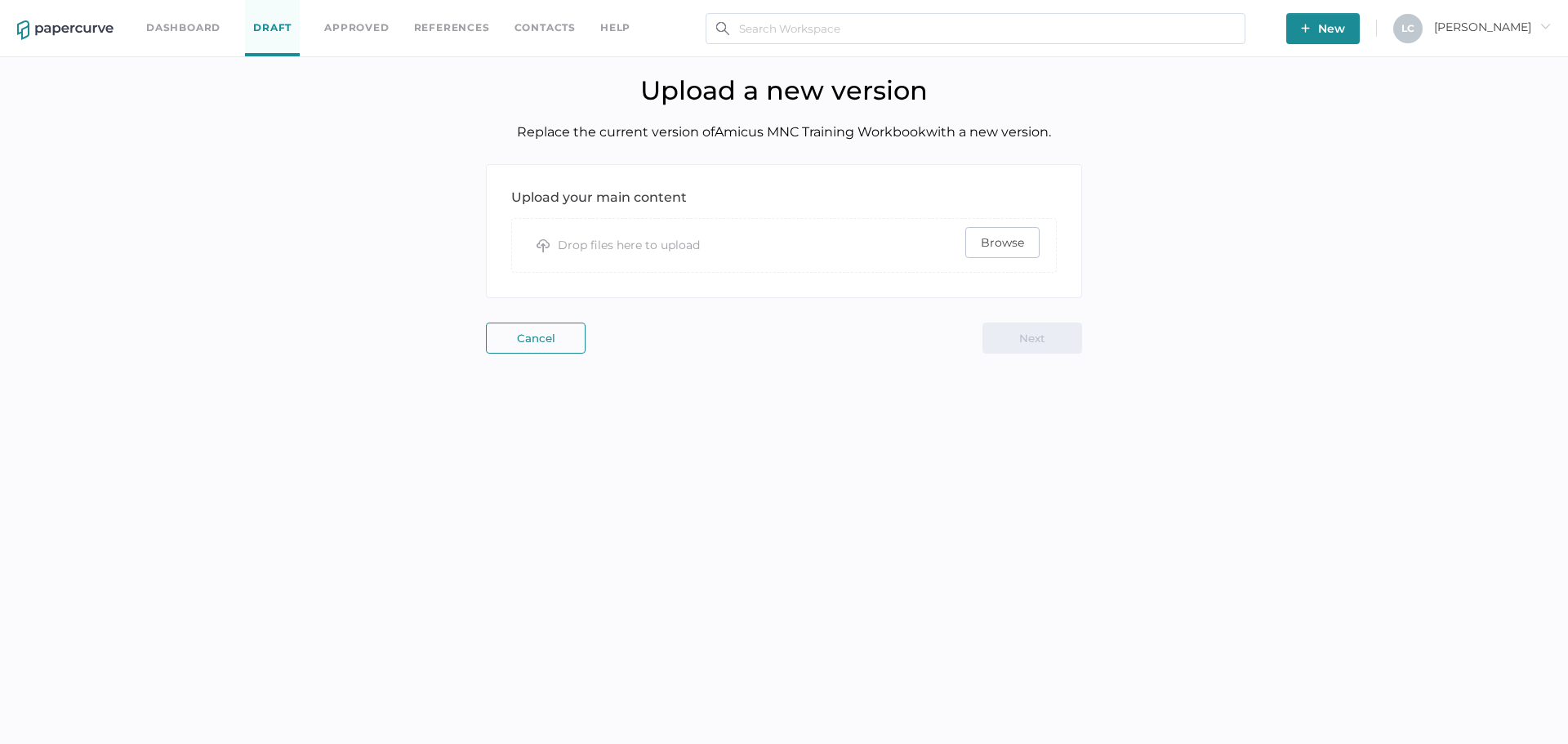
click at [996, 244] on span "Browse" at bounding box center [1002, 243] width 43 height 30
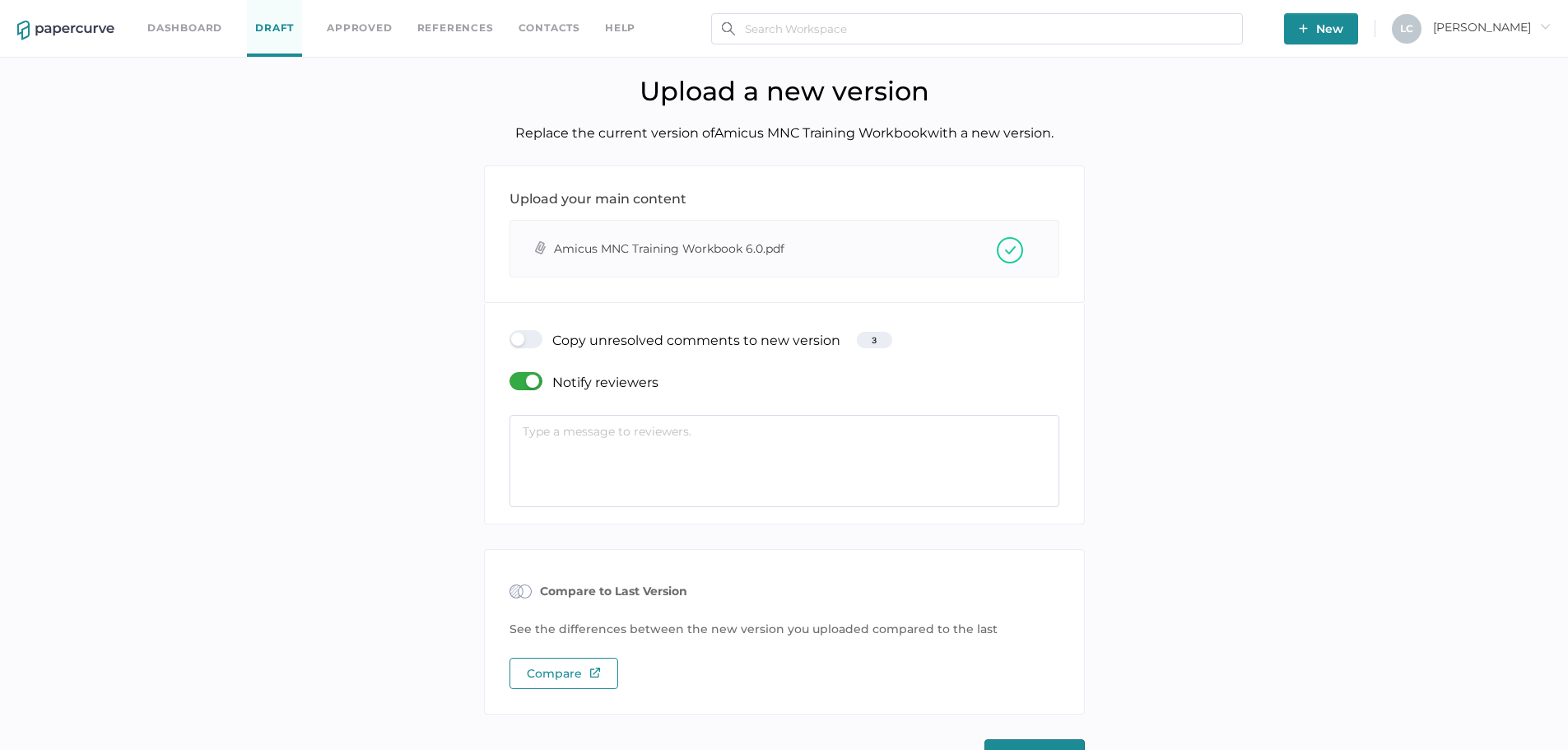
click at [532, 340] on div at bounding box center [530, 340] width 42 height 18
click at [513, 333] on input "checkbox" at bounding box center [513, 333] width 0 height 0
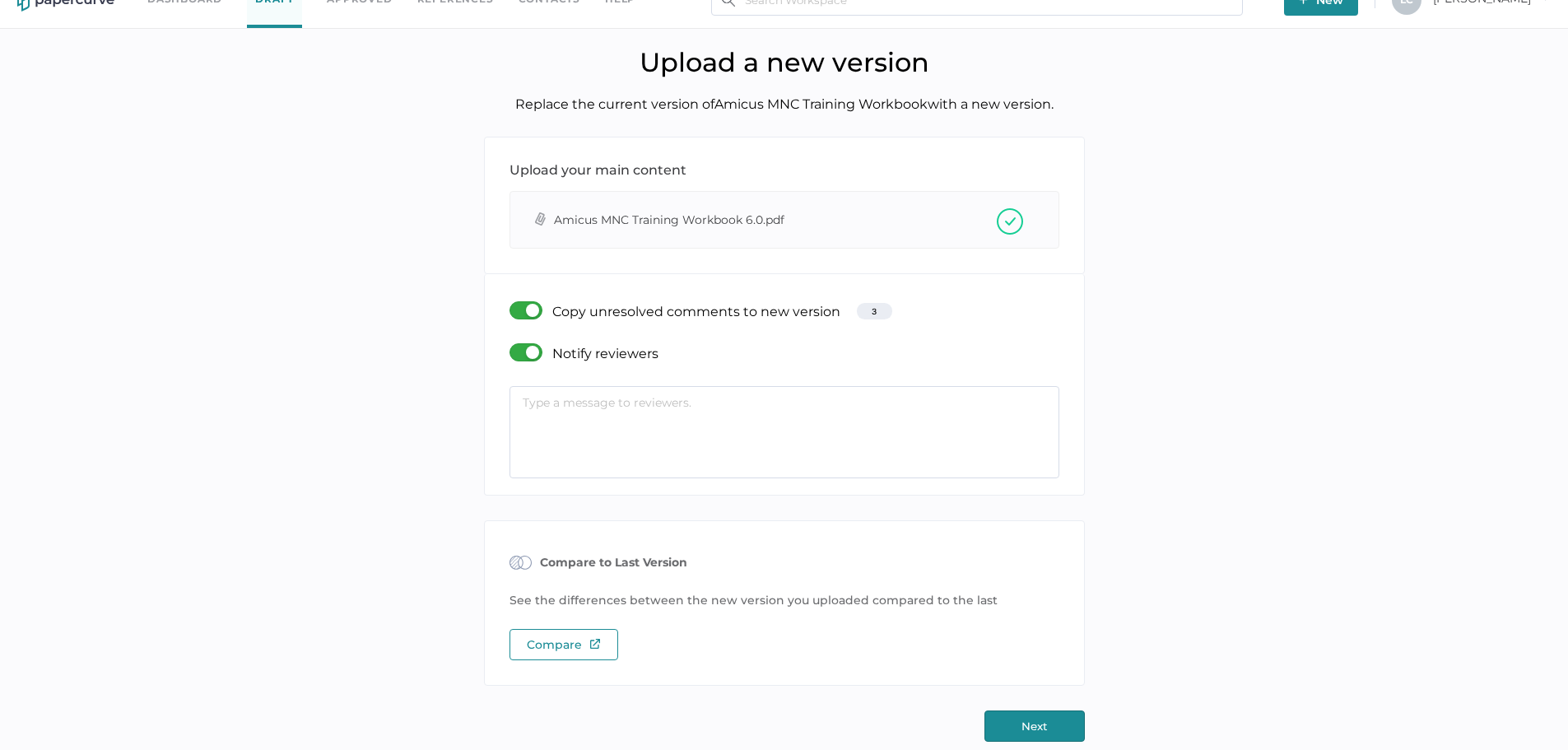
scroll to position [45, 0]
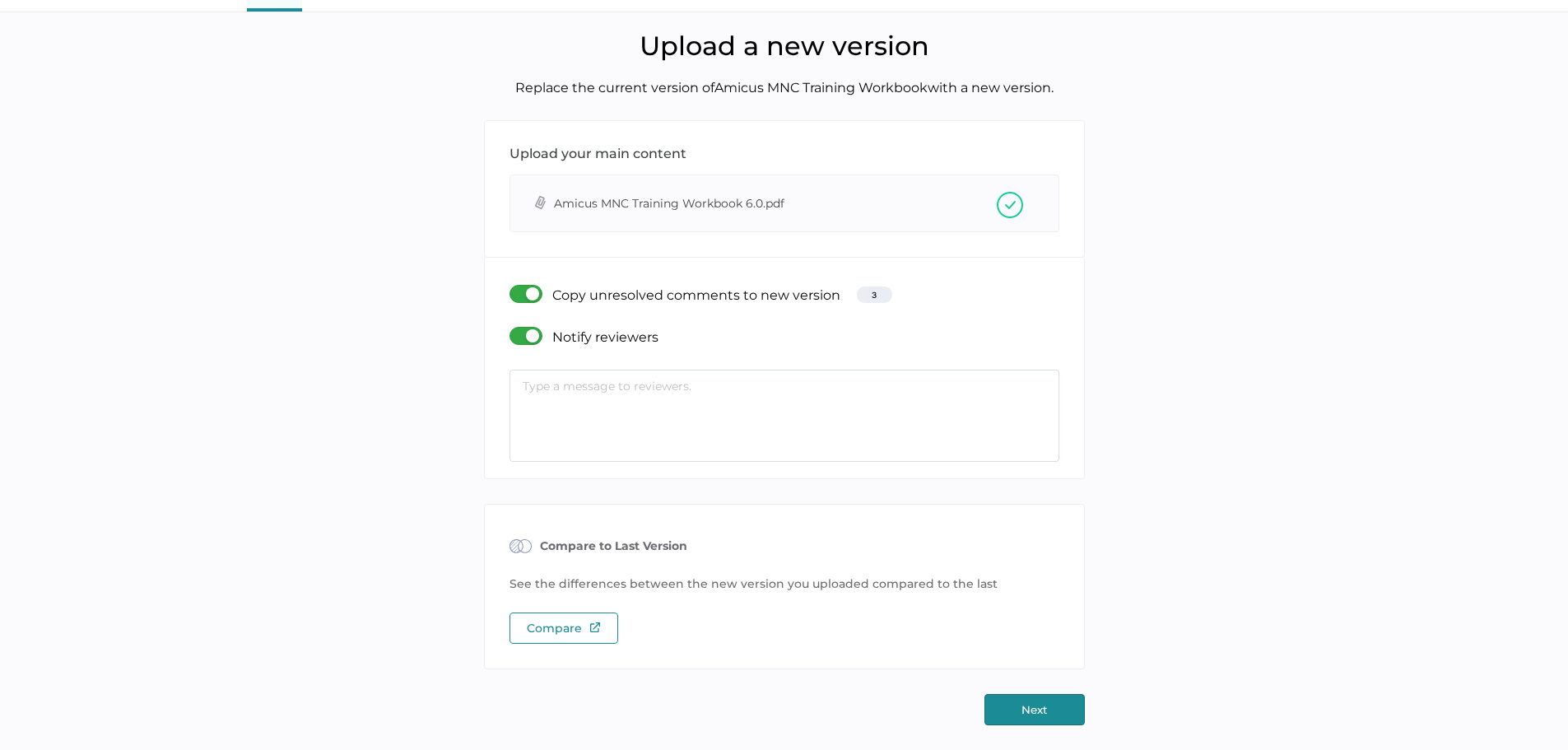
click at [1005, 702] on button "Next" at bounding box center [1035, 710] width 101 height 32
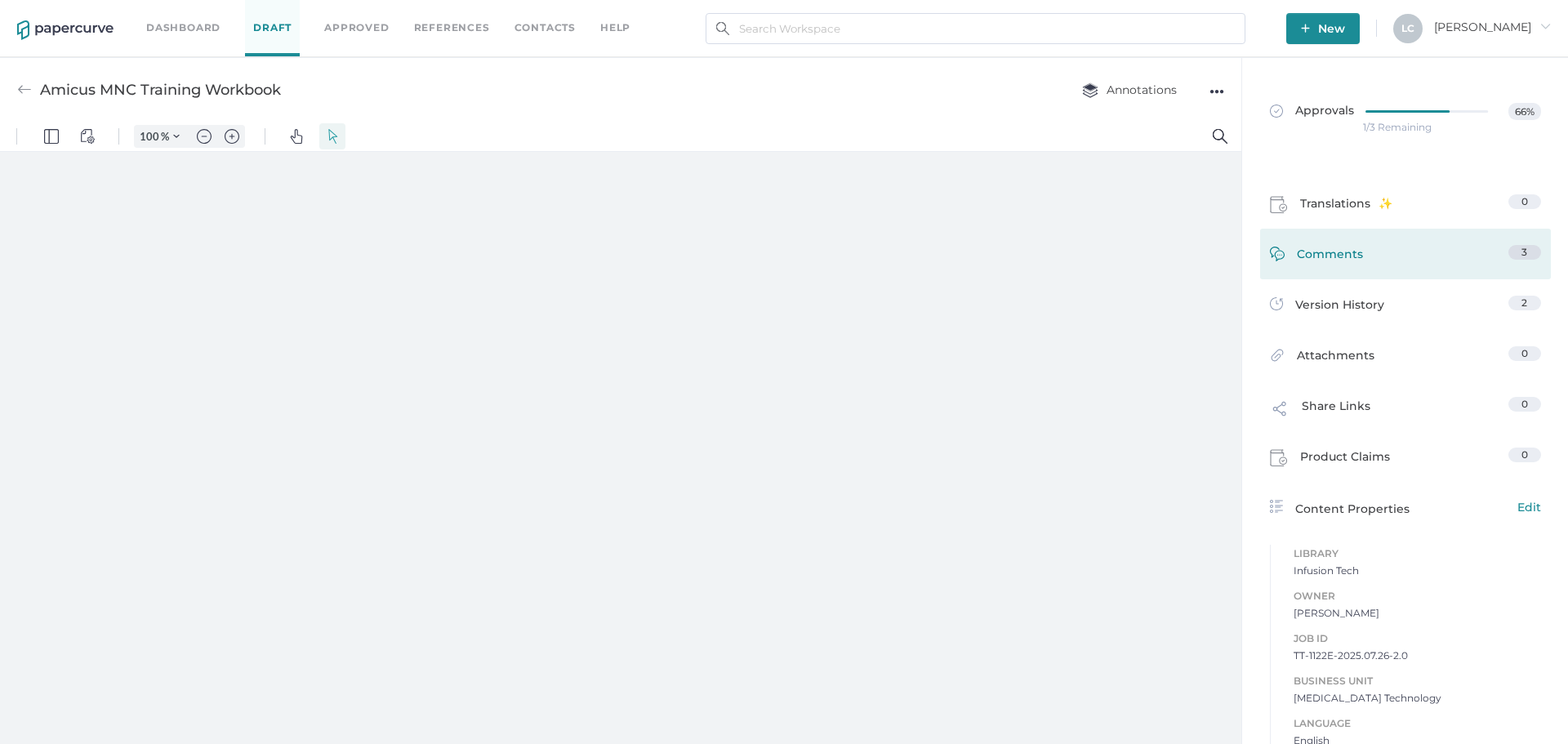
click at [1324, 258] on span "Comments" at bounding box center [1329, 258] width 66 height 26
type input "131"
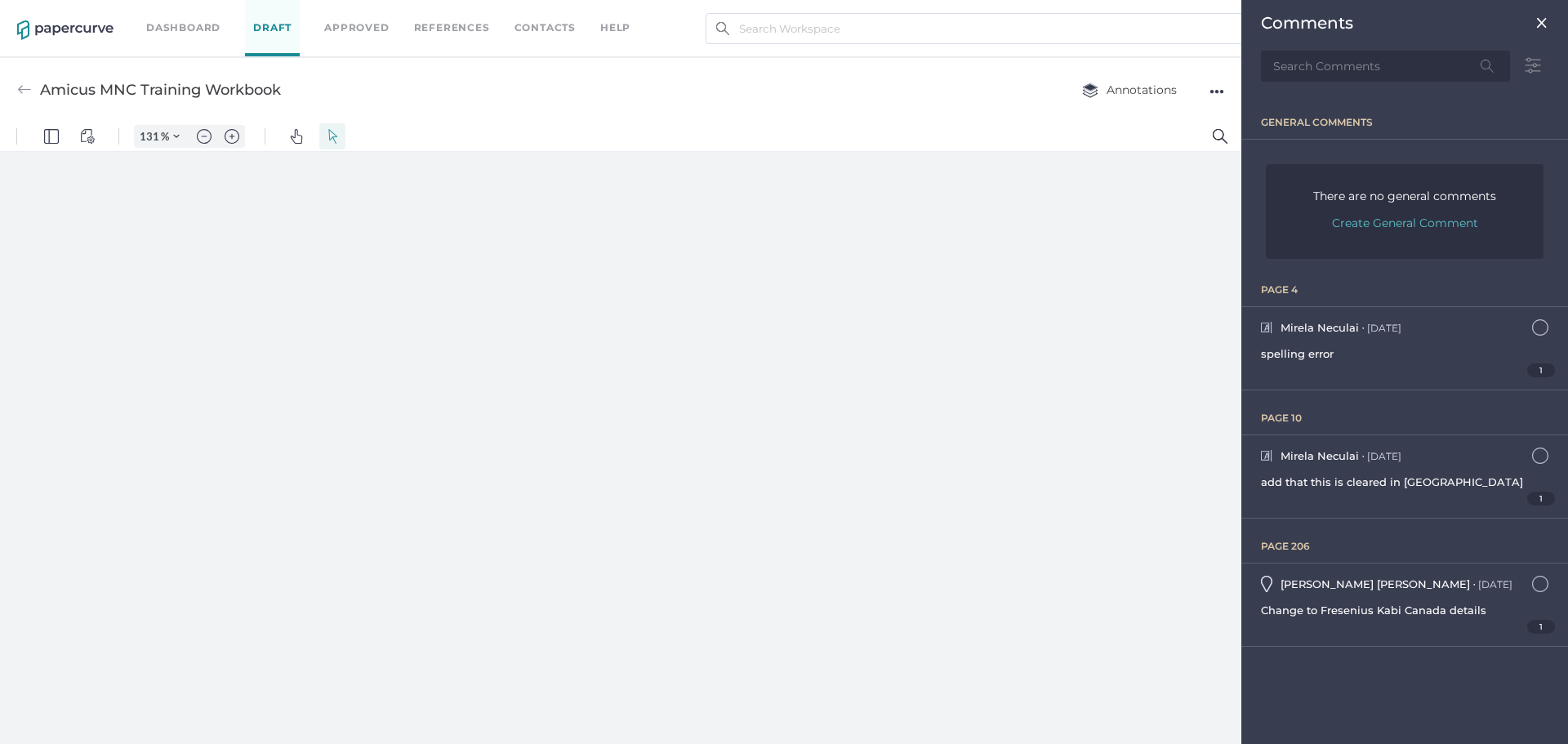
scroll to position [7, 0]
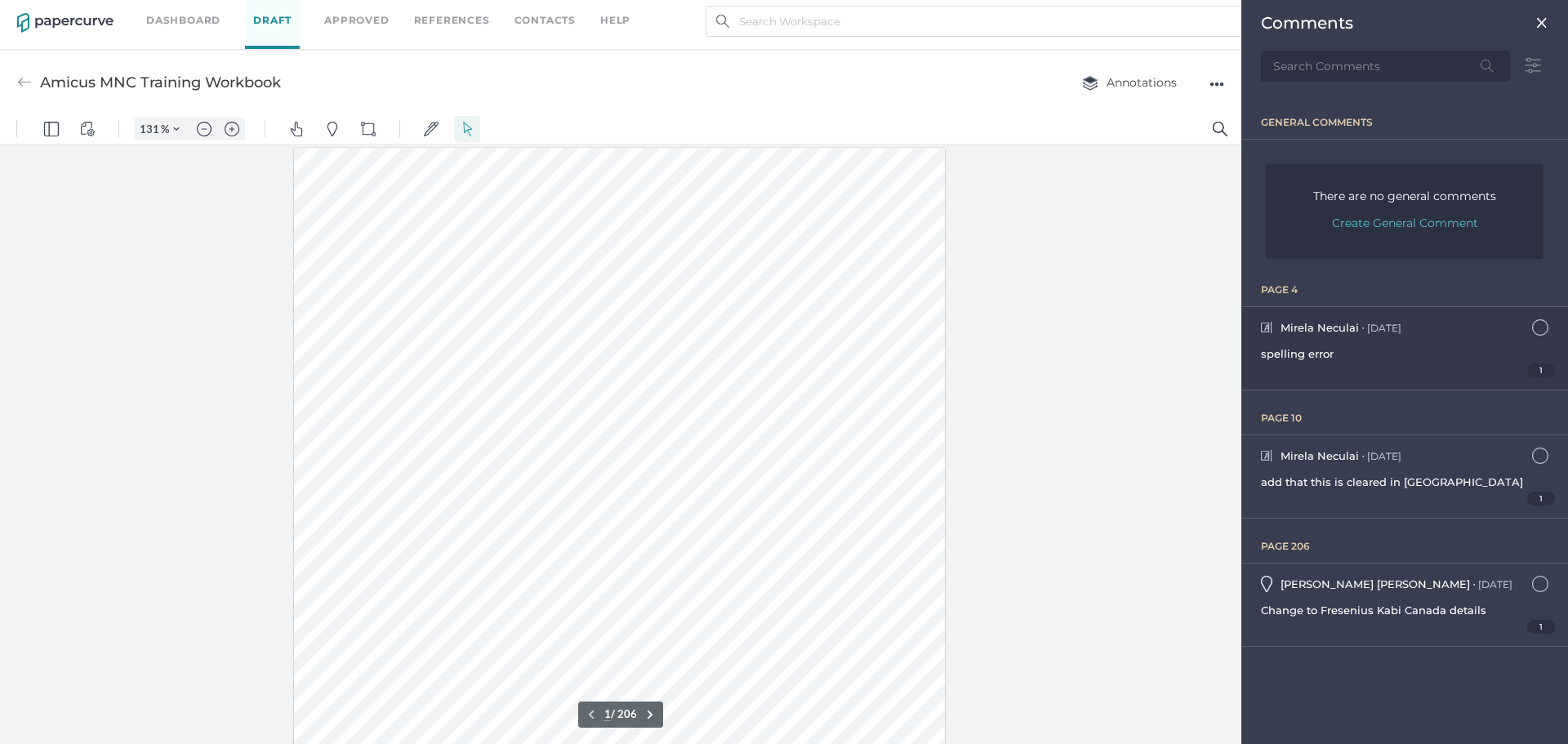
click at [1353, 353] on div "spelling error" at bounding box center [1405, 353] width 287 height 20
type input "4"
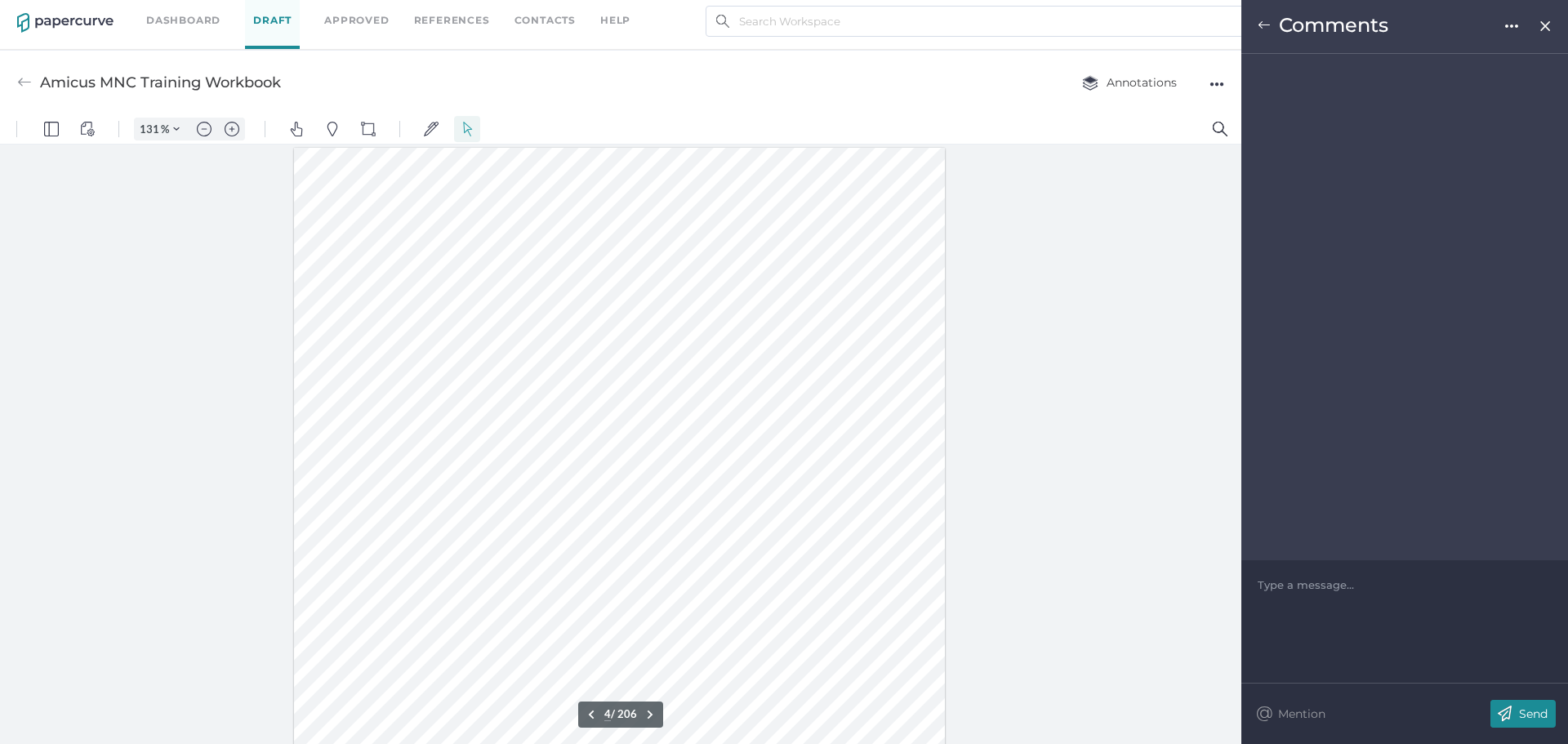
scroll to position [2552, 0]
click at [1315, 588] on div at bounding box center [1405, 585] width 293 height 17
click at [1529, 703] on div "Send" at bounding box center [1523, 713] width 65 height 28
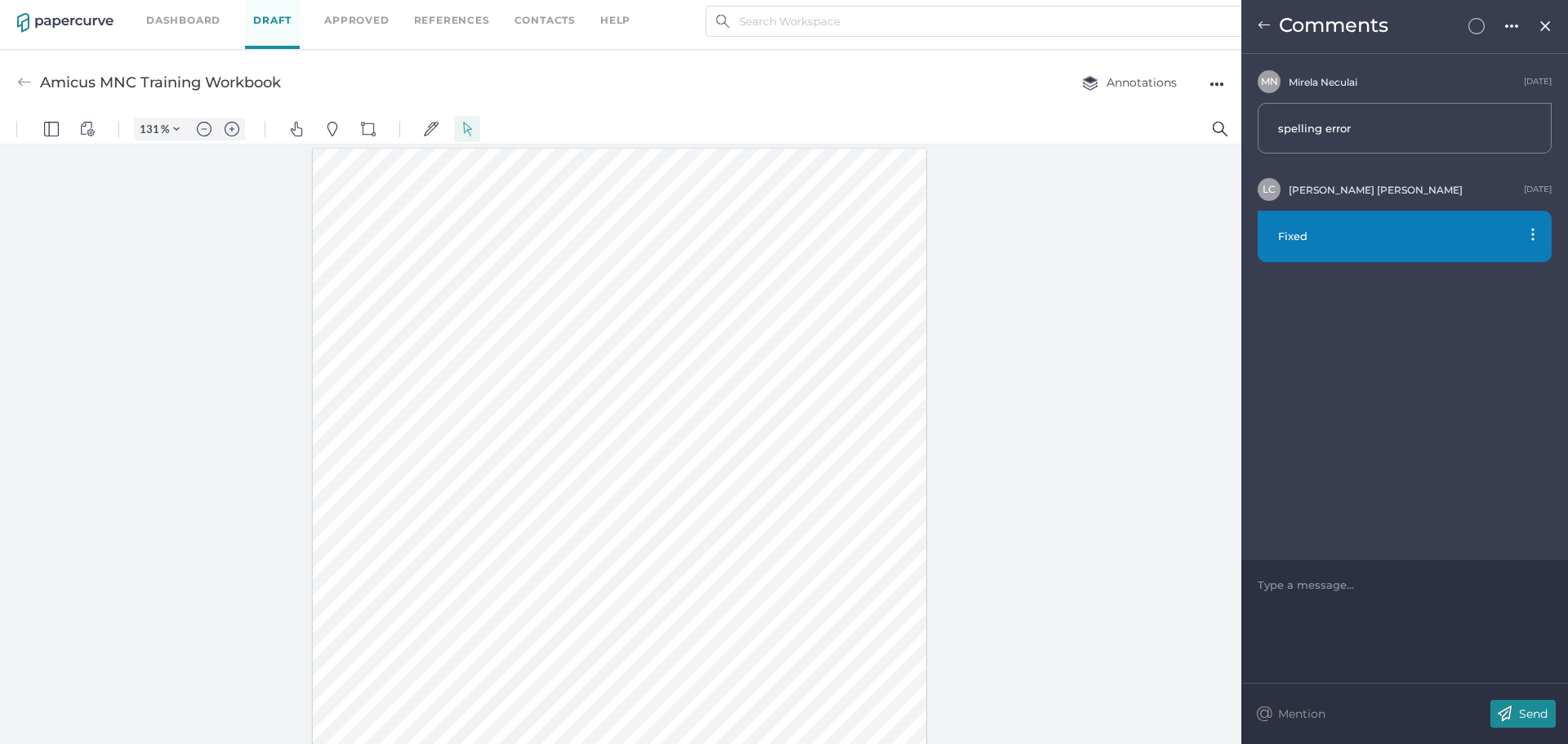
click at [1255, 31] on div "Comments" at bounding box center [1405, 26] width 327 height 54
click at [1256, 27] on div "Comments" at bounding box center [1405, 26] width 327 height 54
click at [1260, 24] on img at bounding box center [1264, 26] width 13 height 13
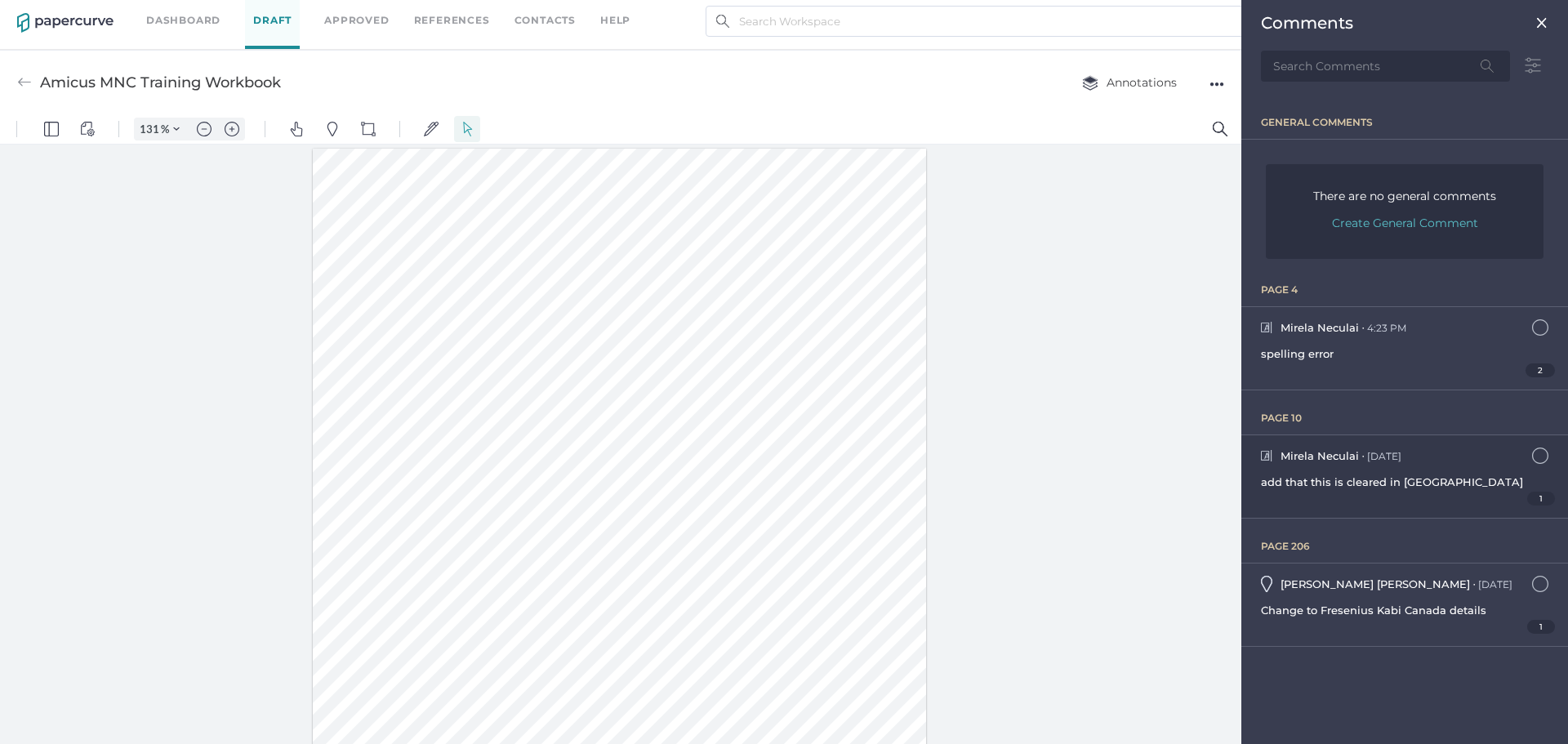
click at [1318, 467] on div "Mirela Neculai ● Sep 23 September 23, 2025 at 12:08pm add that this is cleared …" at bounding box center [1405, 476] width 327 height 83
type input "10"
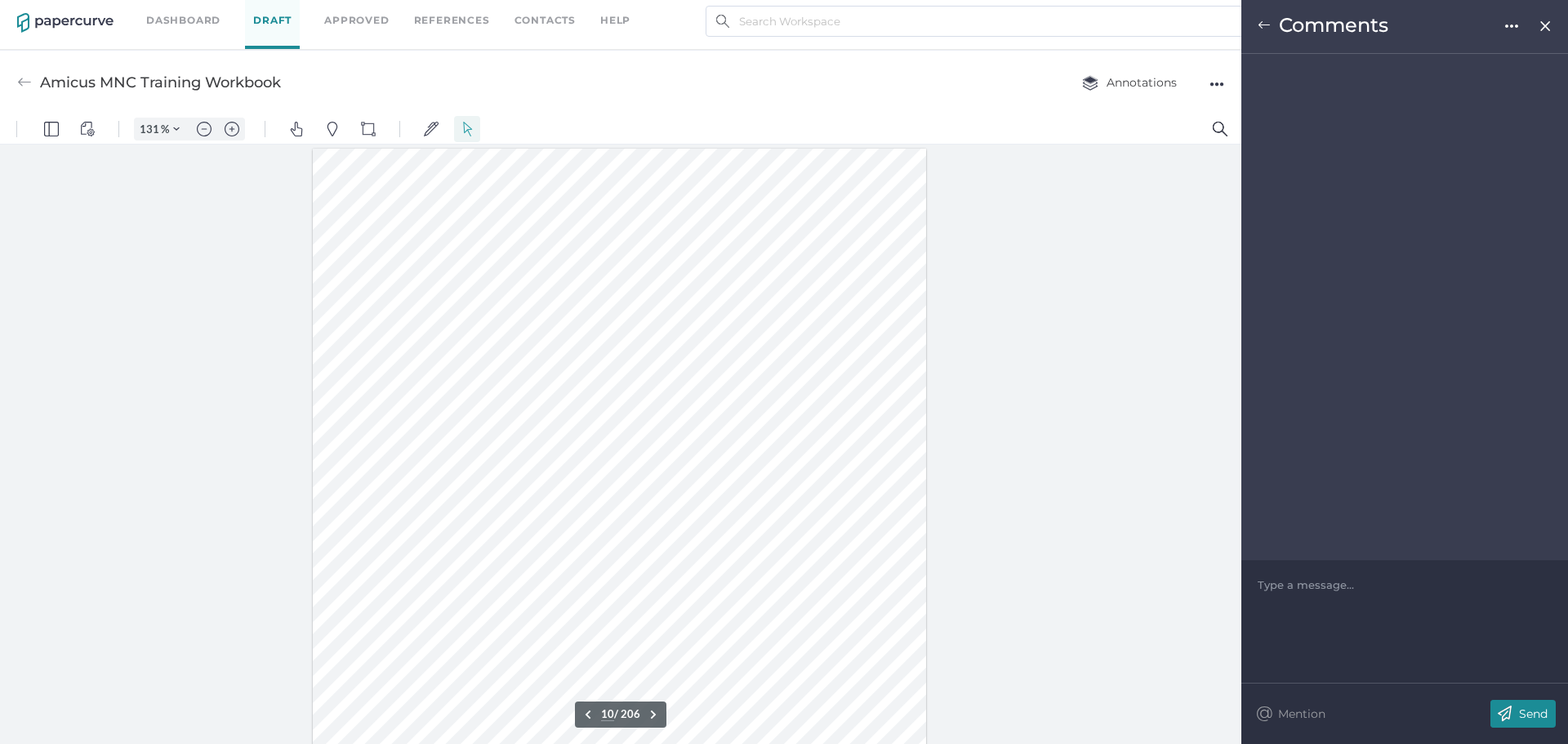
scroll to position [7675, 0]
click at [1333, 603] on div "Type a message..." at bounding box center [1405, 584] width 294 height 49
click at [1319, 584] on div at bounding box center [1405, 585] width 293 height 17
click at [1514, 713] on img at bounding box center [1504, 713] width 29 height 28
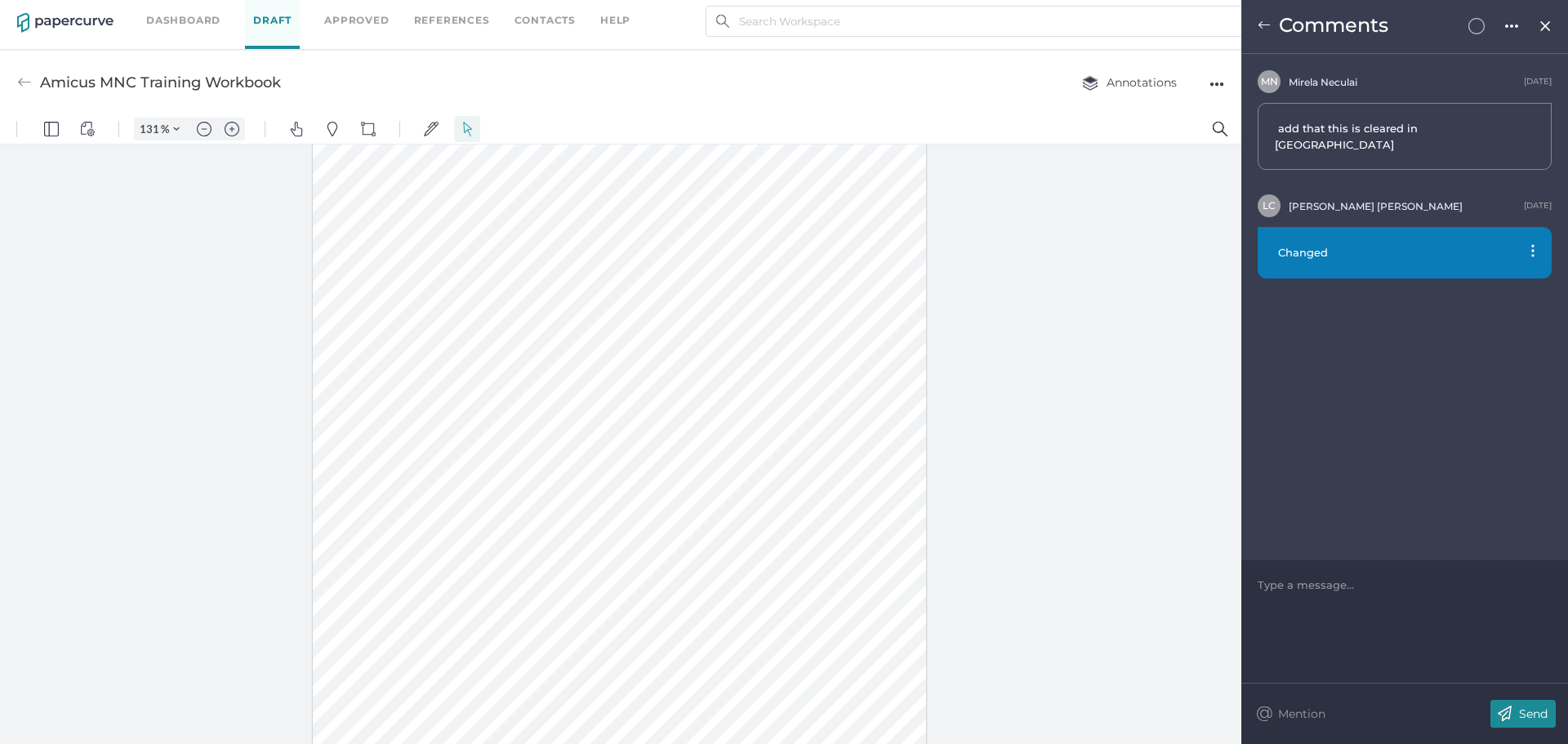
click at [1265, 21] on img at bounding box center [1264, 26] width 13 height 13
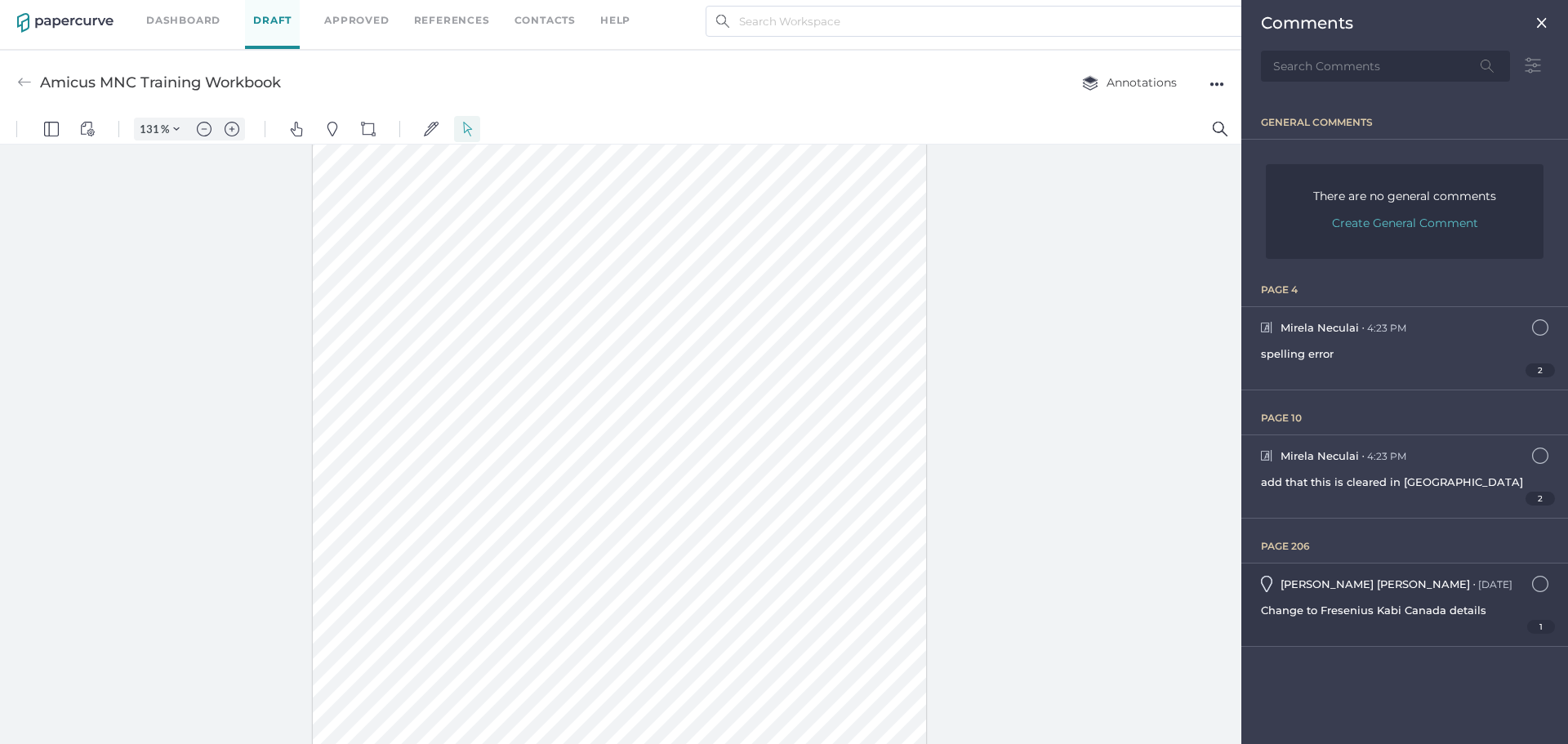
click at [1302, 607] on span "Change to Fresenius Kabi Canada details" at bounding box center [1373, 610] width 225 height 13
type input "206"
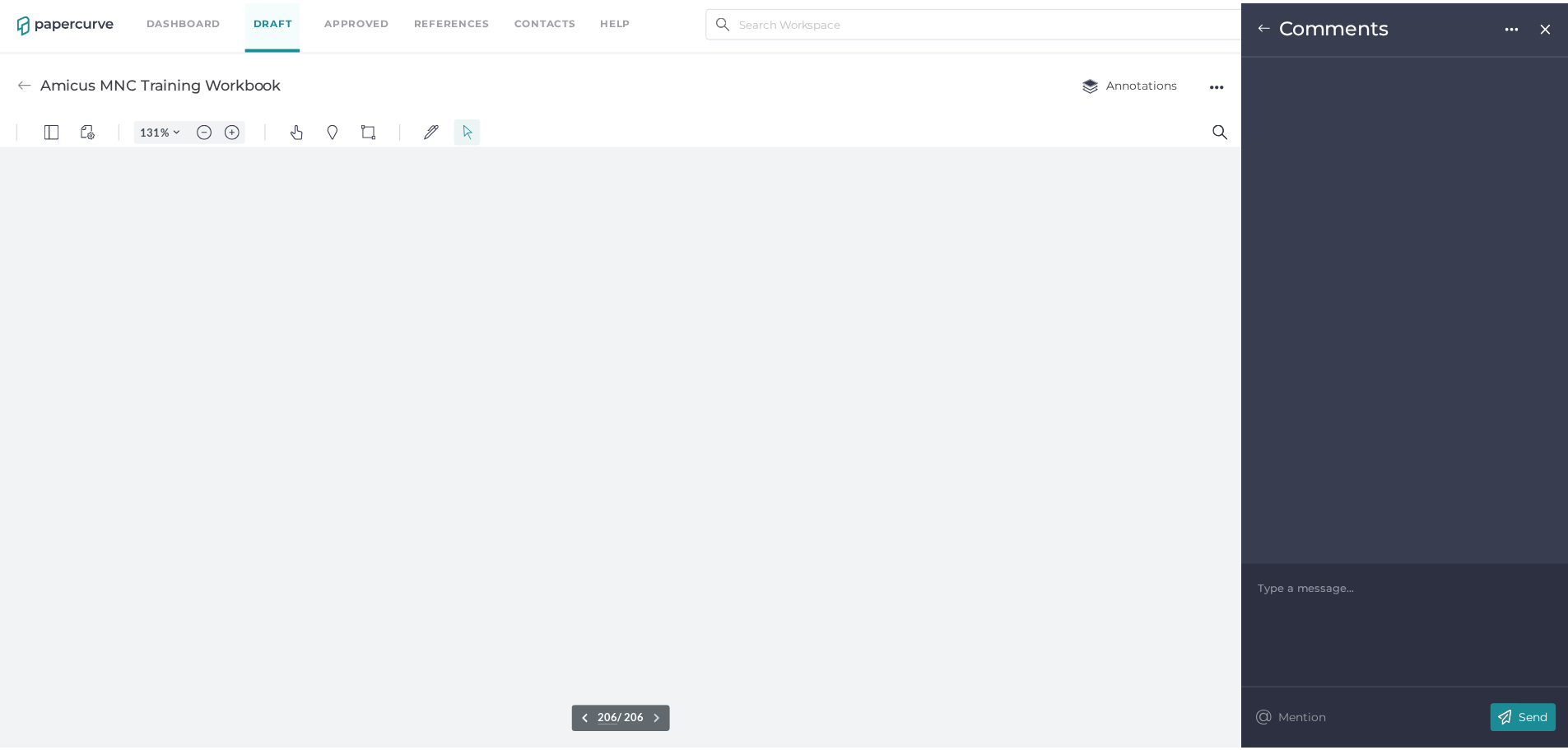
scroll to position [176094, 0]
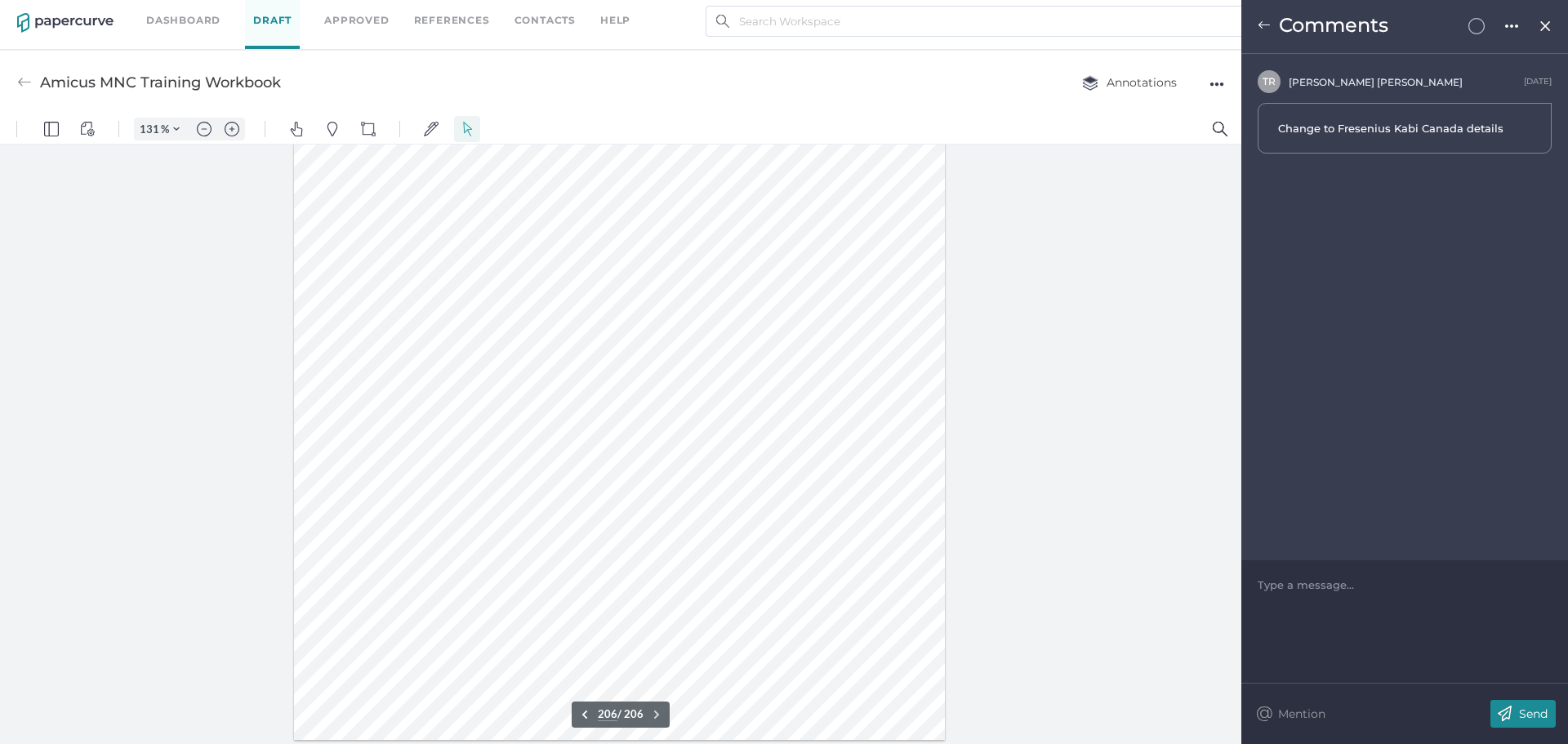
click at [1304, 592] on div at bounding box center [1405, 585] width 293 height 17
click at [1532, 708] on div "Send" at bounding box center [1523, 713] width 65 height 28
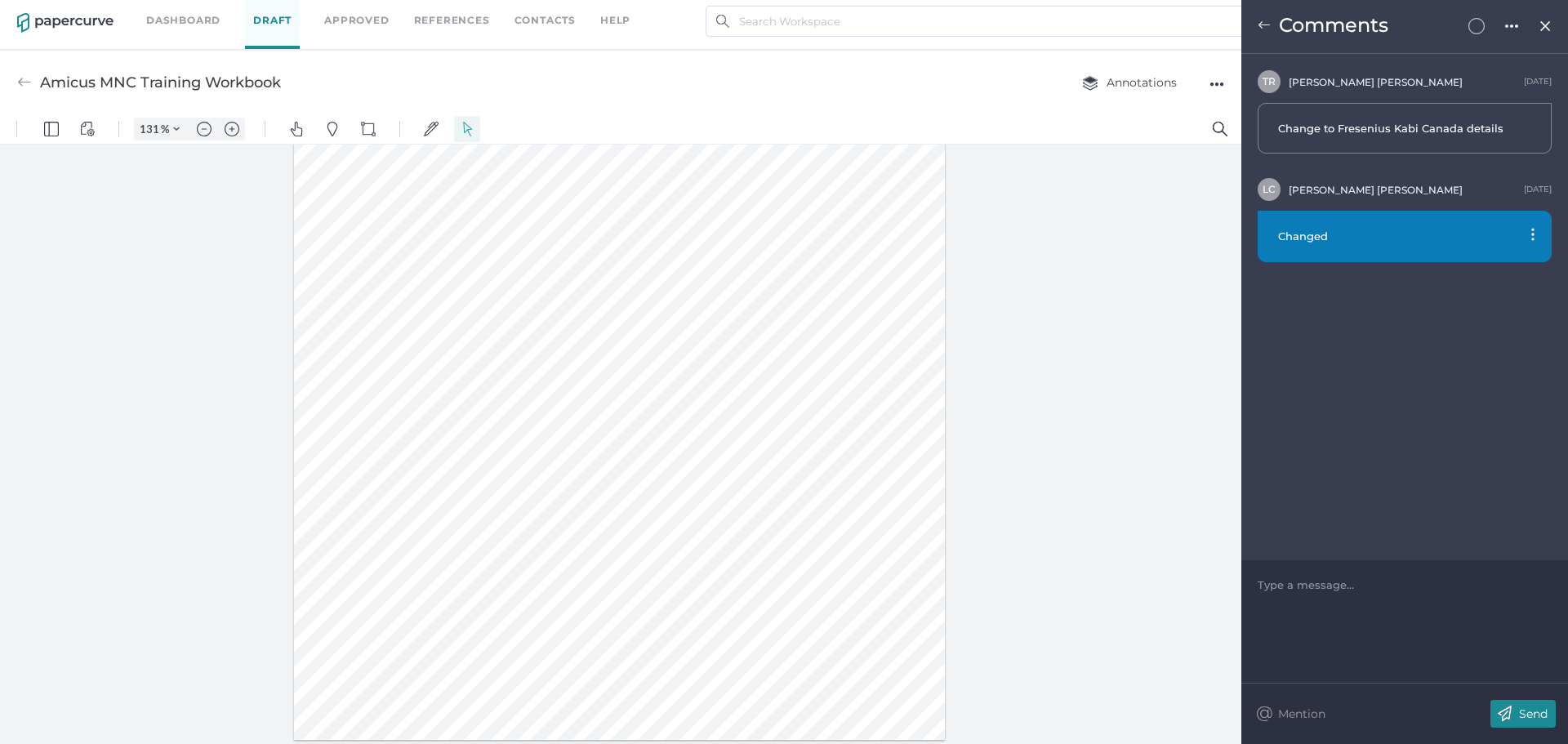
click at [1262, 31] on img at bounding box center [1264, 26] width 13 height 13
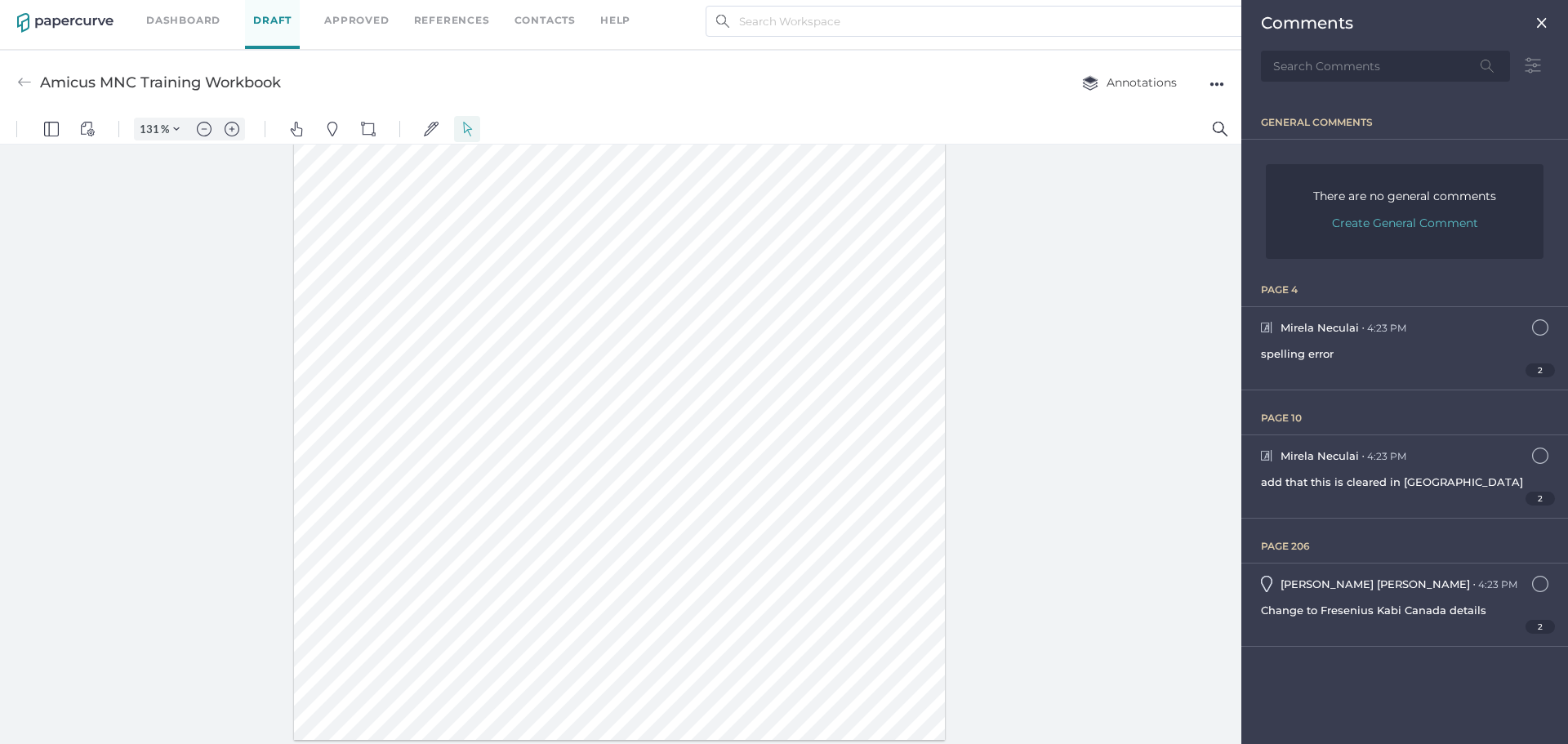
click at [1547, 17] on img at bounding box center [1542, 23] width 13 height 13
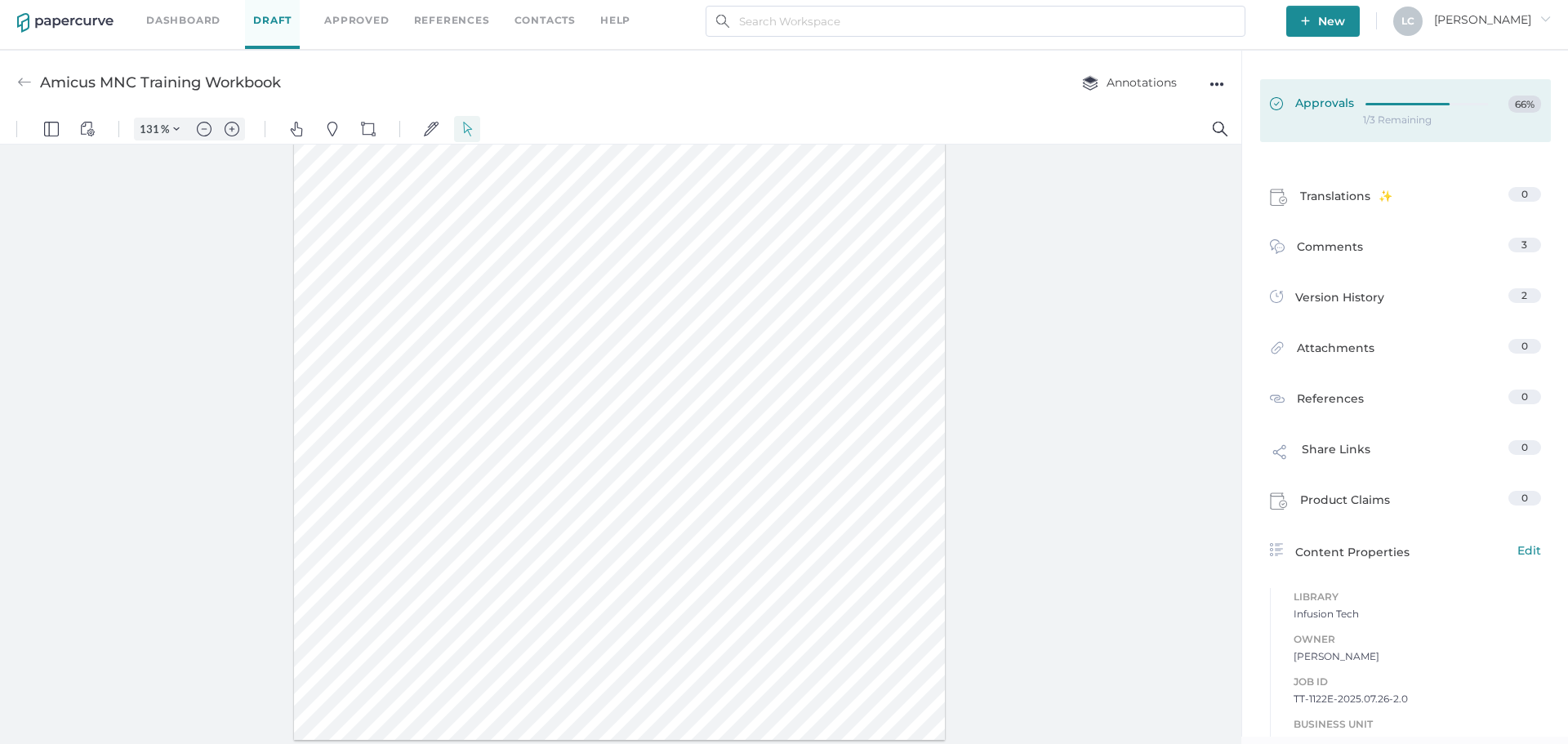
click at [1294, 121] on link "Approvals 66%" at bounding box center [1405, 111] width 291 height 63
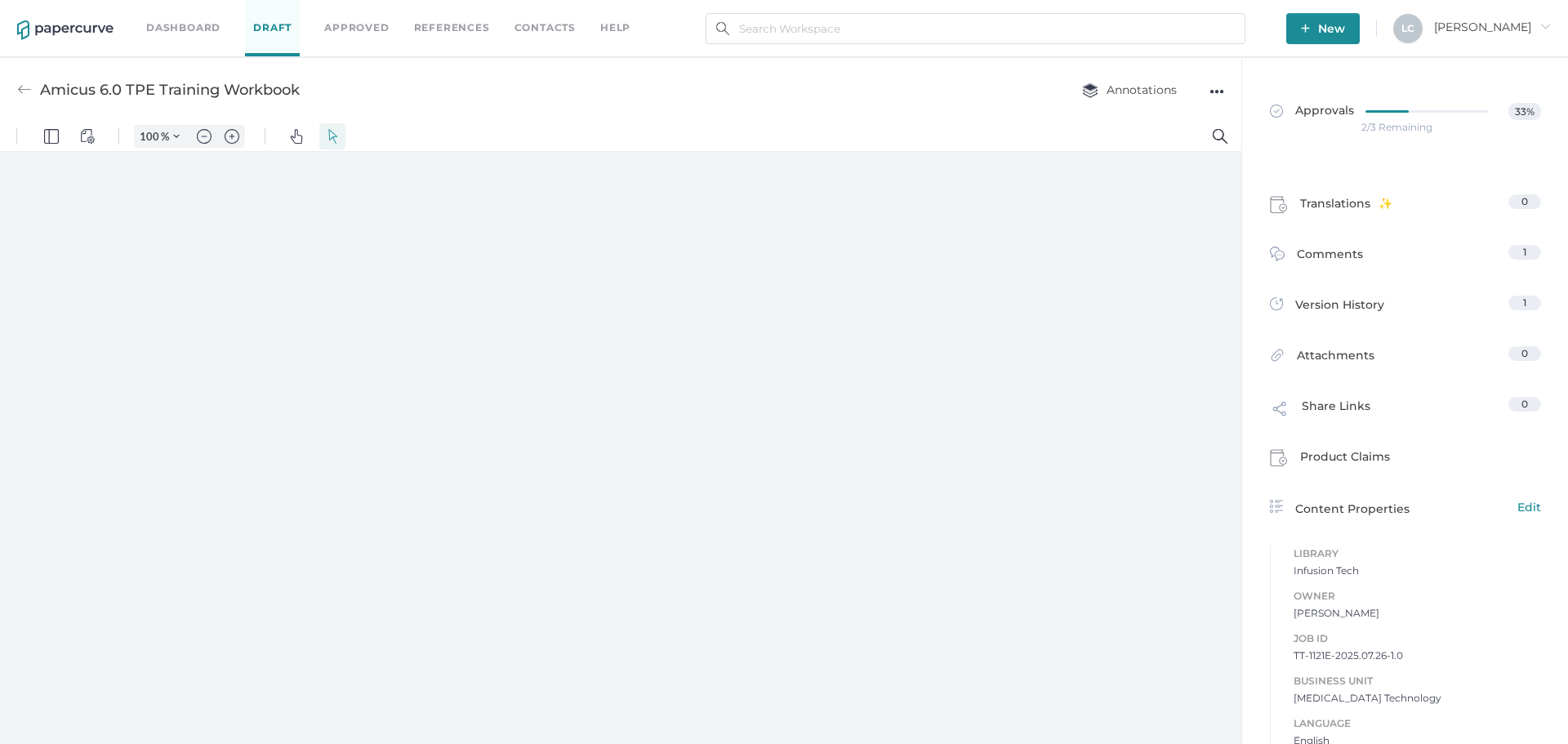
type input "131"
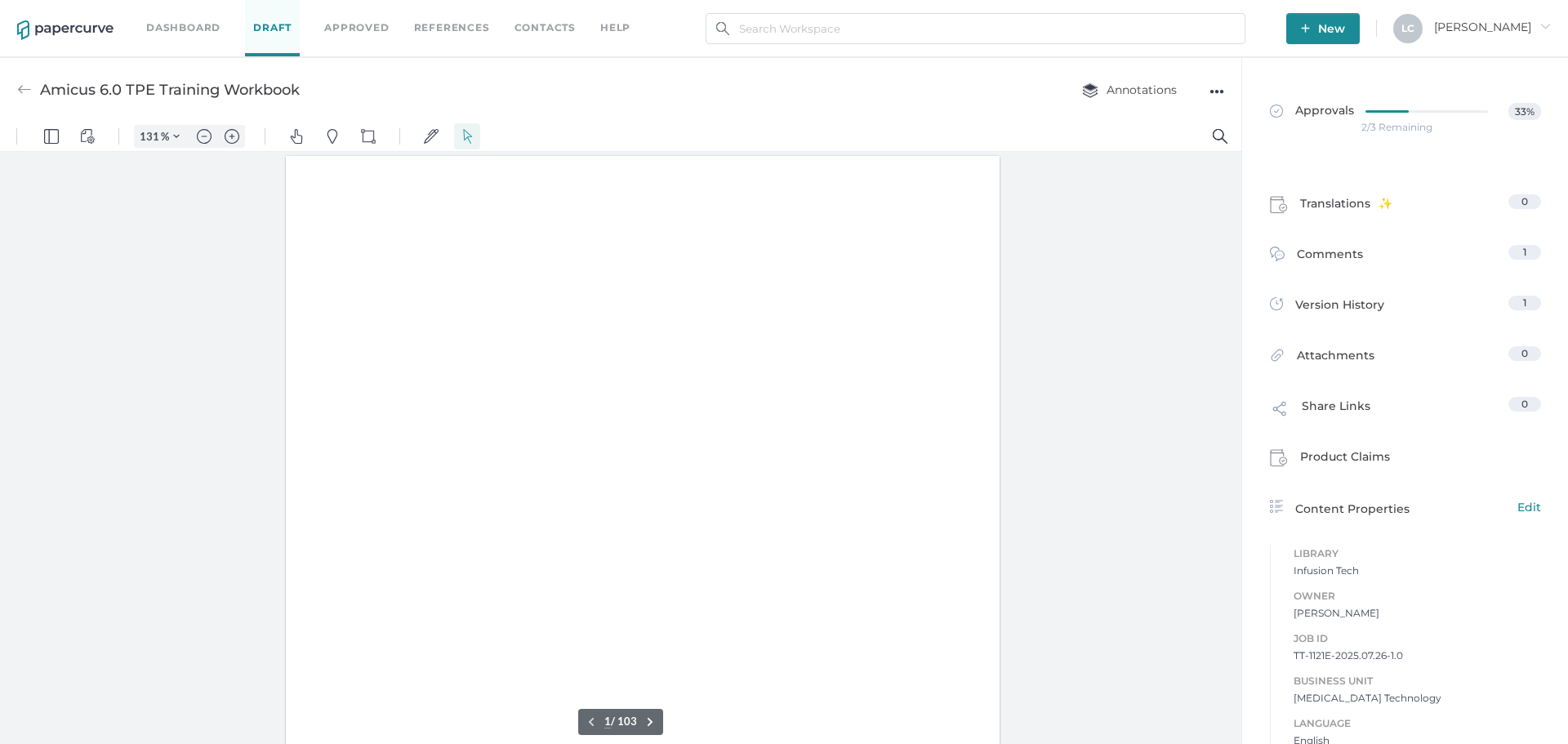
scroll to position [2, 0]
click at [1214, 94] on div "●●●" at bounding box center [1217, 92] width 15 height 23
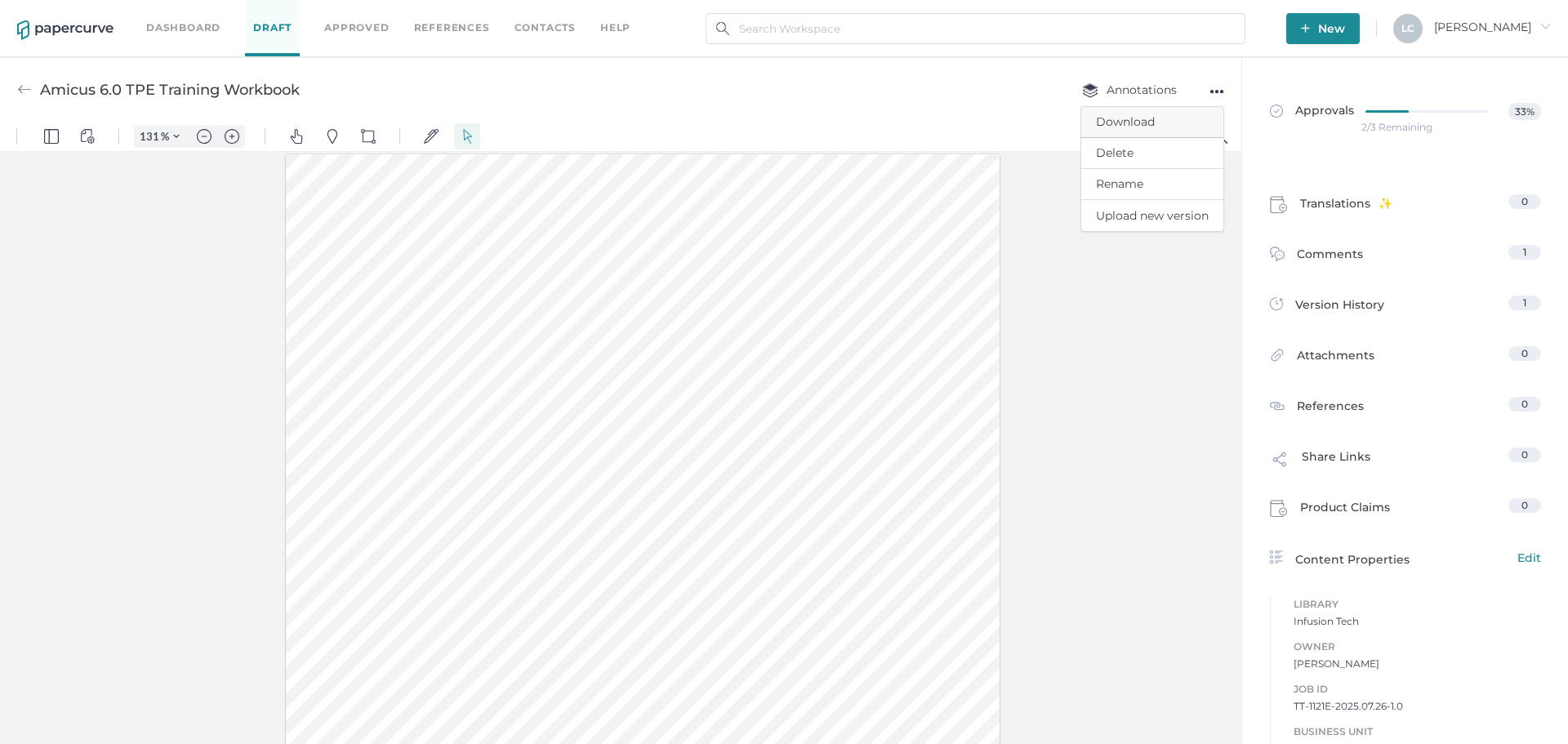
click at [1142, 116] on span "Download" at bounding box center [1152, 122] width 112 height 31
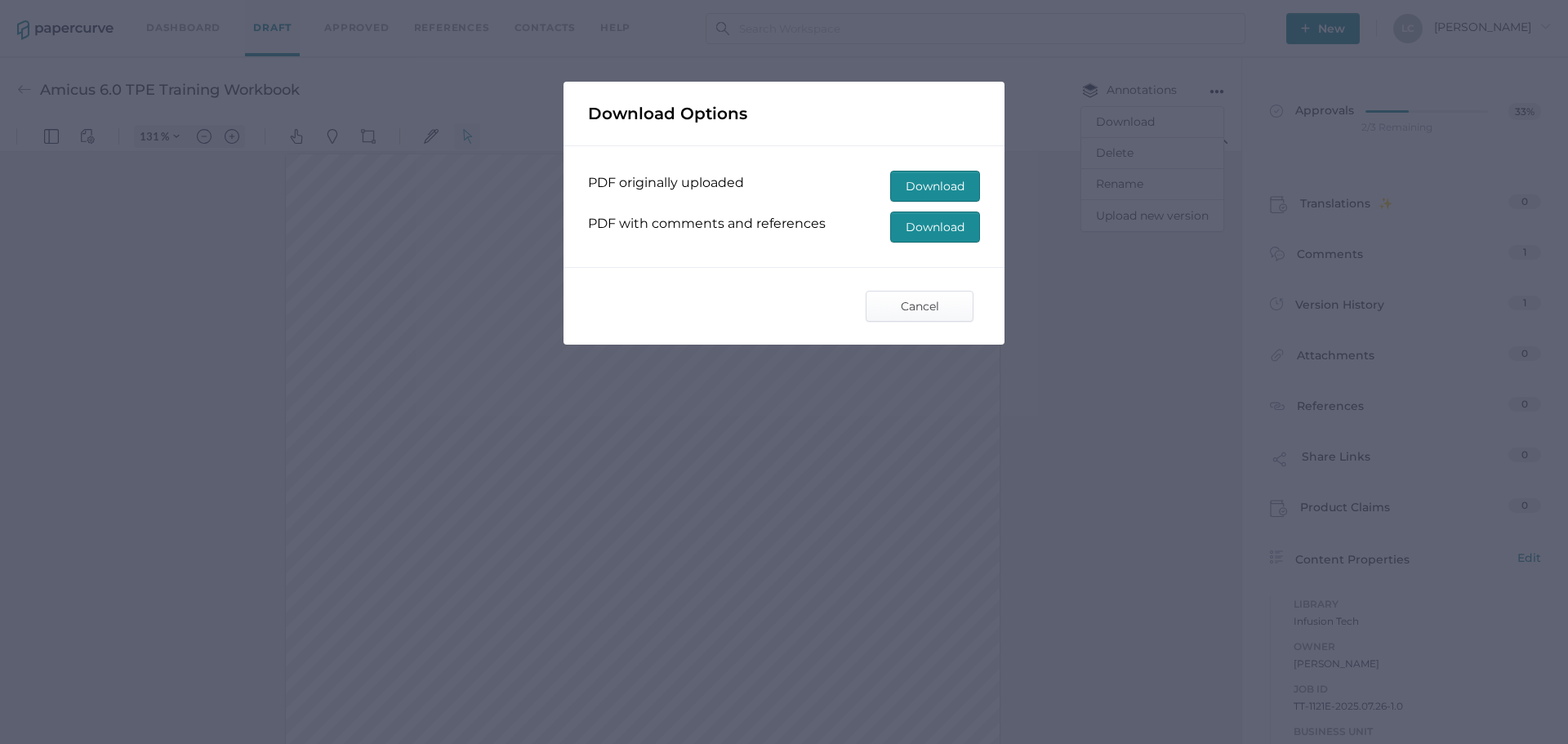
click at [929, 179] on span "Download" at bounding box center [935, 187] width 59 height 30
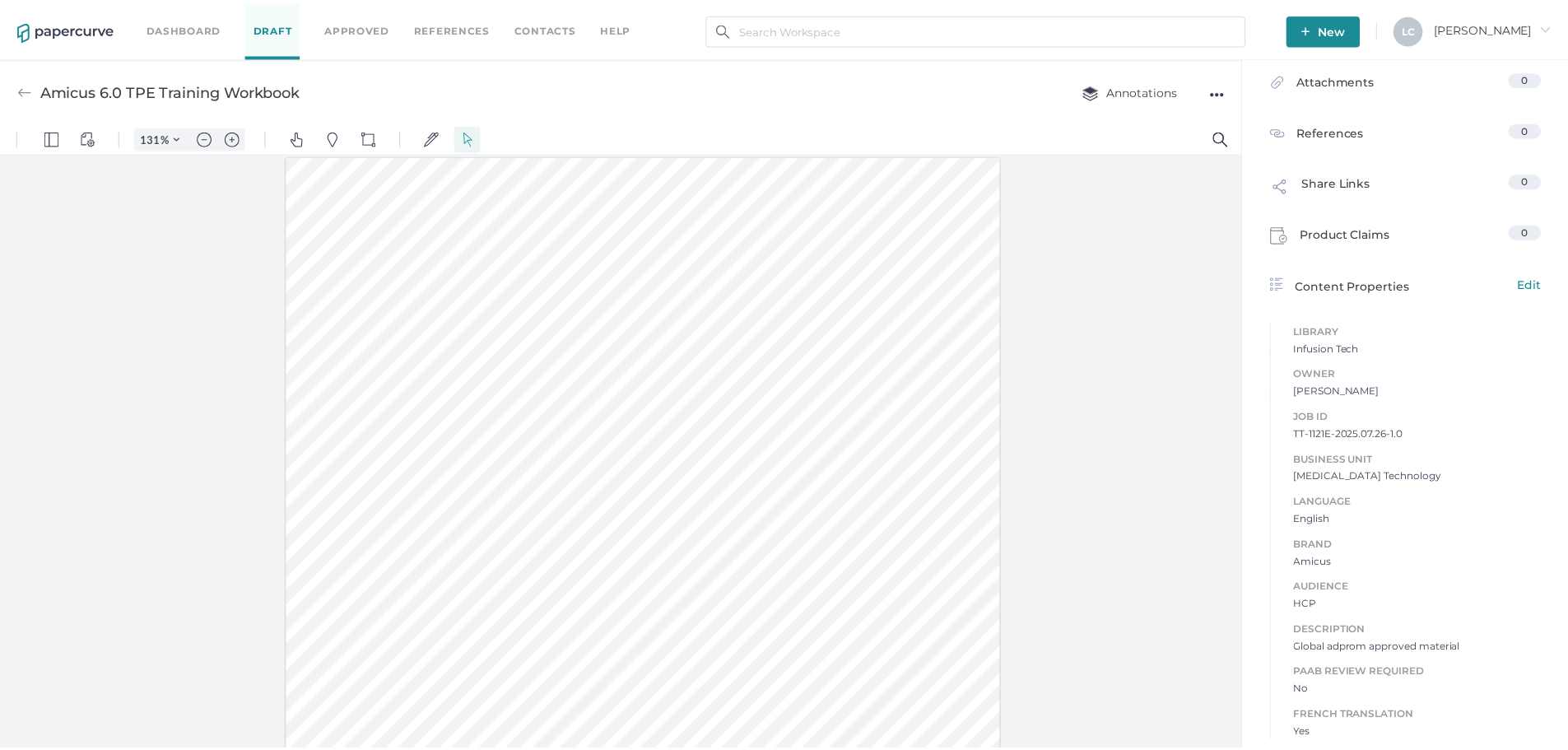
scroll to position [0, 0]
click at [1229, 92] on div "●●●" at bounding box center [1227, 92] width 15 height 23
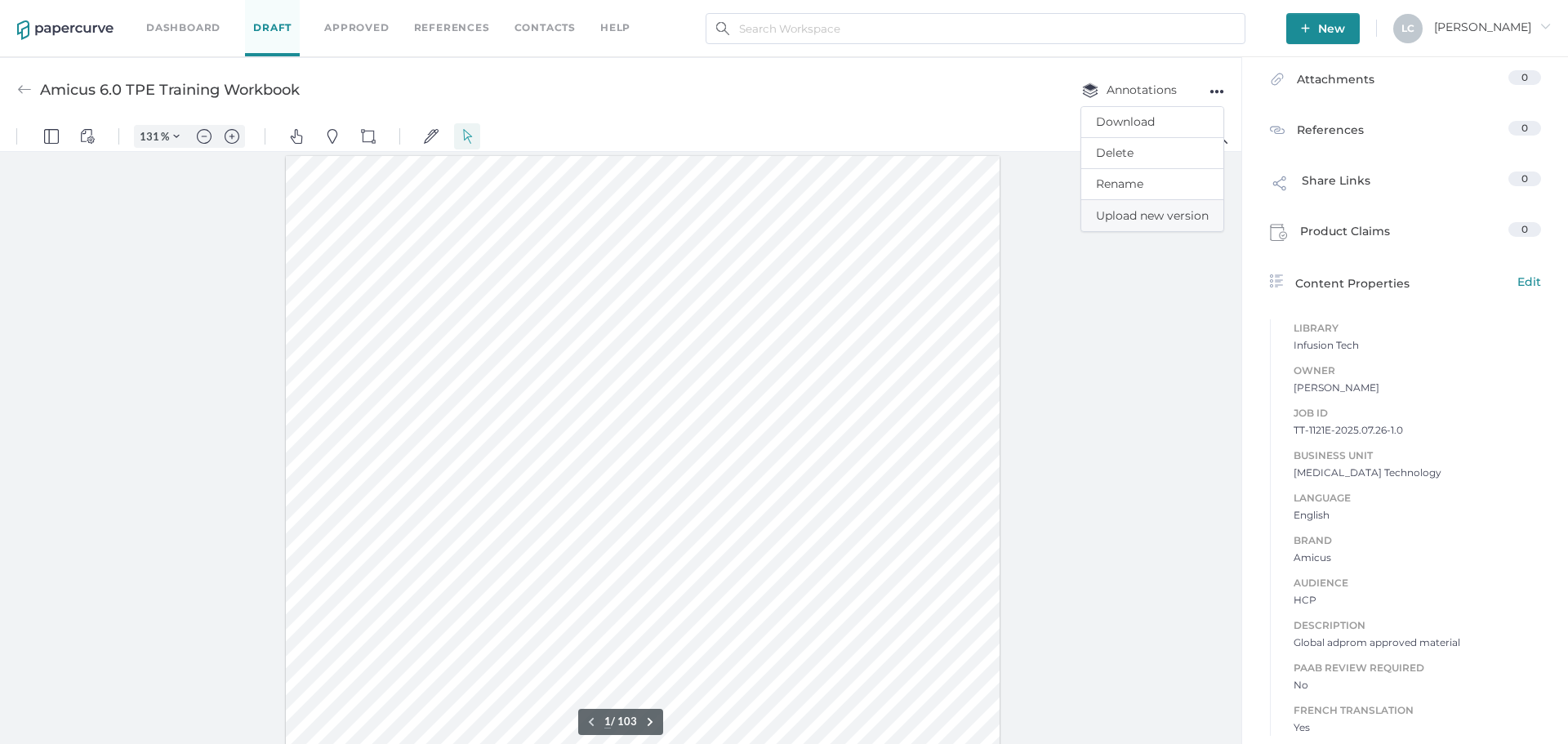
click at [1120, 218] on span "Upload new version" at bounding box center [1152, 216] width 112 height 31
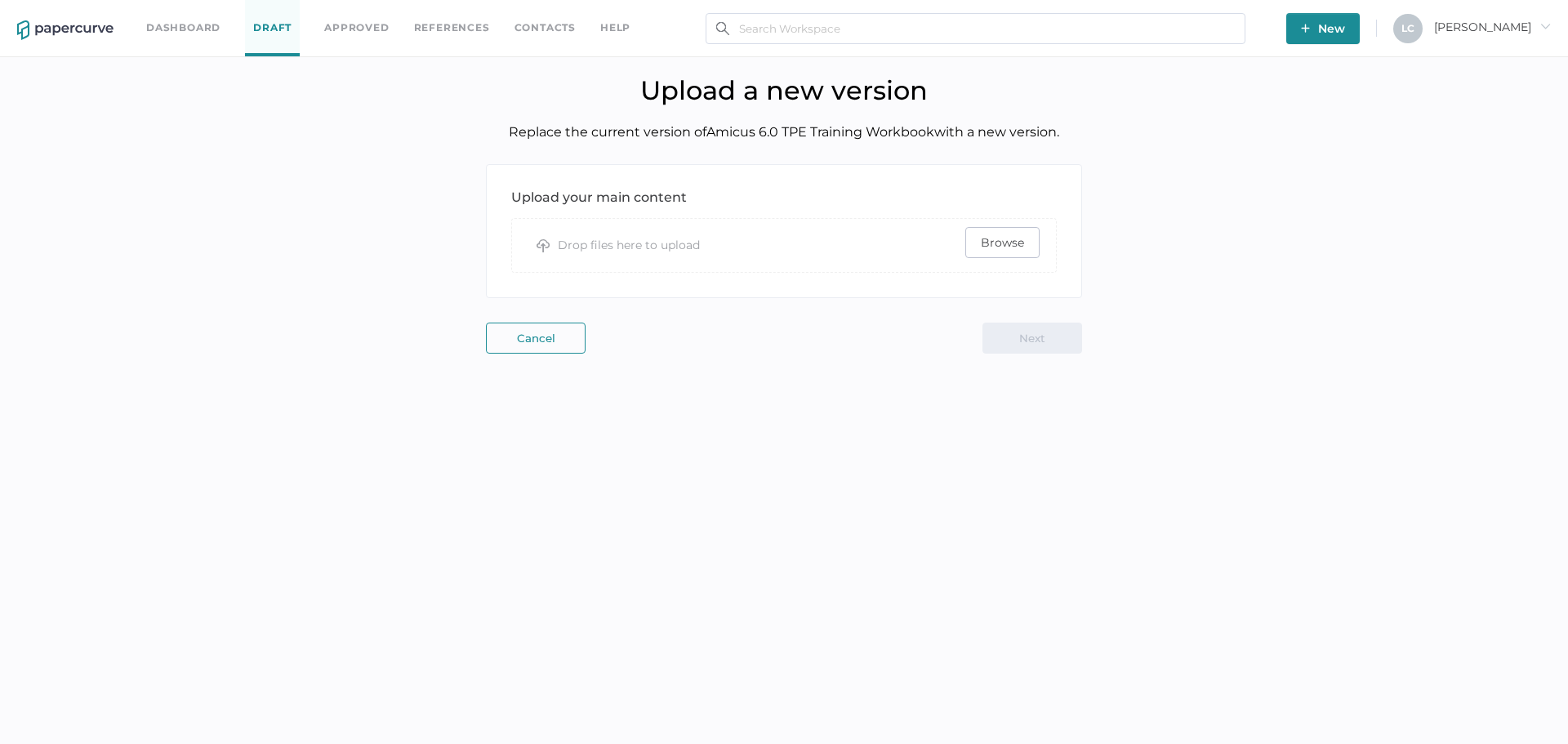
click at [1008, 244] on span "Browse" at bounding box center [1002, 243] width 43 height 30
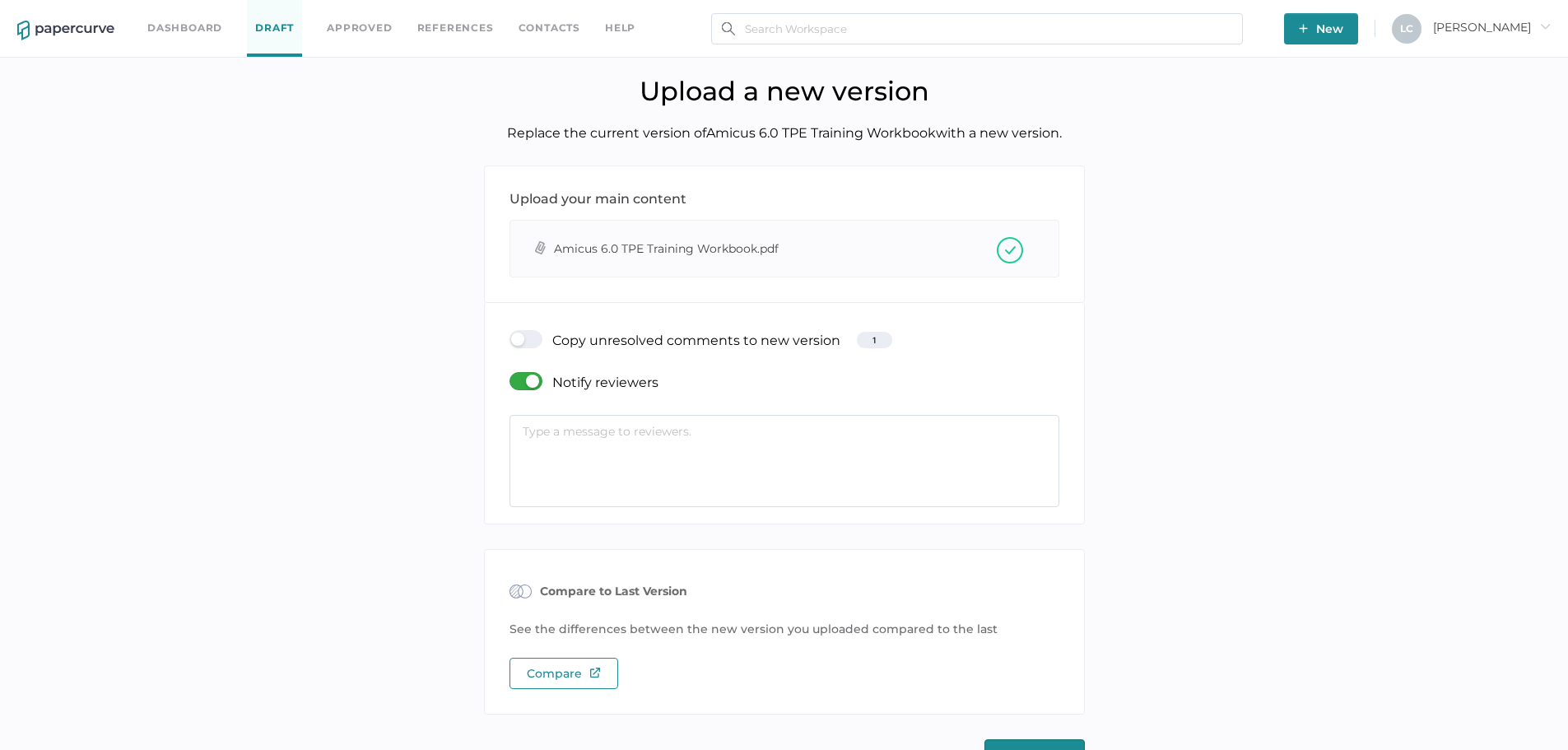
click at [523, 333] on div at bounding box center [530, 340] width 42 height 18
click at [513, 333] on input "checkbox" at bounding box center [513, 333] width 0 height 0
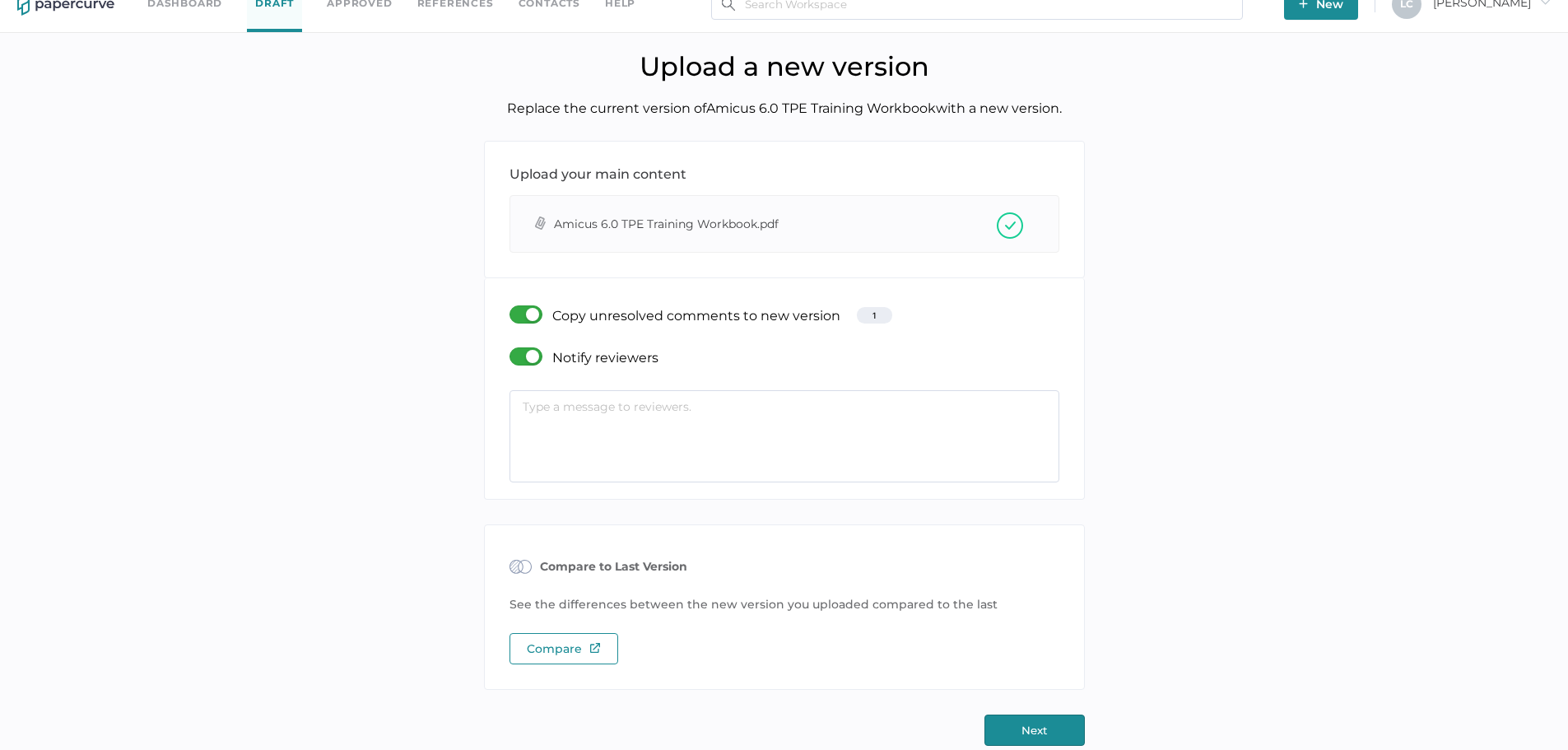
scroll to position [45, 0]
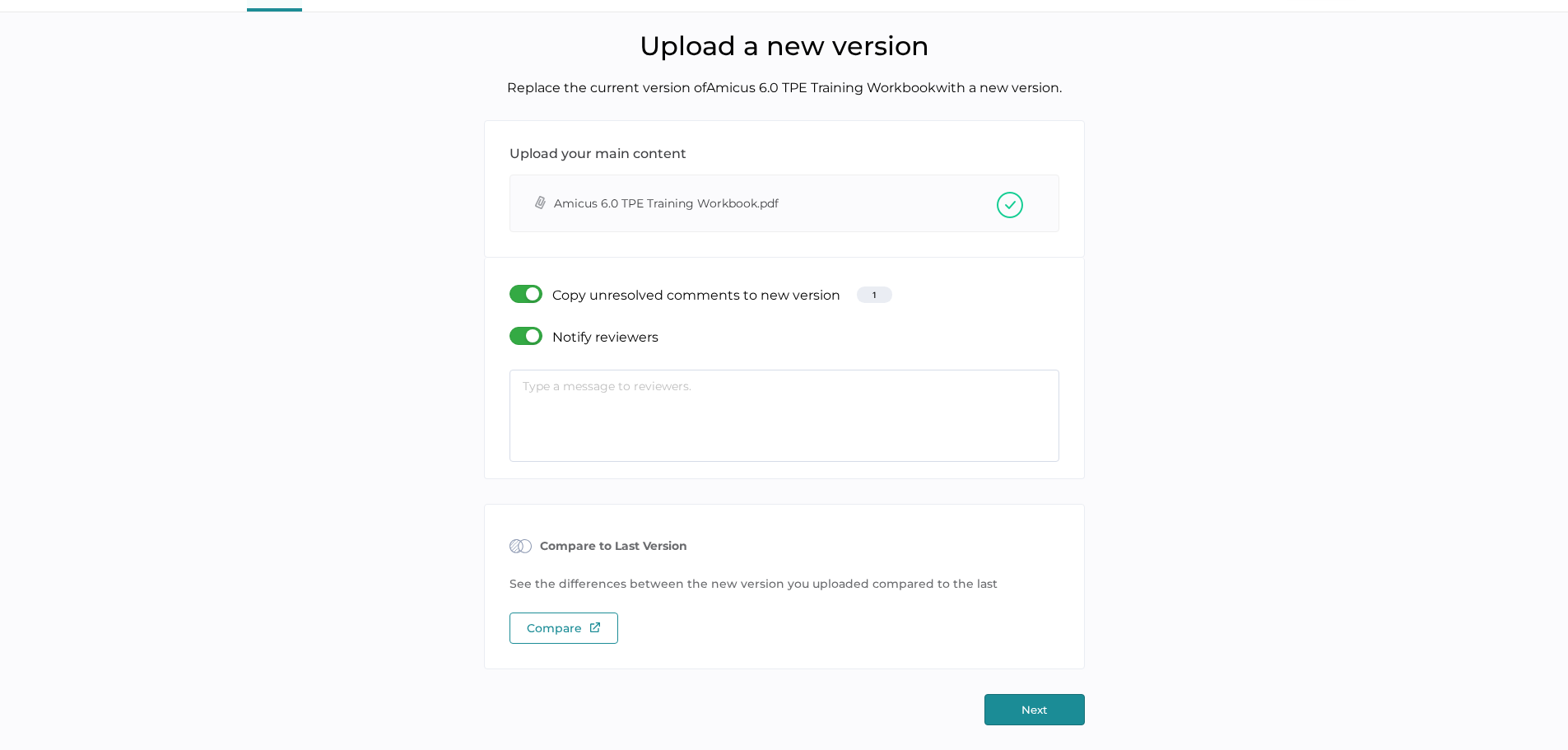
click at [1032, 716] on button "Next" at bounding box center [1035, 710] width 101 height 32
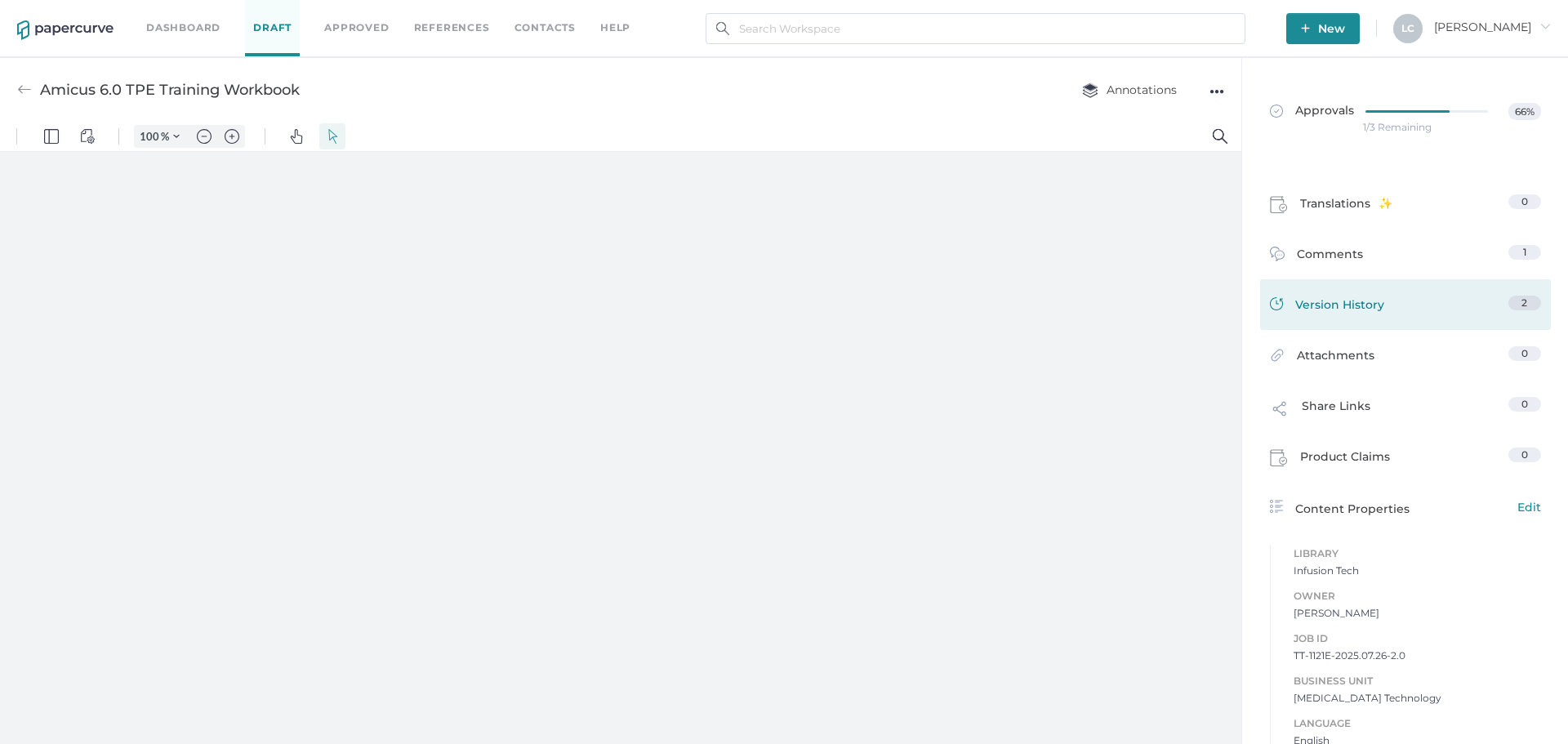
type input "131"
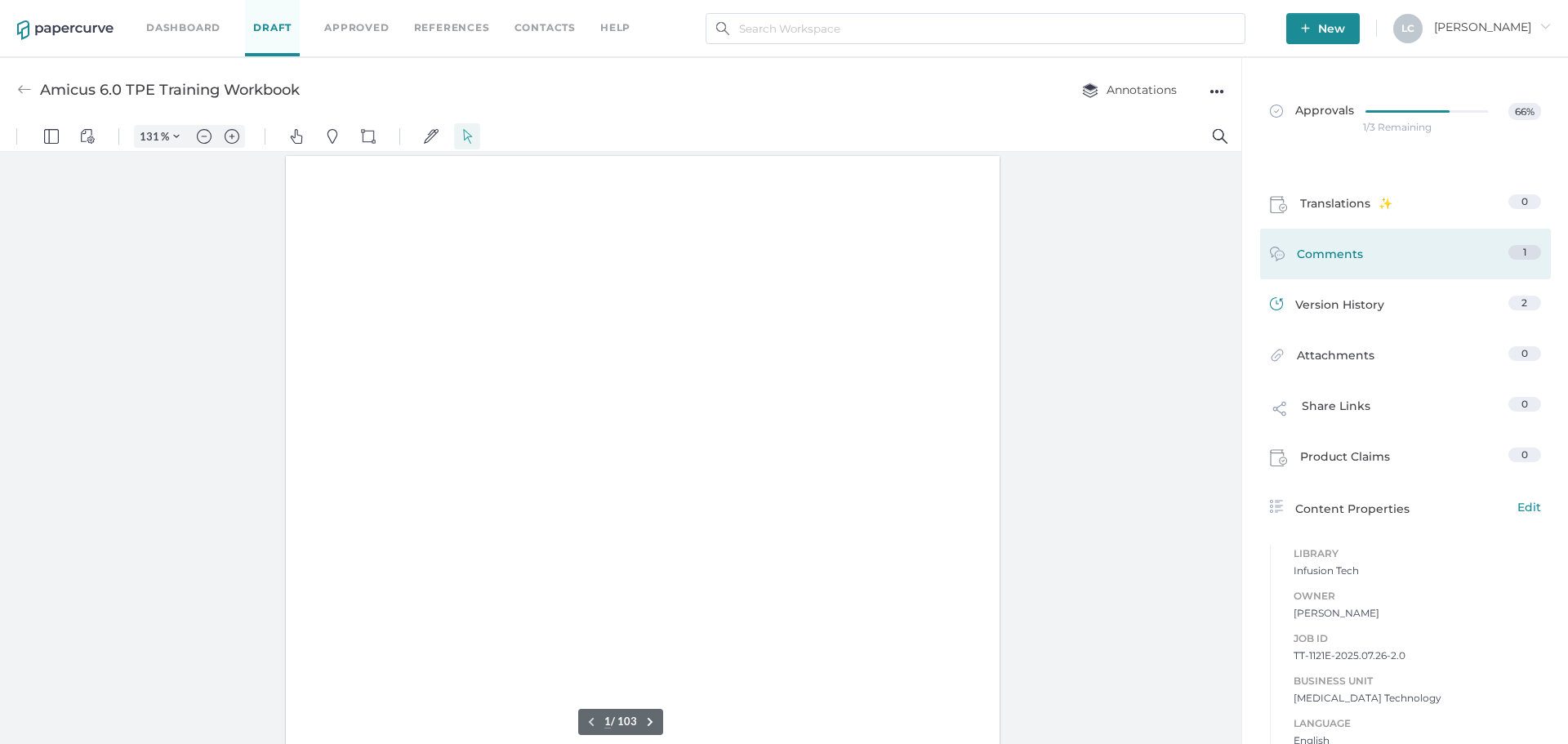
scroll to position [2, 0]
click at [1318, 267] on span "Comments" at bounding box center [1329, 258] width 66 height 26
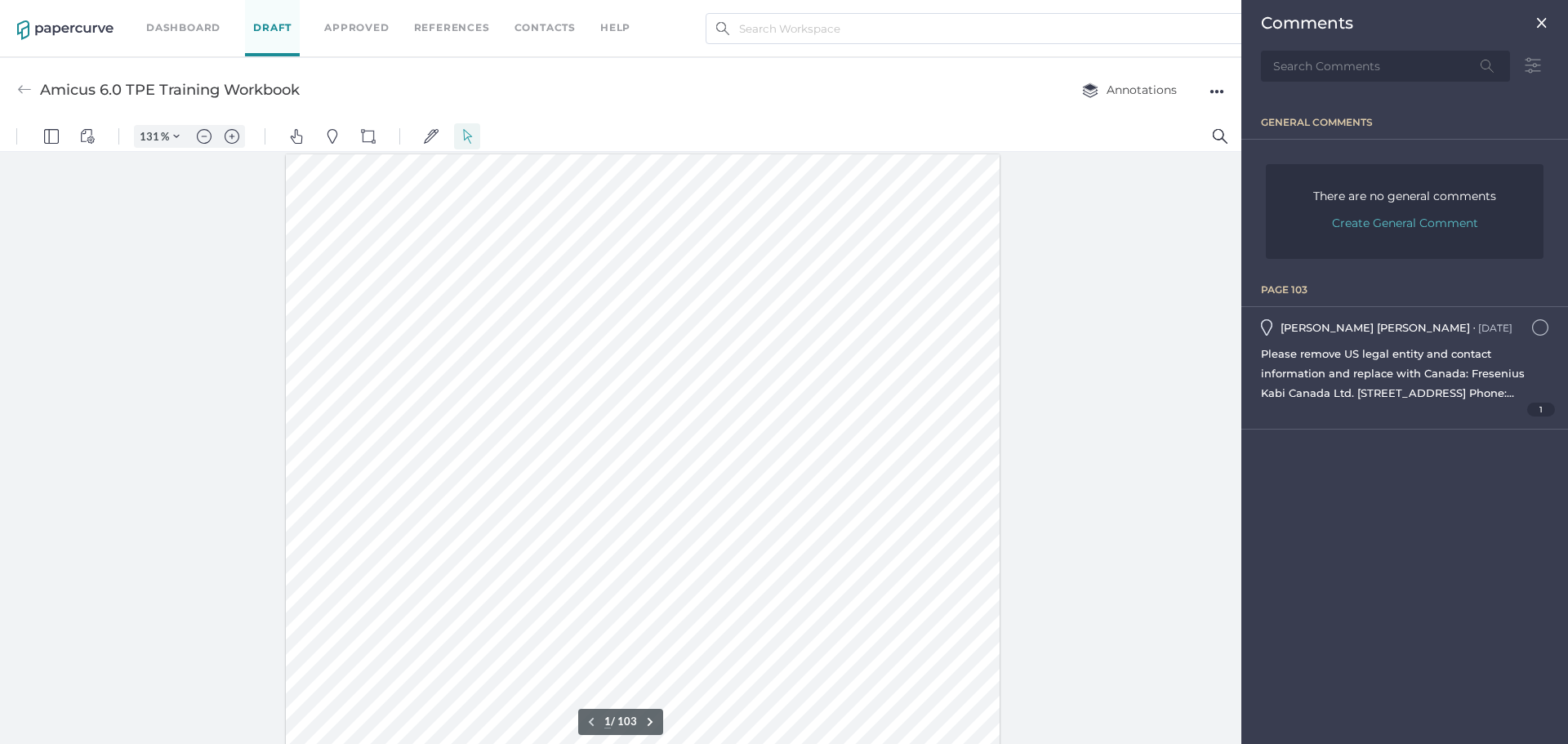
scroll to position [7, 0]
click at [1341, 383] on div "Please remove US legal entity and contact information and replace with Canada: …" at bounding box center [1405, 372] width 287 height 59
type input "103"
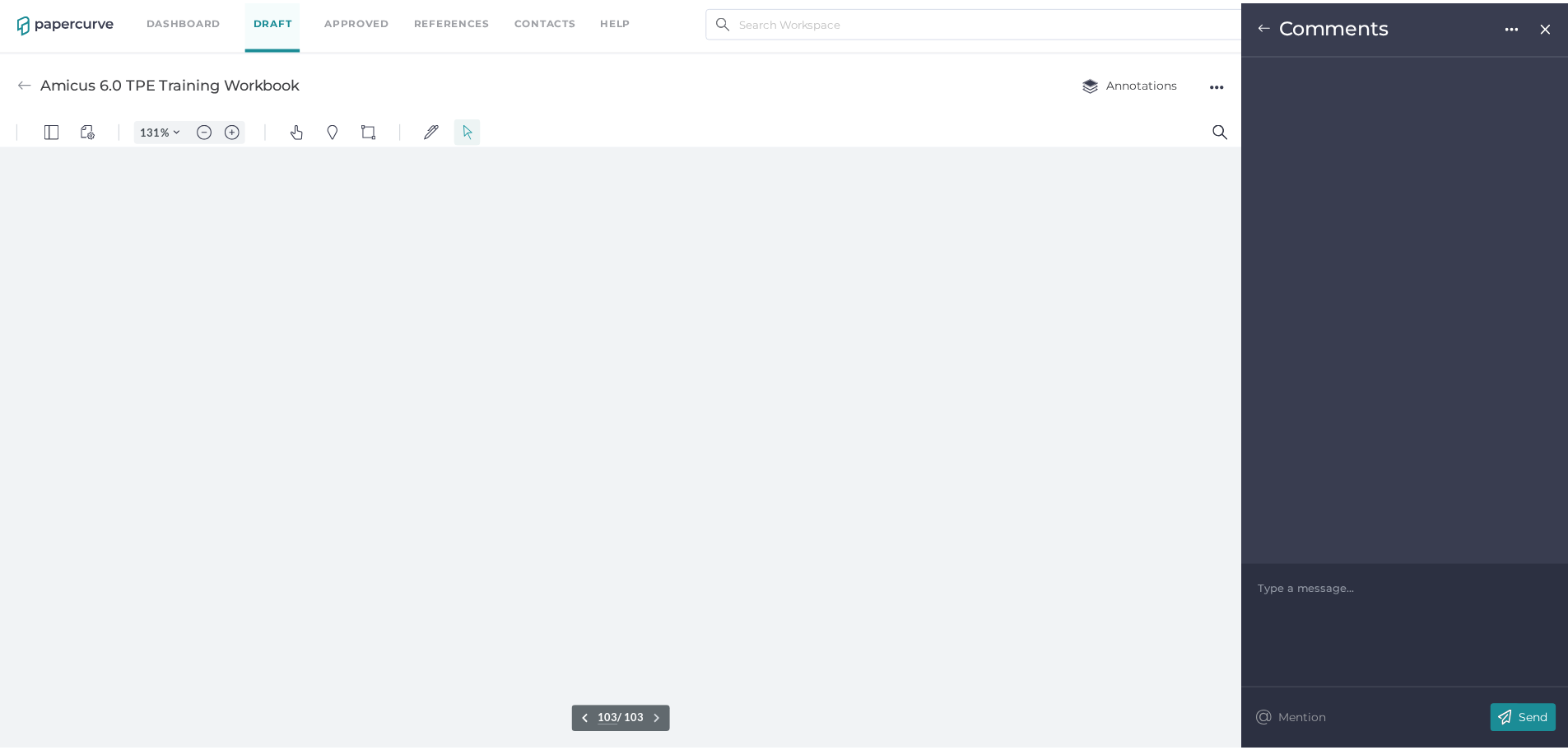
scroll to position [93312, 8]
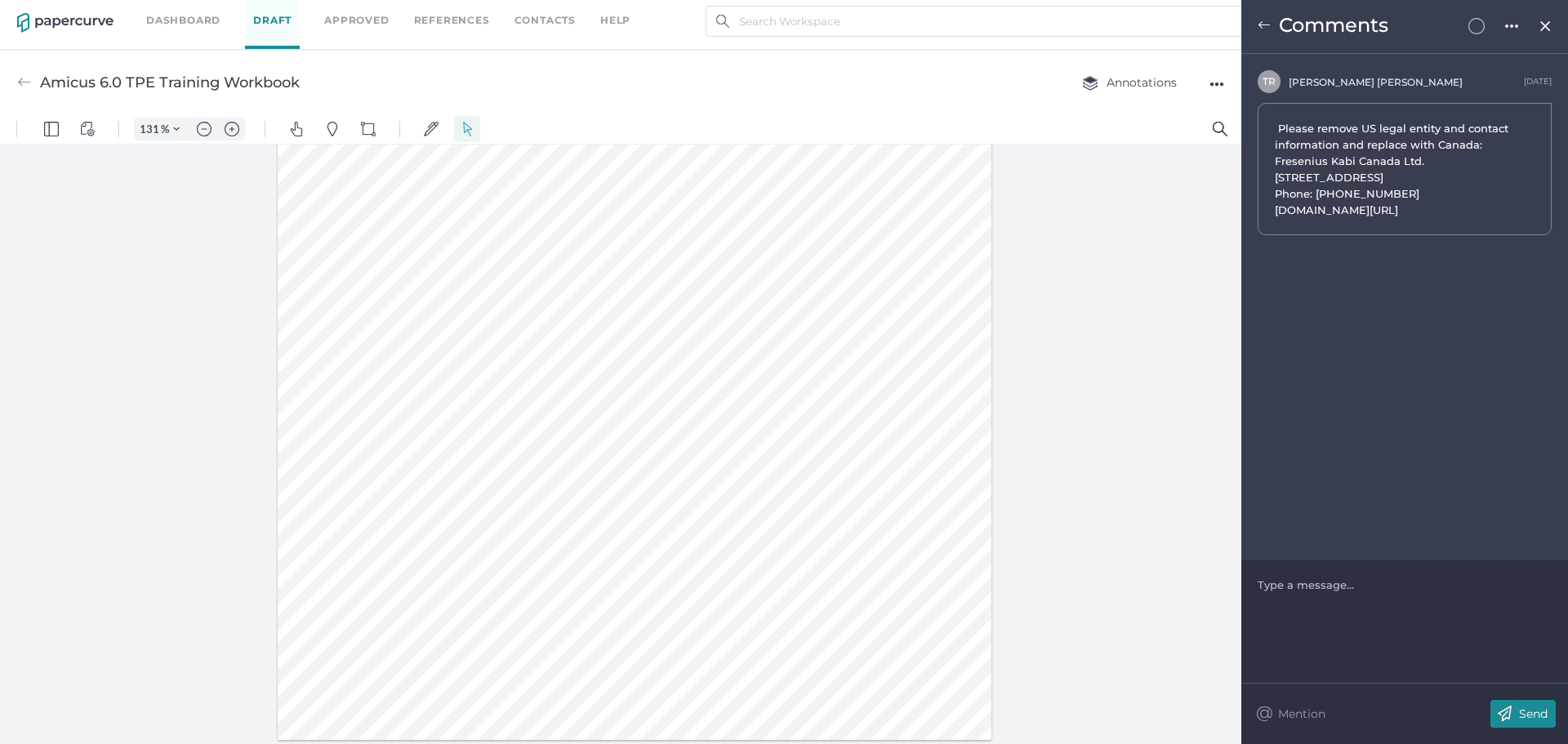
click at [1284, 580] on div at bounding box center [1405, 585] width 293 height 17
click at [1518, 709] on p "Send" at bounding box center [1532, 713] width 29 height 15
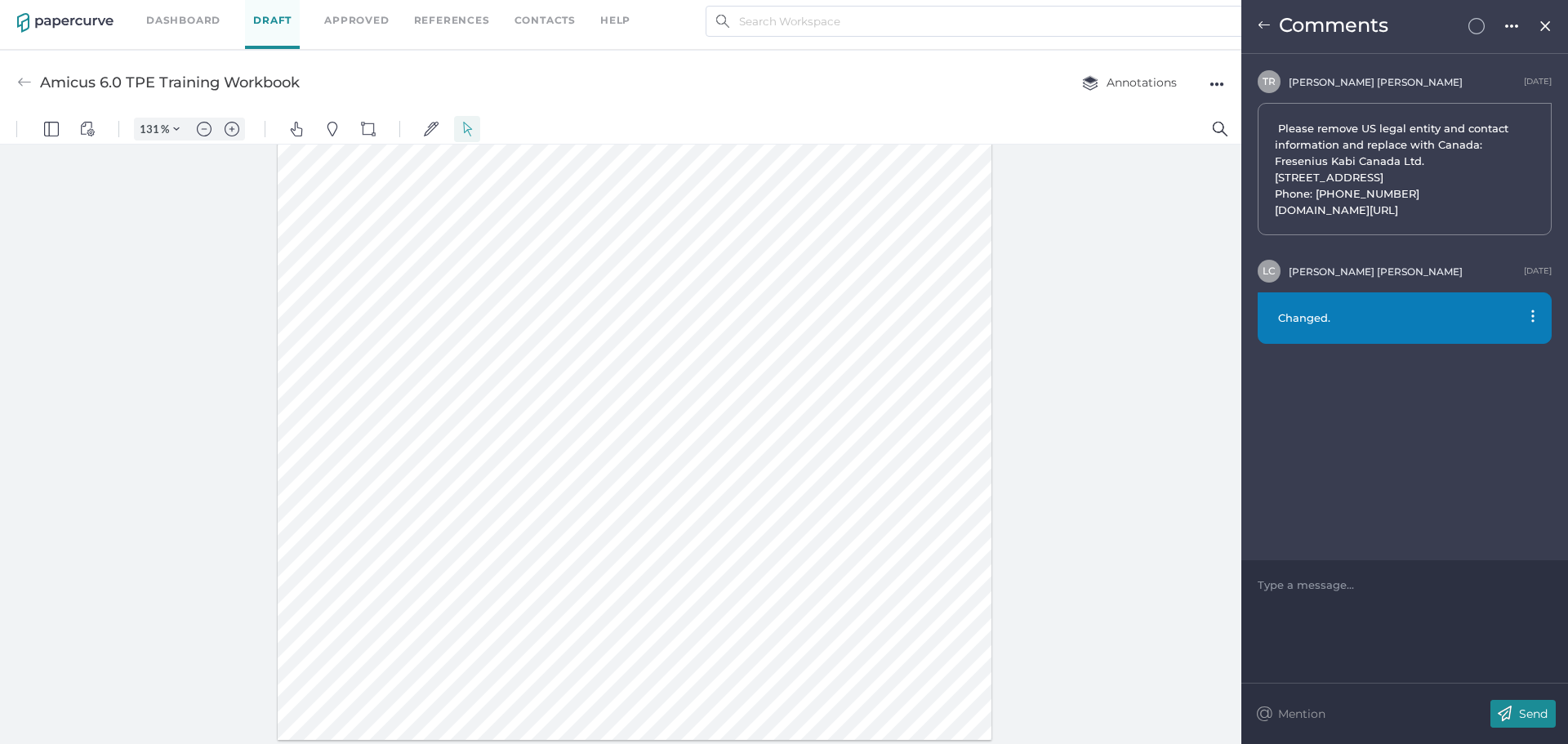
click at [1260, 24] on img at bounding box center [1264, 26] width 13 height 13
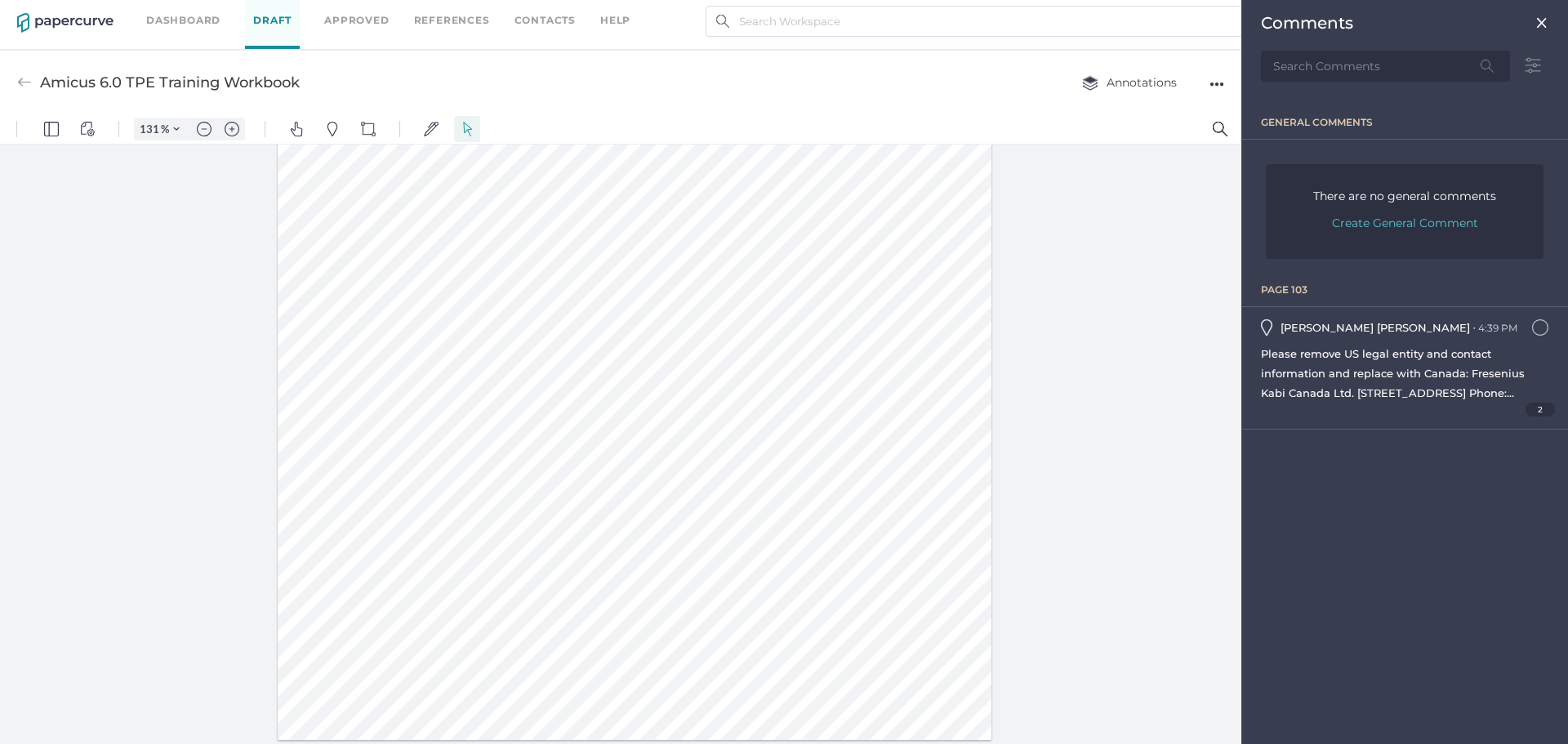
click at [1536, 26] on img at bounding box center [1542, 23] width 13 height 13
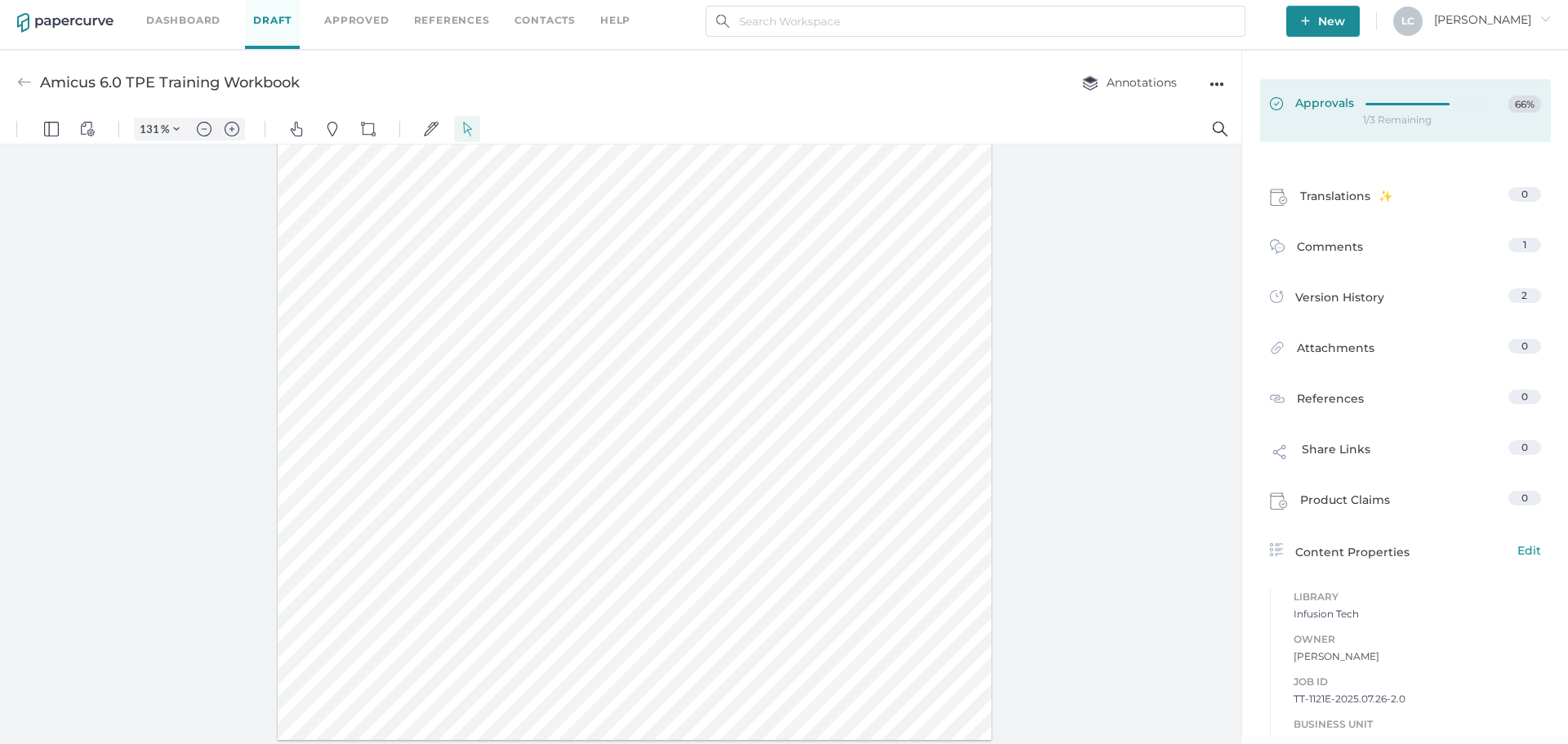
click at [1342, 110] on span "Approvals" at bounding box center [1312, 105] width 84 height 18
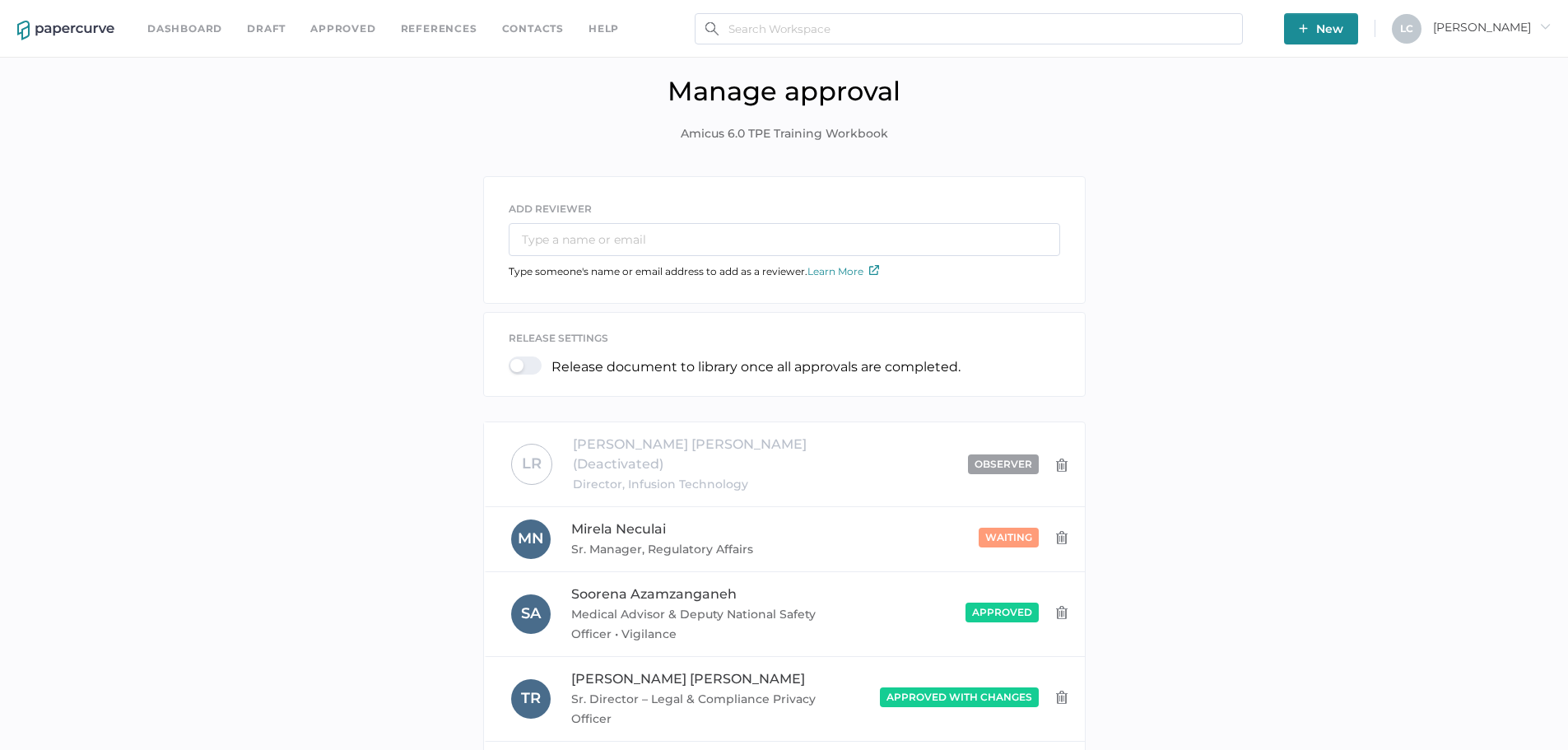
click at [171, 37] on link "Dashboard" at bounding box center [185, 29] width 75 height 18
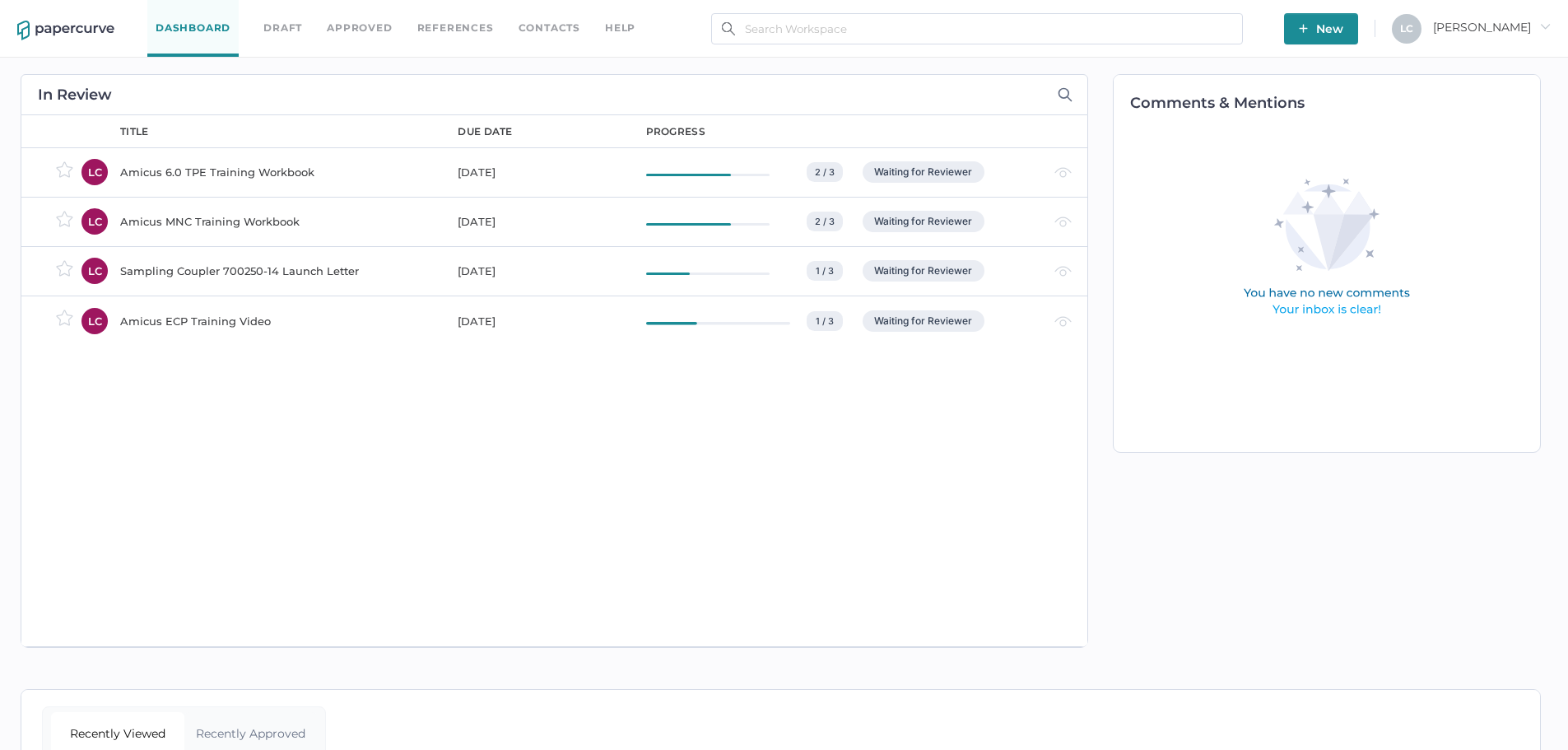
click at [276, 179] on div "Amicus 6.0 TPE Training Workbook" at bounding box center [279, 172] width 318 height 20
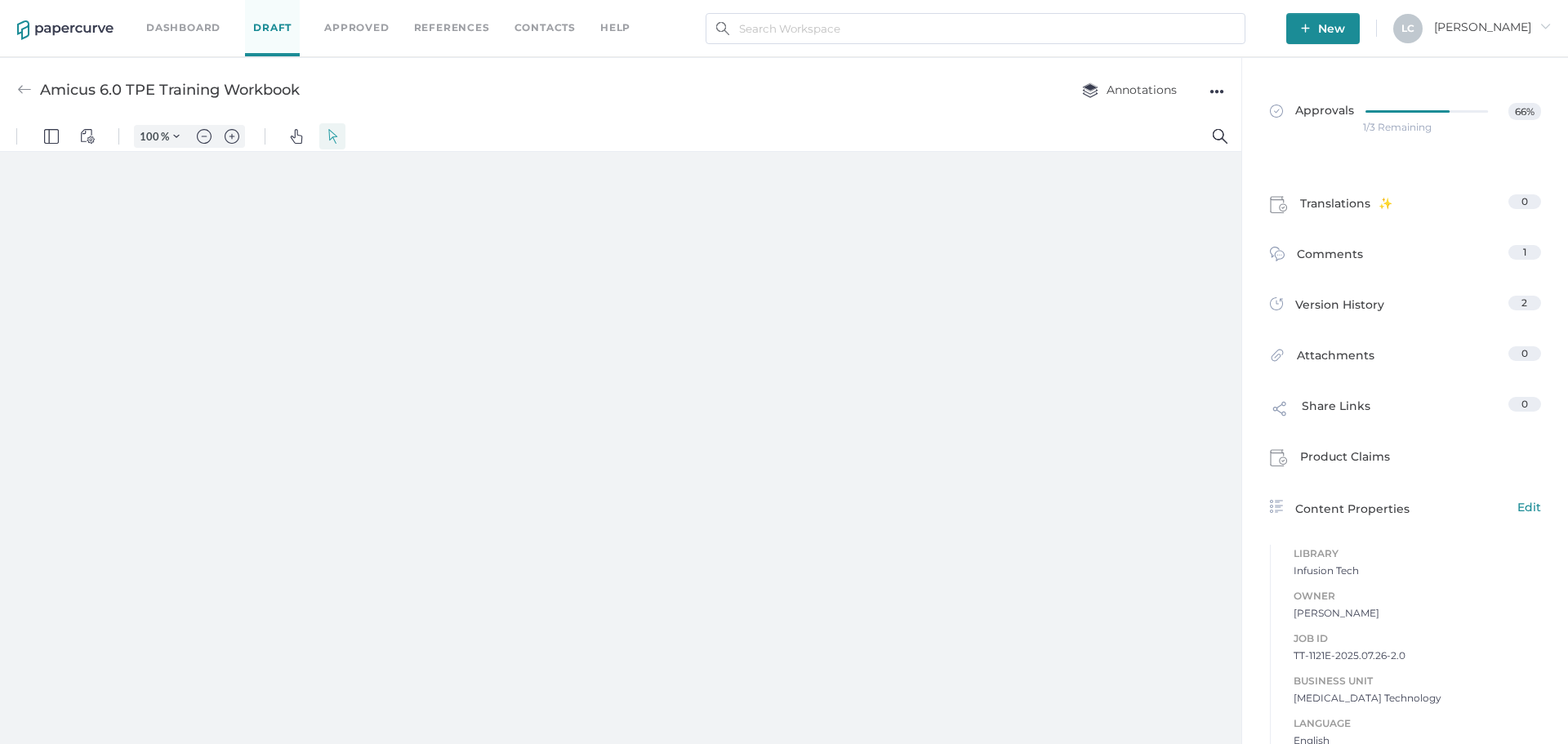
type input "131"
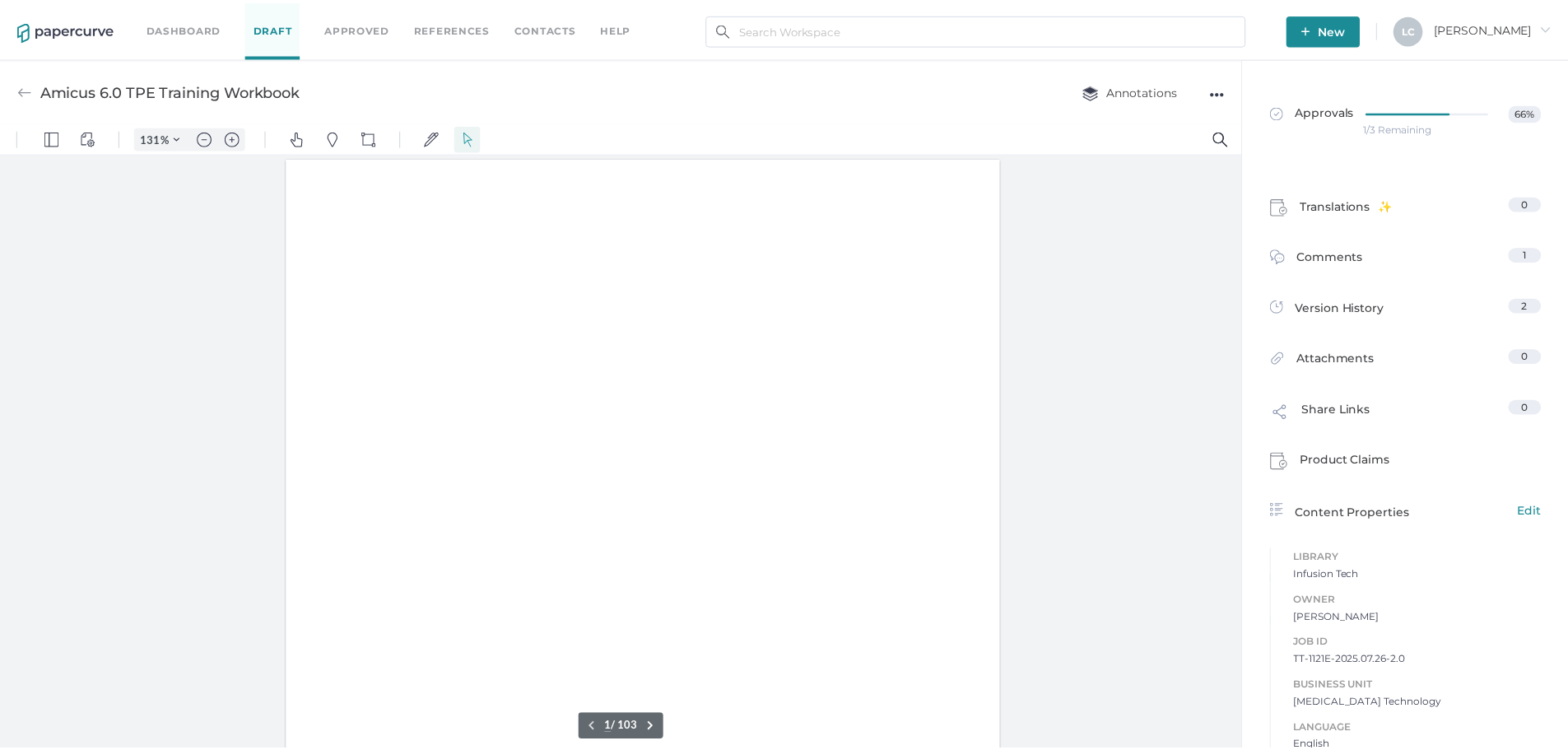
scroll to position [2, 0]
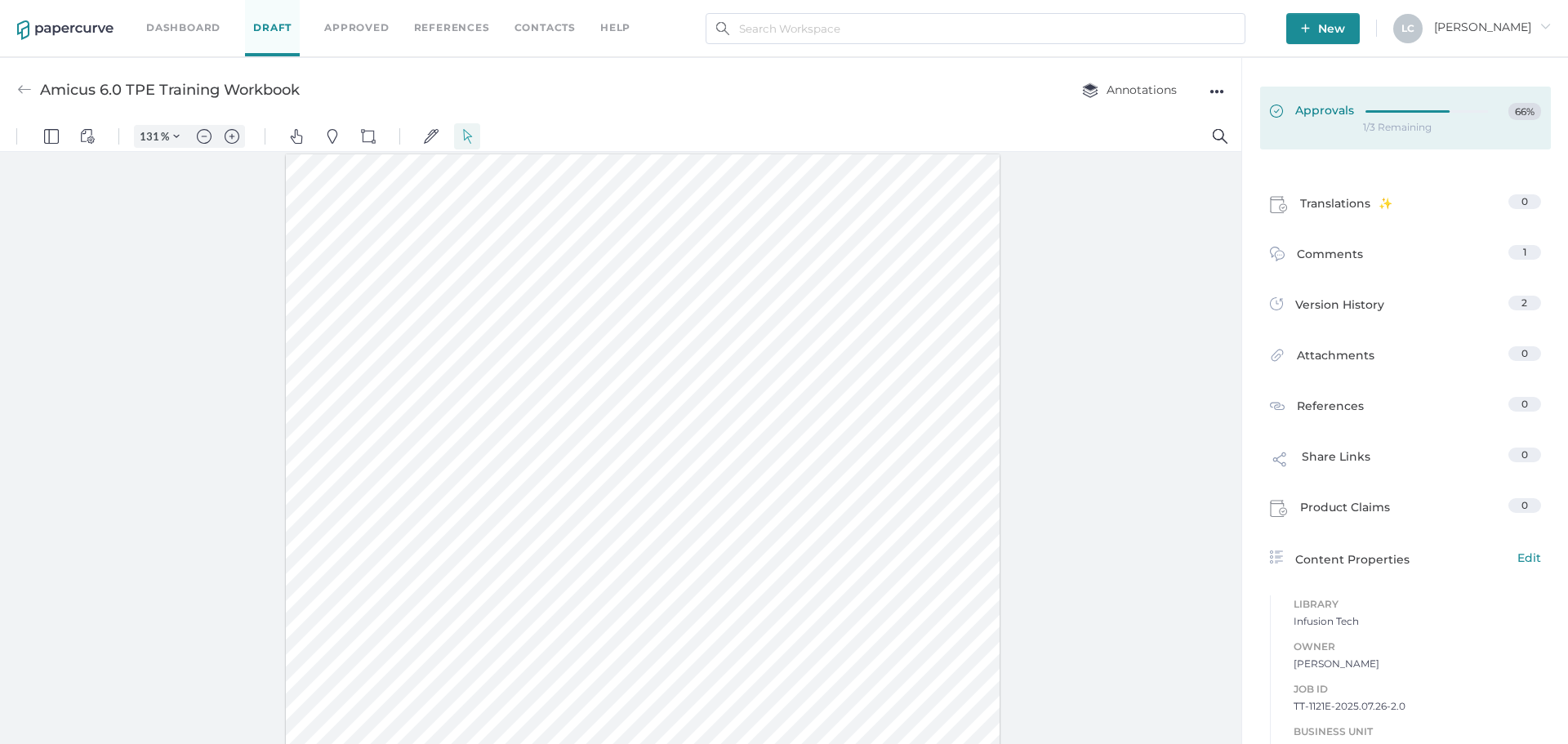
click at [1302, 128] on link "Approvals 66%" at bounding box center [1405, 118] width 291 height 63
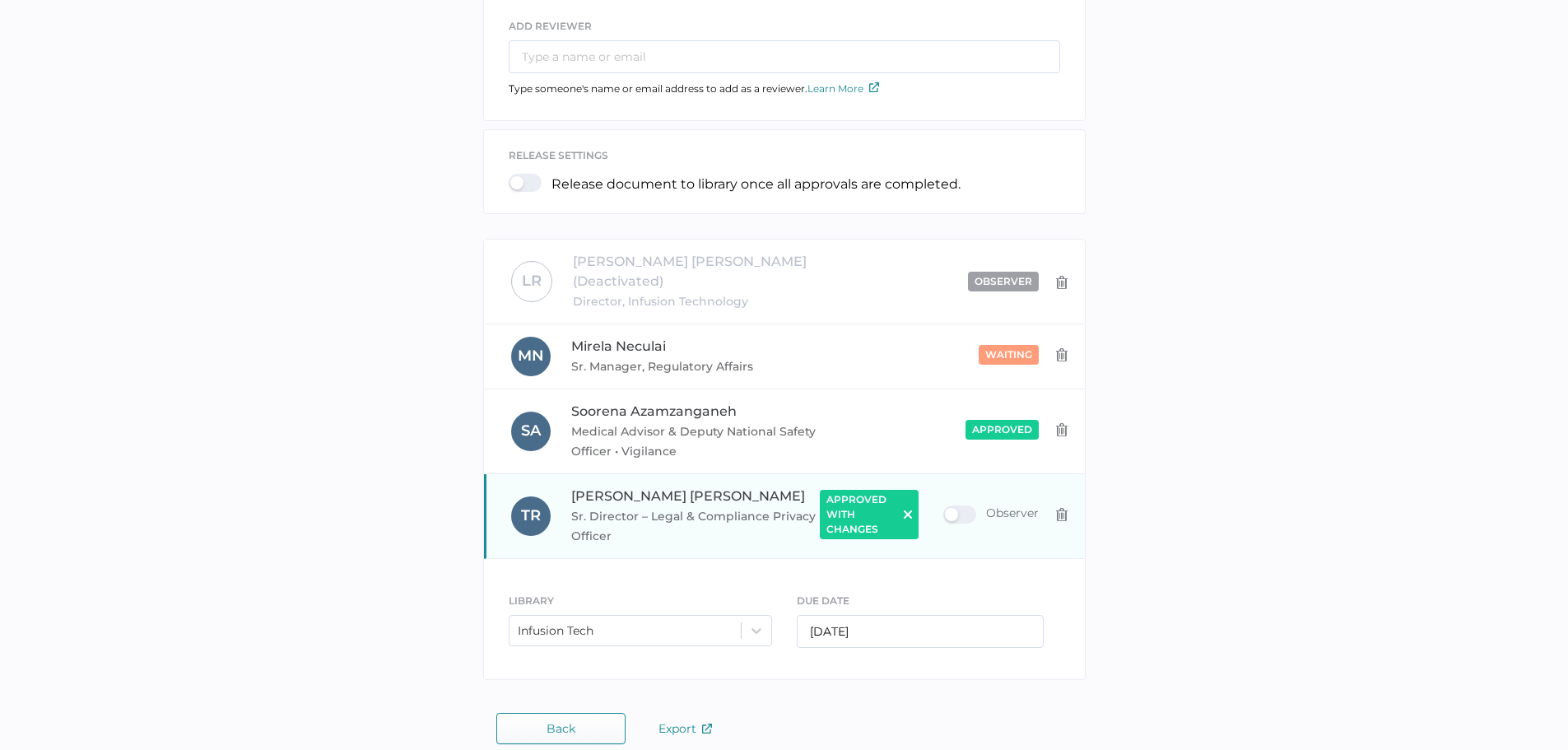
scroll to position [184, 0]
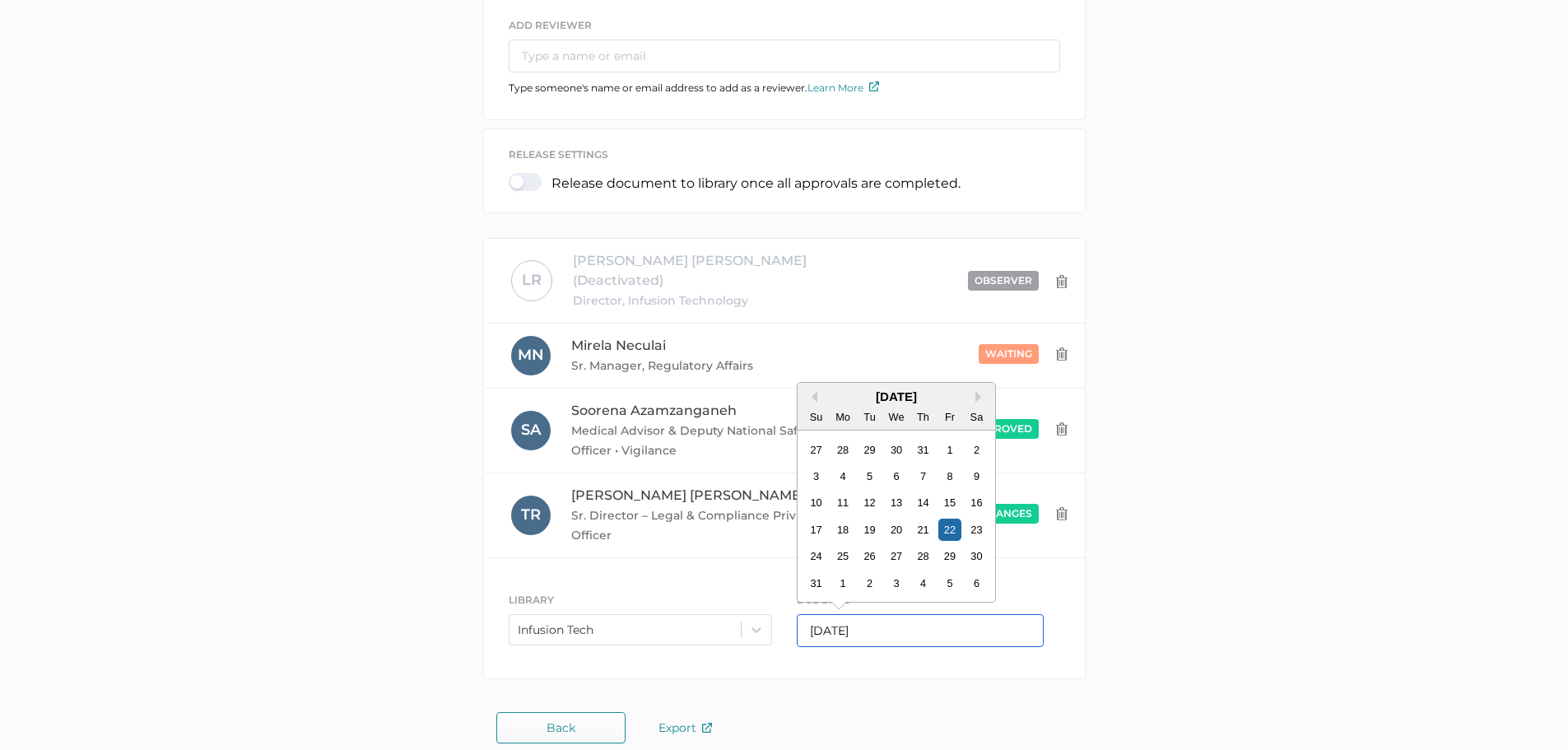
click at [965, 618] on input "[DATE]" at bounding box center [920, 631] width 247 height 33
click at [980, 391] on button "Next Month" at bounding box center [981, 397] width 12 height 12
click at [945, 519] on div "24" at bounding box center [949, 529] width 22 height 22
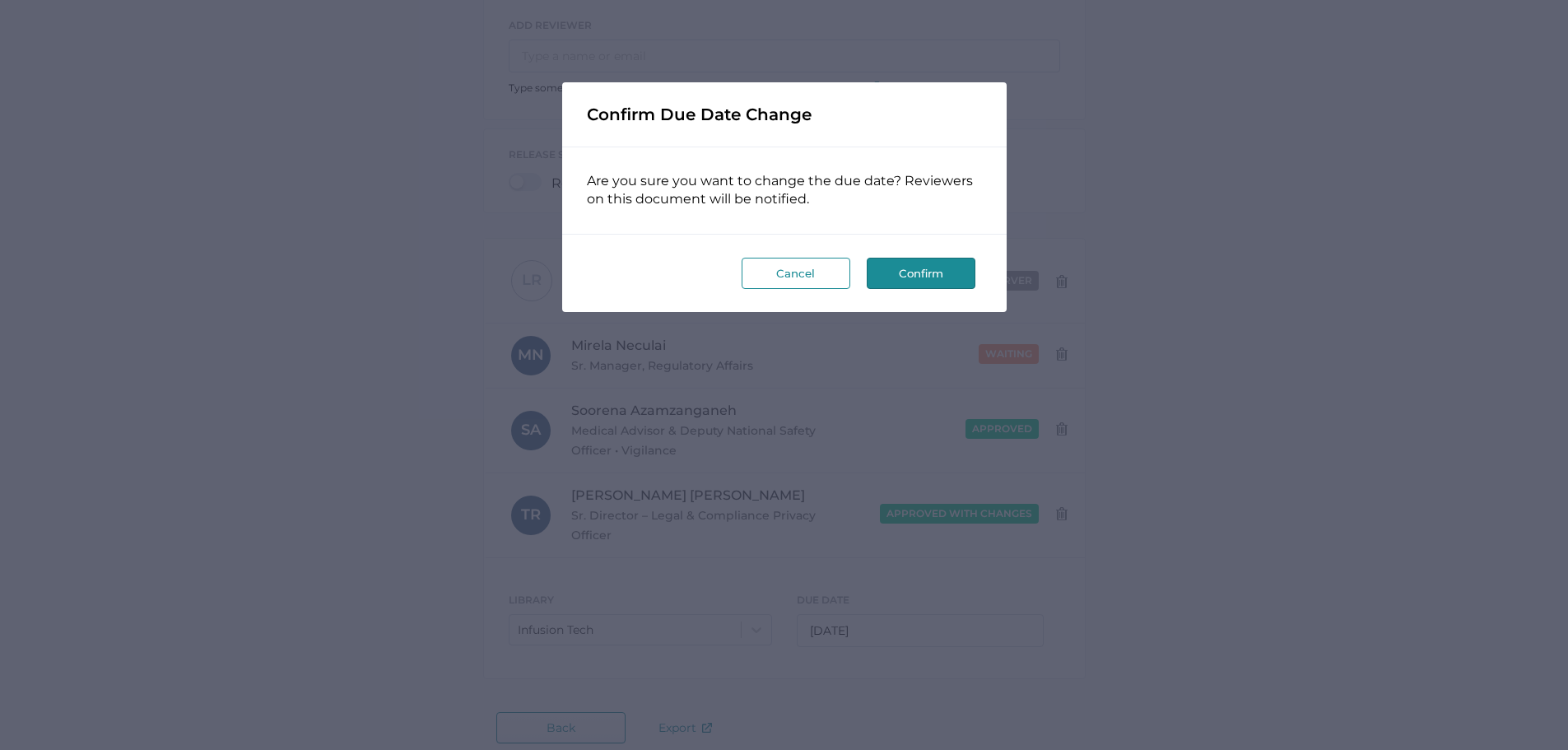
click at [919, 275] on button "Confirm" at bounding box center [920, 274] width 109 height 32
type input "[DATE]"
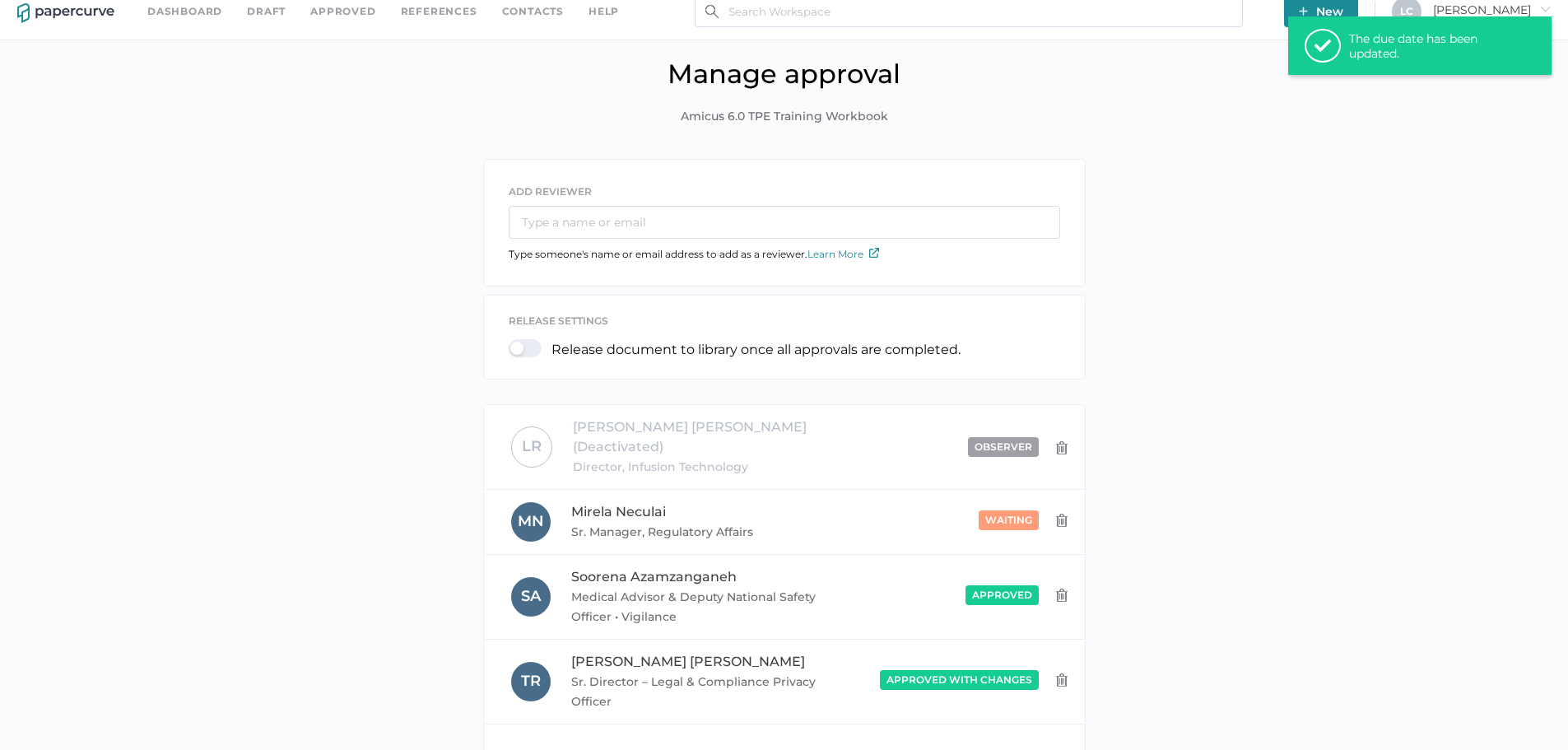
scroll to position [0, 0]
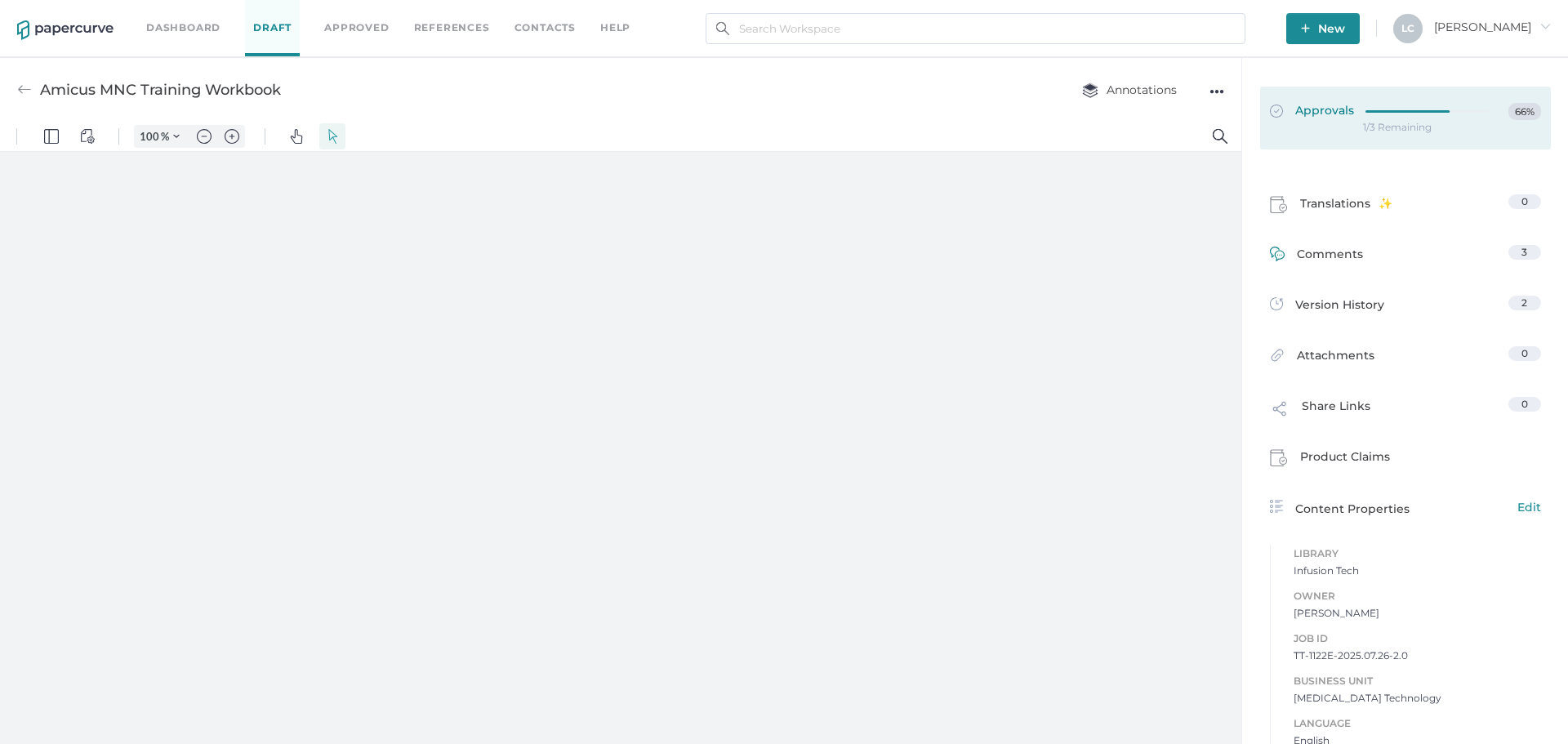
type input "131"
click at [1315, 111] on span "Approvals" at bounding box center [1312, 112] width 84 height 18
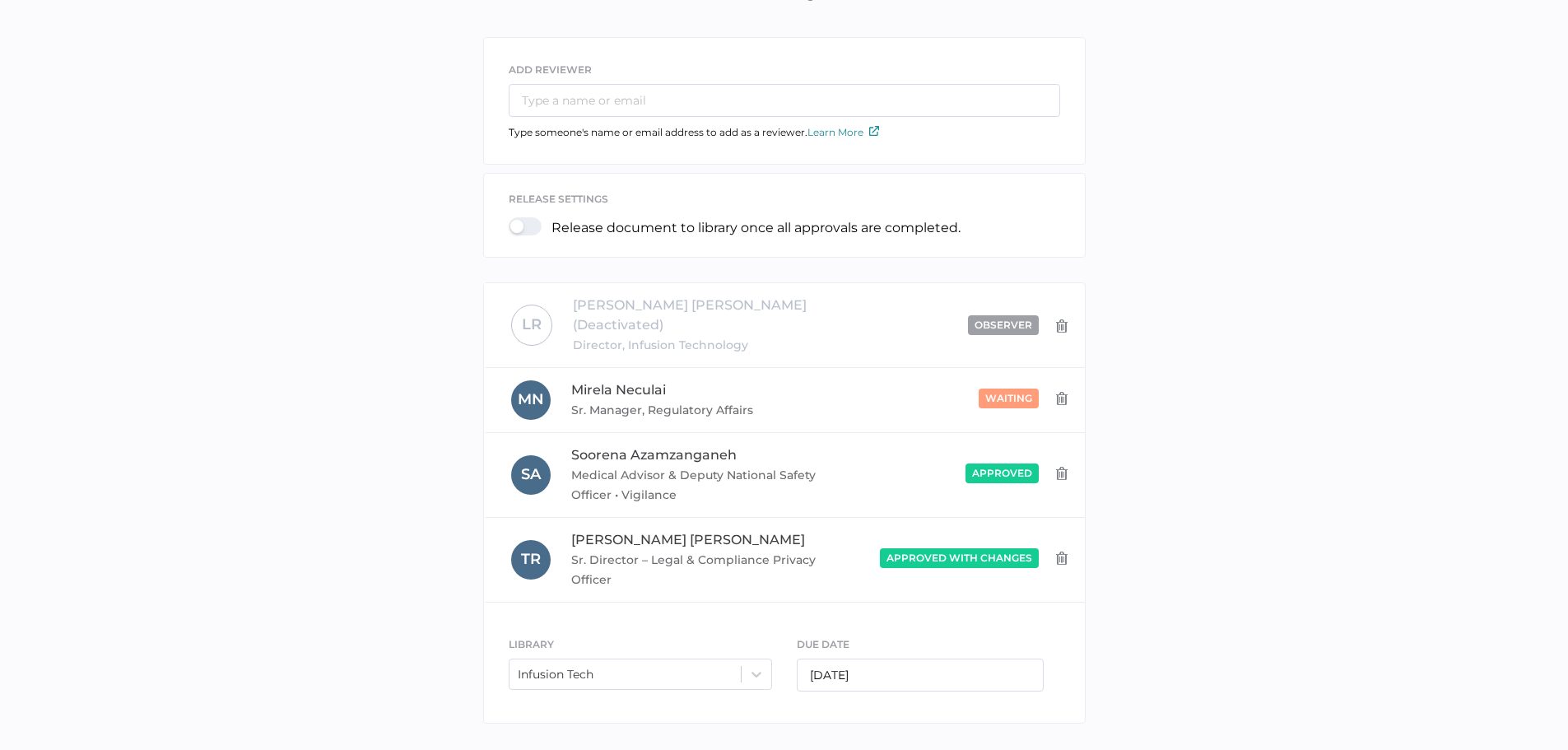
scroll to position [165, 0]
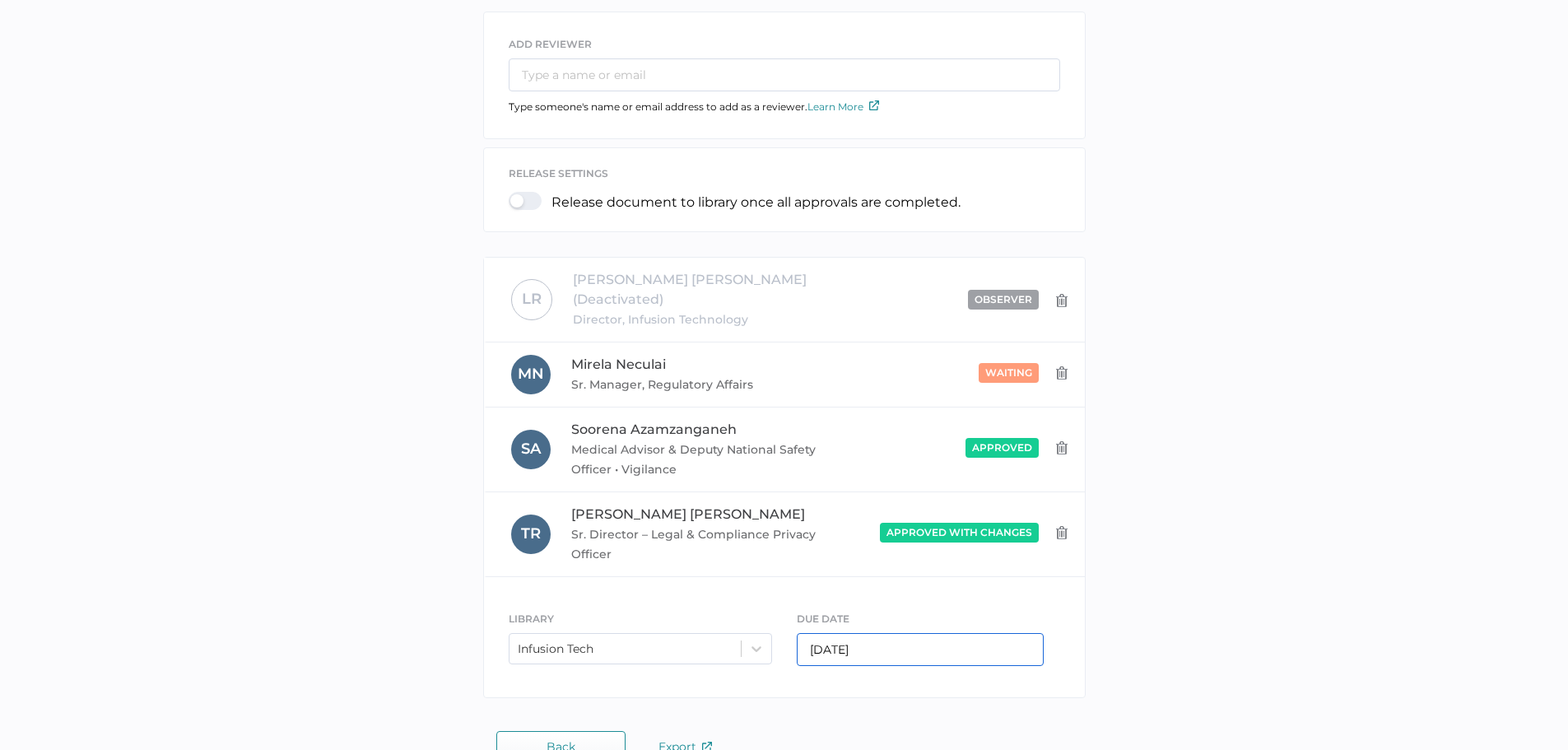
click at [1002, 633] on input "08/22/2025" at bounding box center [920, 649] width 247 height 33
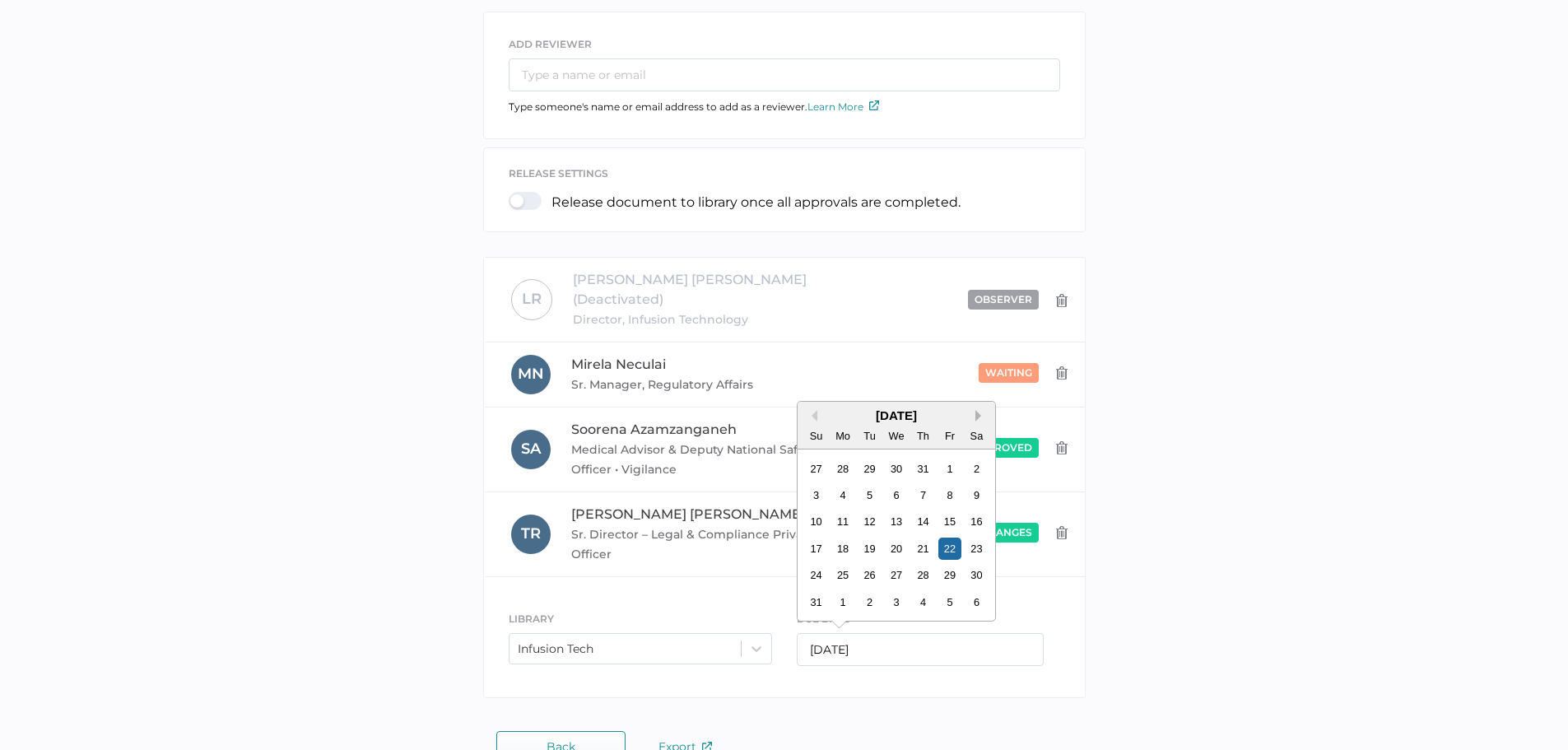
click at [978, 410] on button "Next Month" at bounding box center [981, 415] width 12 height 12
click at [953, 538] on div "24" at bounding box center [949, 549] width 22 height 22
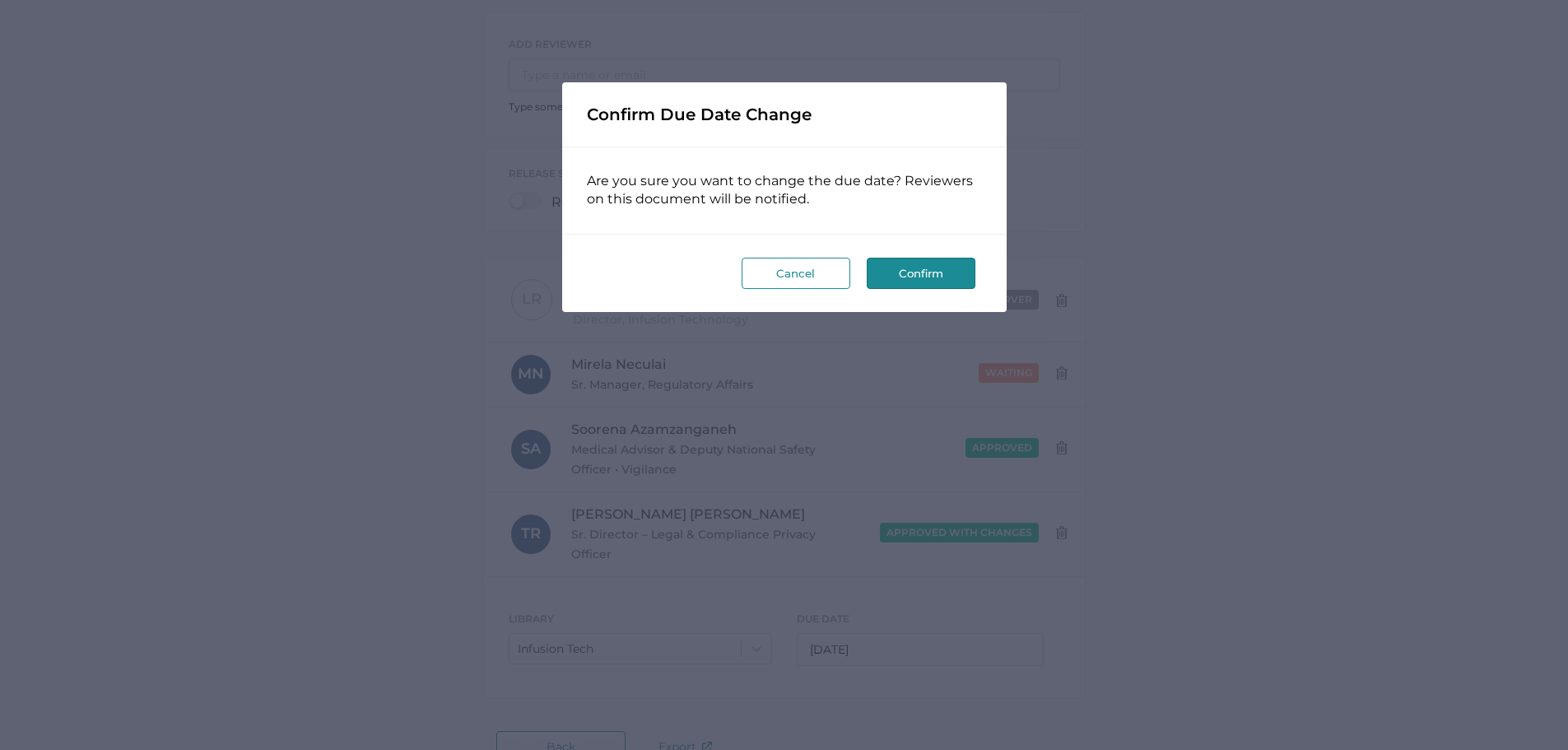
click at [928, 281] on button "Confirm" at bounding box center [920, 274] width 109 height 32
type input "10/24/2025"
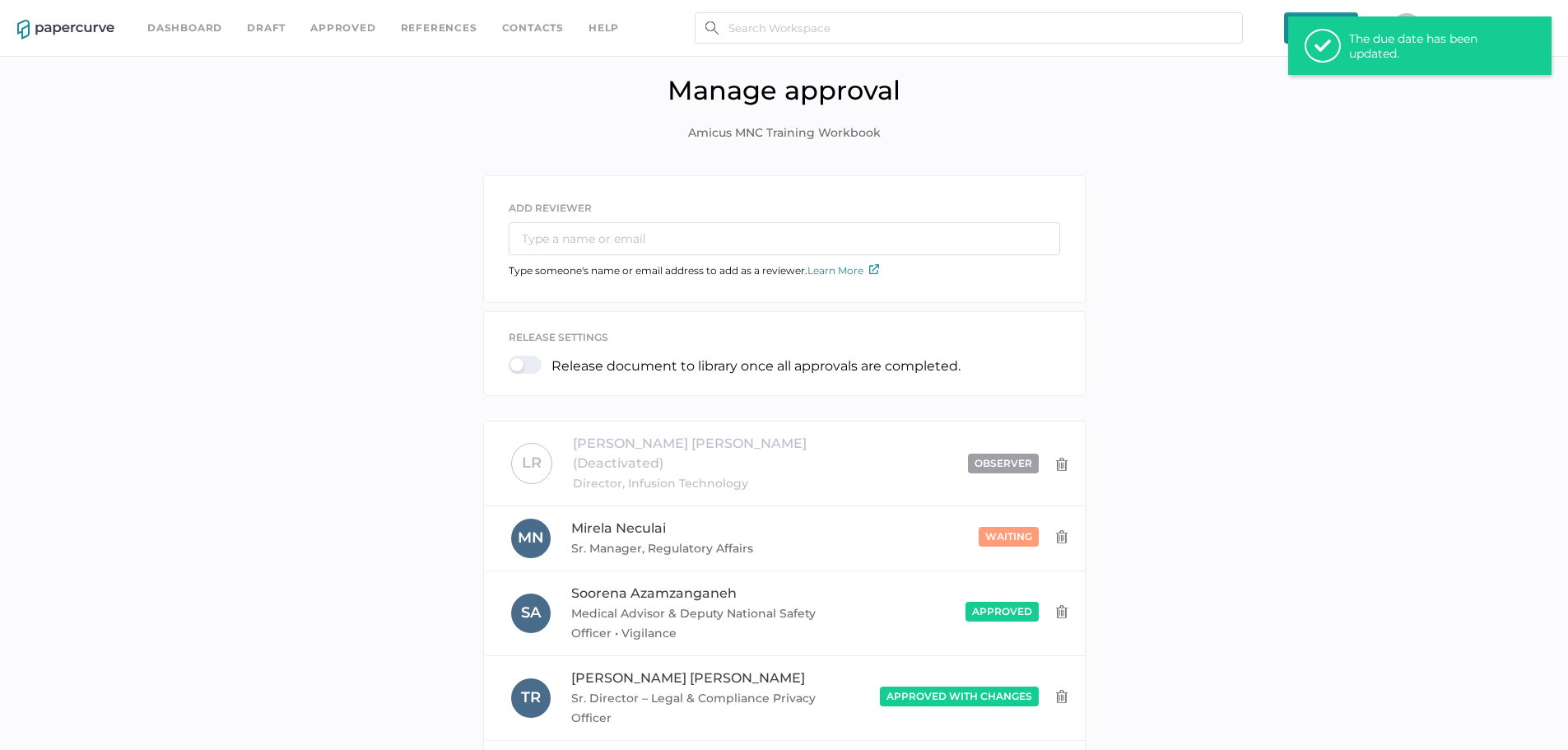
scroll to position [0, 0]
